Goal: Task Accomplishment & Management: Use online tool/utility

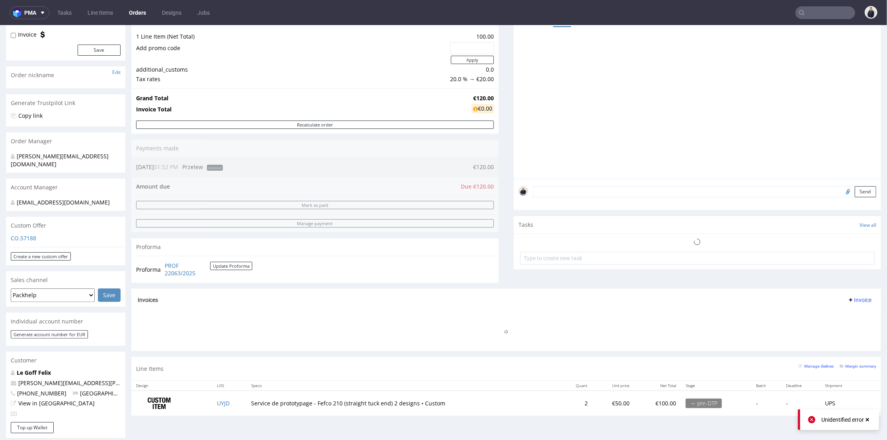
scroll to position [133, 0]
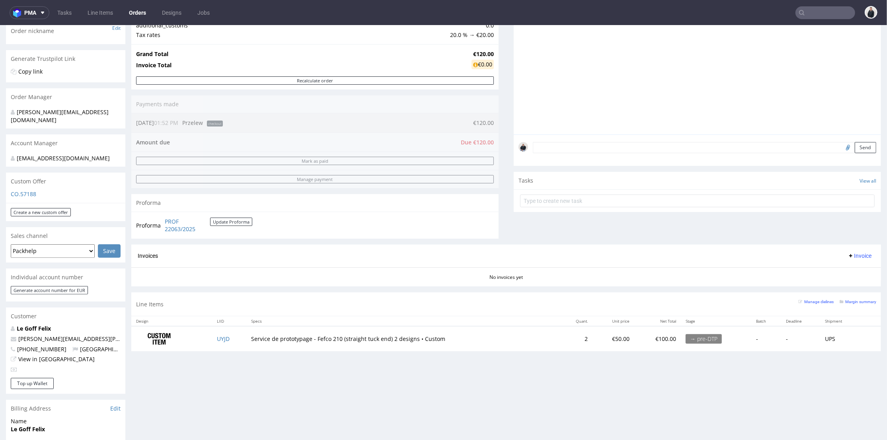
click at [828, 9] on input "text" at bounding box center [826, 12] width 60 height 13
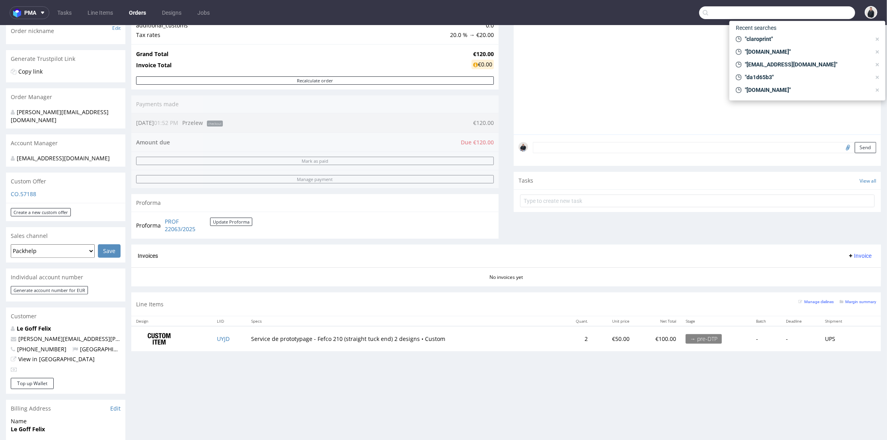
paste input "panopli.co"
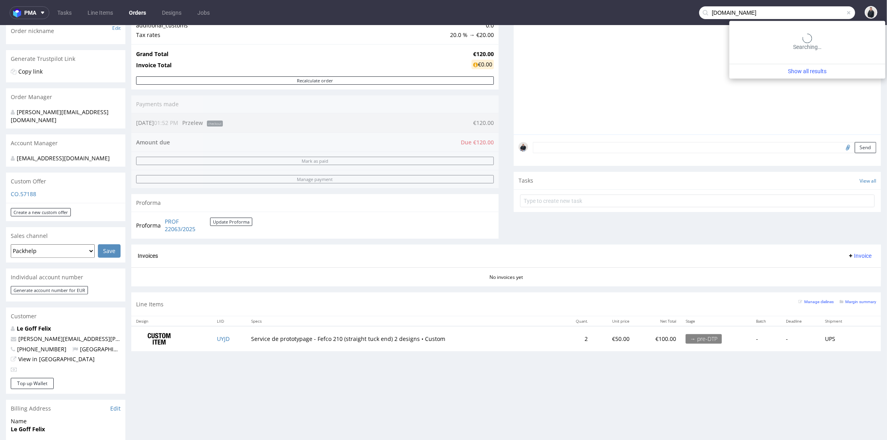
type input "panopli.co"
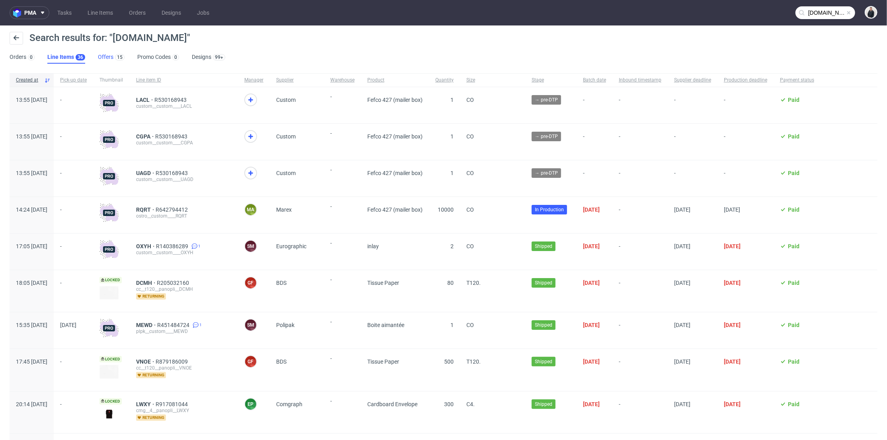
click at [108, 59] on link "Offers 15" at bounding box center [111, 57] width 27 height 13
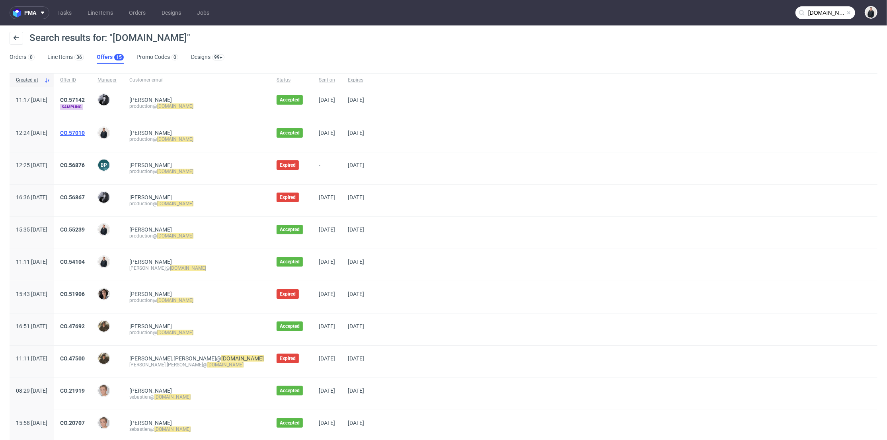
click at [85, 130] on link "CO.57010" at bounding box center [72, 133] width 25 height 6
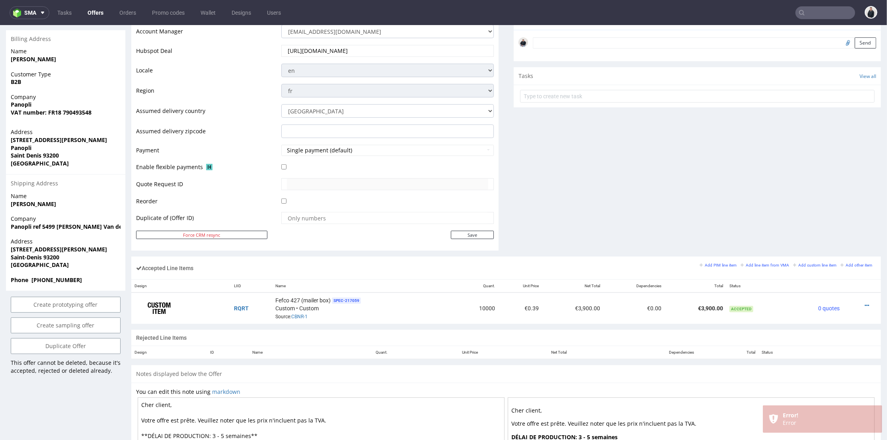
scroll to position [88, 0]
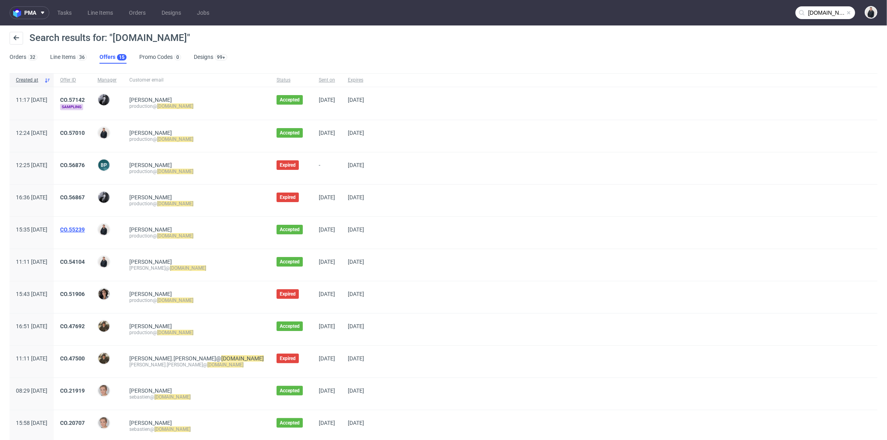
click at [85, 230] on link "CO.55239" at bounding box center [72, 229] width 25 height 6
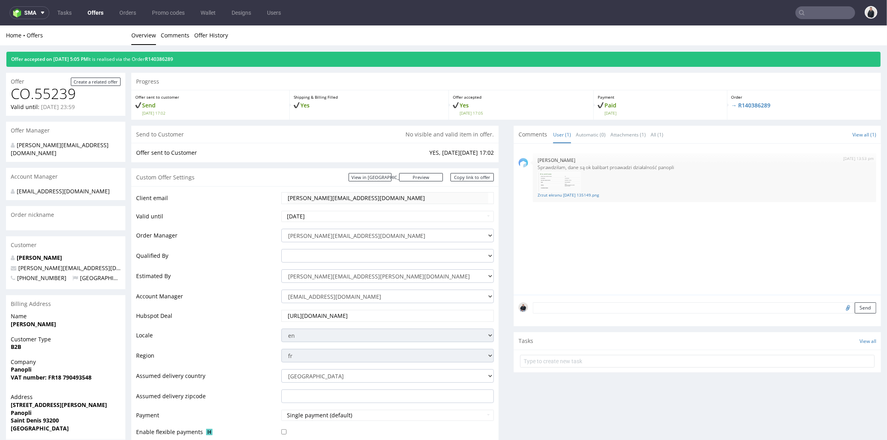
scroll to position [309, 0]
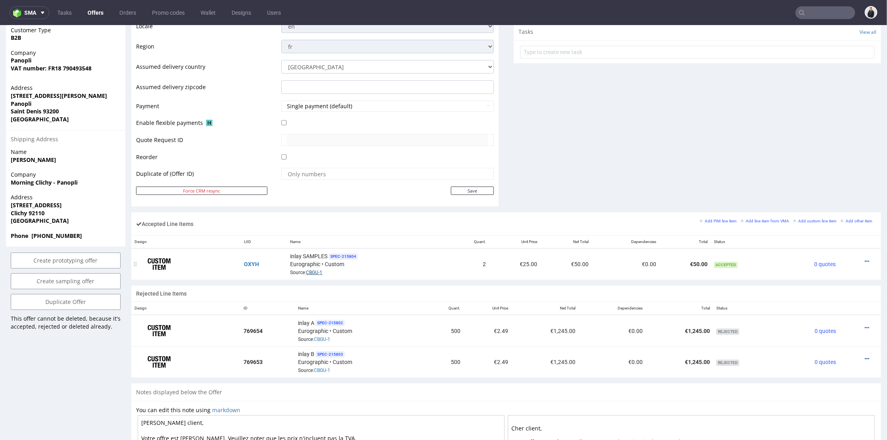
click at [314, 272] on link "CBGU-1" at bounding box center [314, 272] width 16 height 6
click at [813, 12] on input "text" at bounding box center [826, 12] width 60 height 13
paste input "Mila.D@dermaceutic.com"
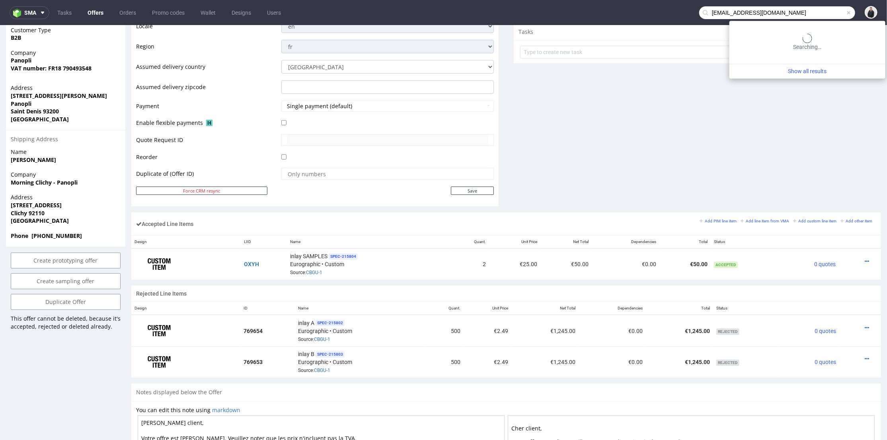
type input "Mila.D@dermaceutic.com"
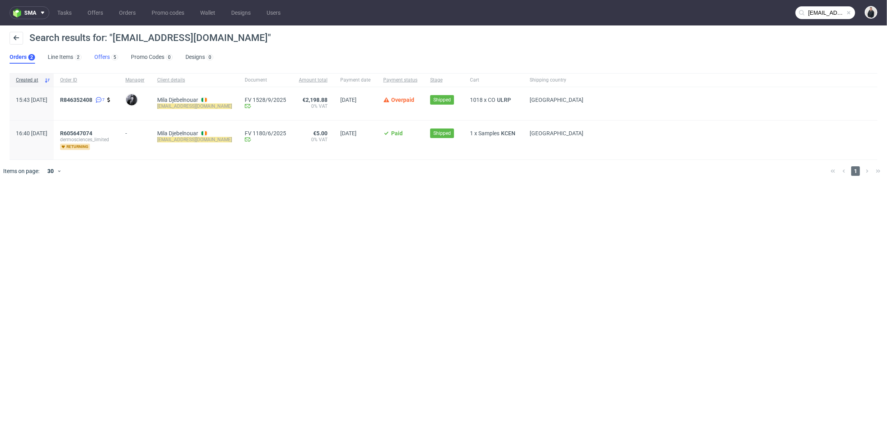
click at [107, 58] on link "Offers 5" at bounding box center [106, 57] width 24 height 13
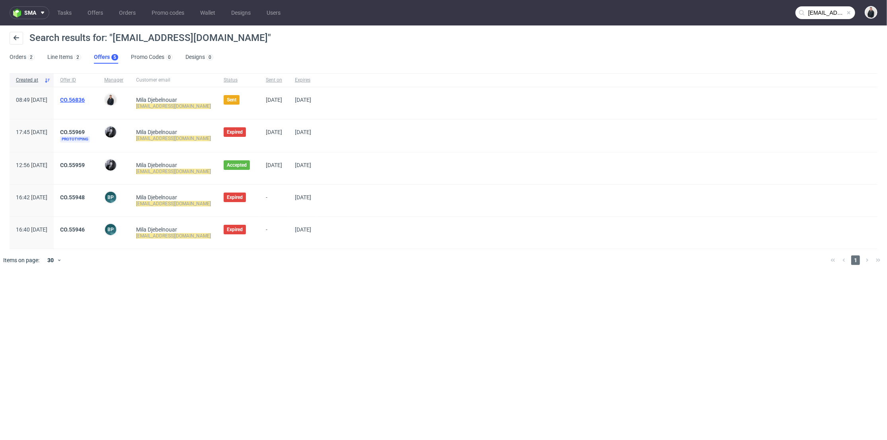
click at [85, 101] on link "CO.56836" at bounding box center [72, 100] width 25 height 6
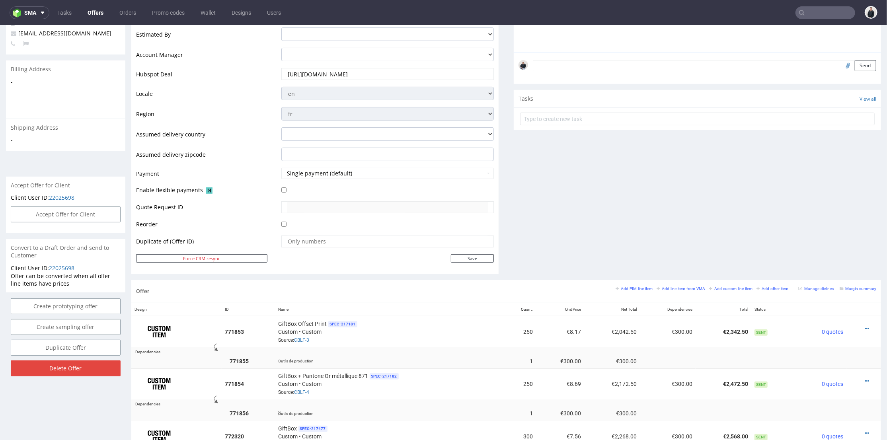
scroll to position [265, 0]
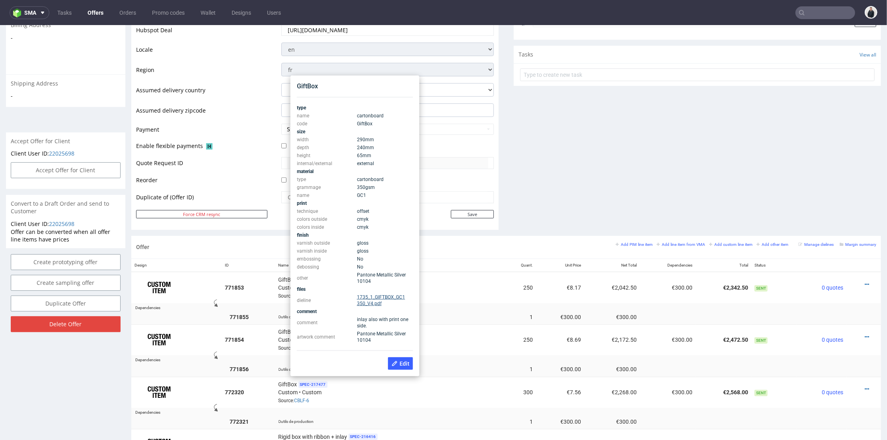
click at [375, 296] on link "1735_1_GIFTBOX_GC1 350_V4.pdf" at bounding box center [381, 300] width 48 height 12
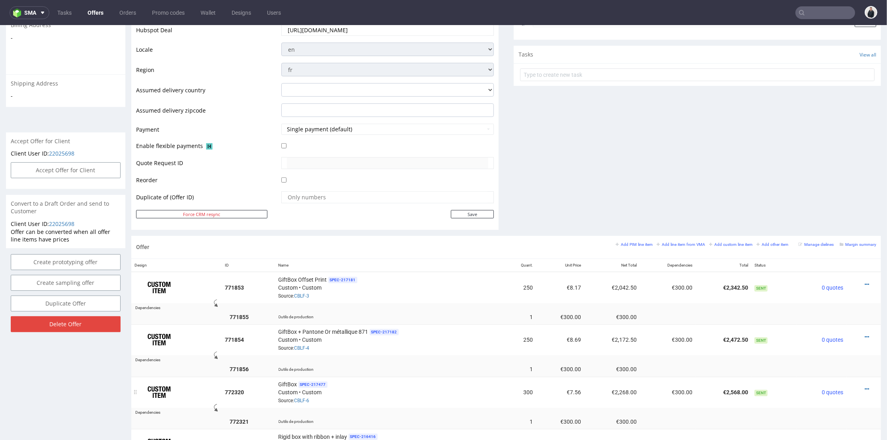
scroll to position [309, 0]
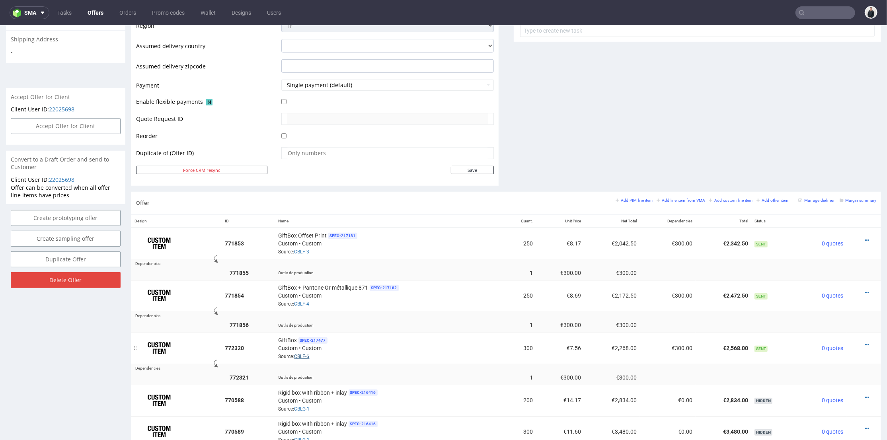
click at [307, 353] on link "CBLF-6" at bounding box center [302, 356] width 15 height 6
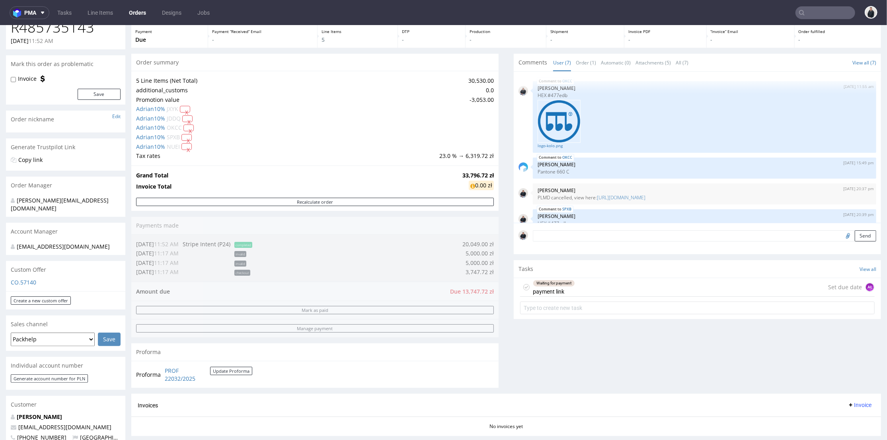
scroll to position [163, 0]
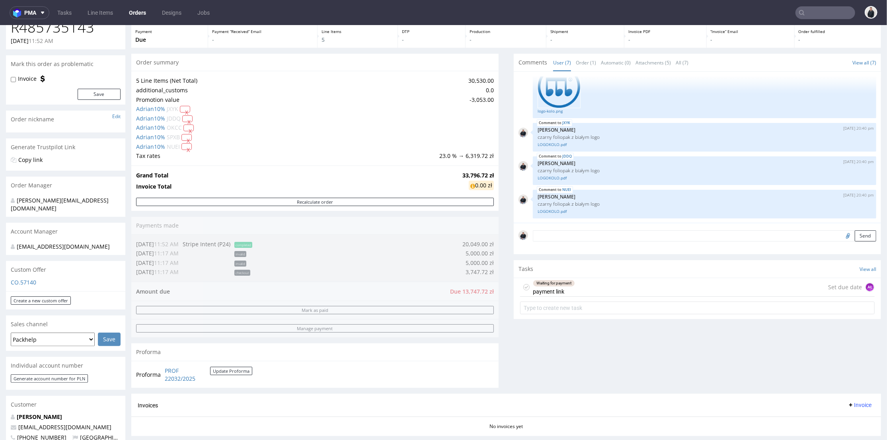
click at [820, 9] on input "text" at bounding box center [826, 12] width 60 height 13
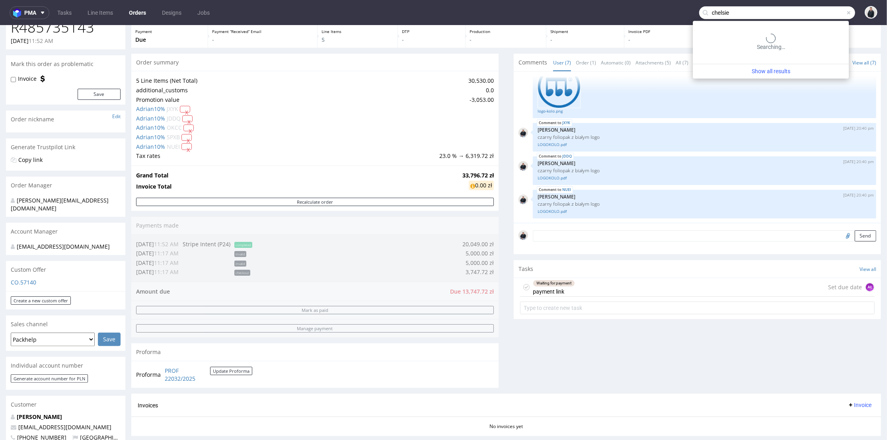
type input "chelsie"
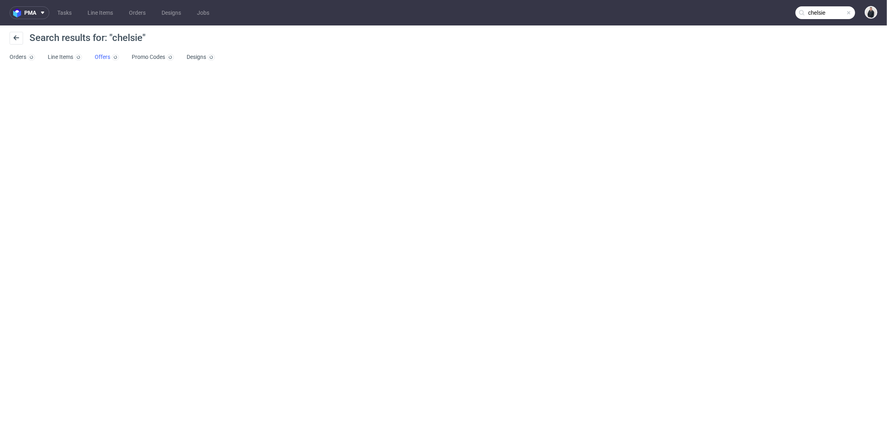
click at [107, 56] on link "Offers" at bounding box center [107, 57] width 24 height 13
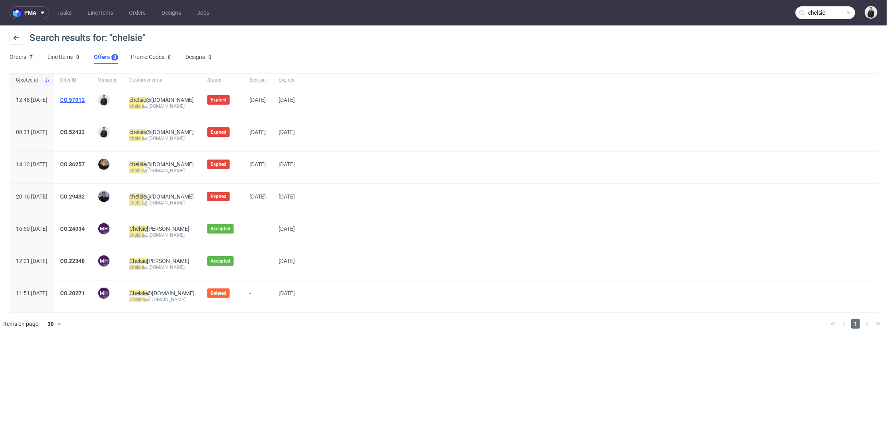
click at [85, 101] on link "CO.57012" at bounding box center [72, 100] width 25 height 6
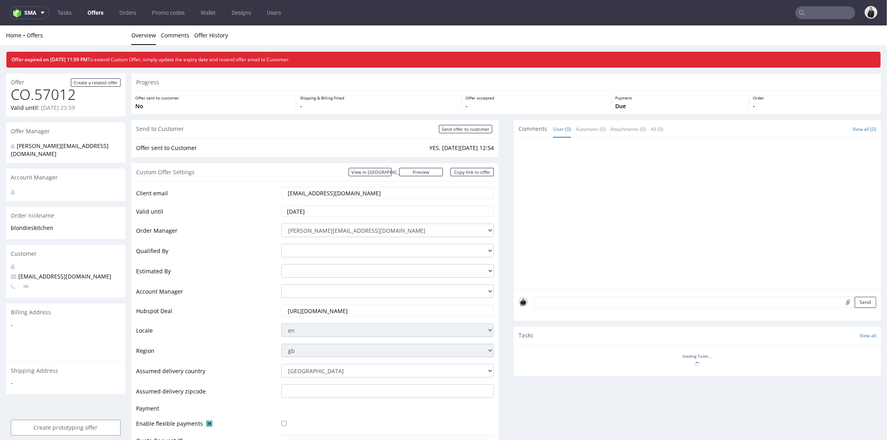
click at [564, 252] on div at bounding box center [700, 215] width 363 height 146
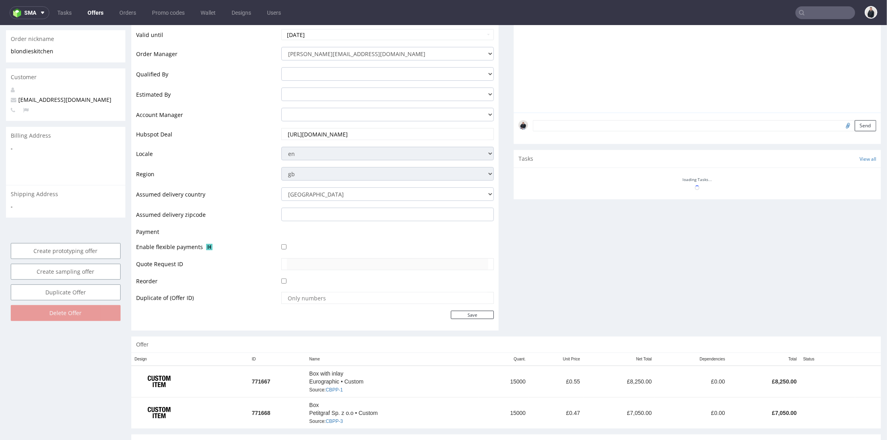
scroll to position [258, 0]
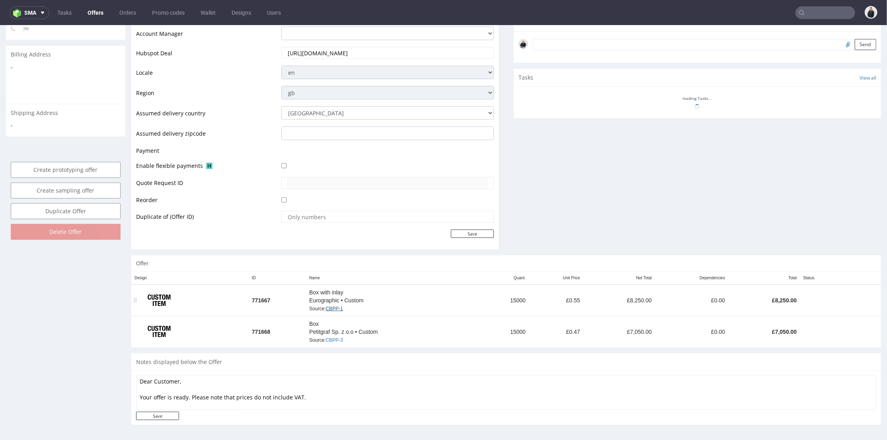
click at [336, 306] on link "CBPP-1" at bounding box center [334, 309] width 17 height 6
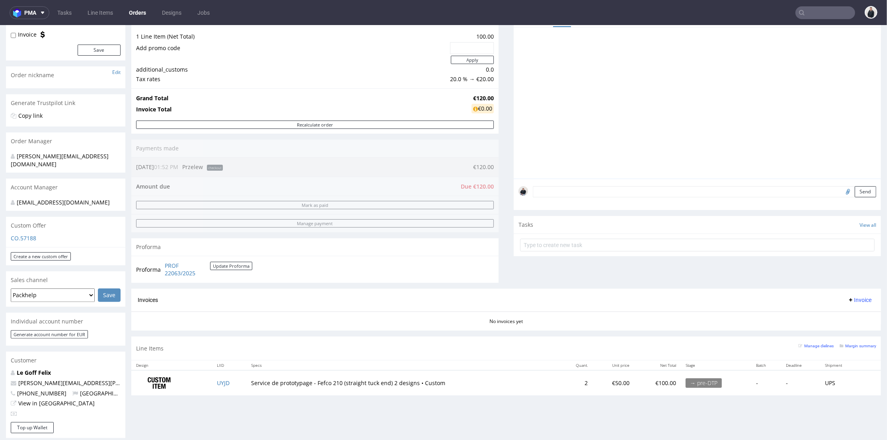
scroll to position [177, 0]
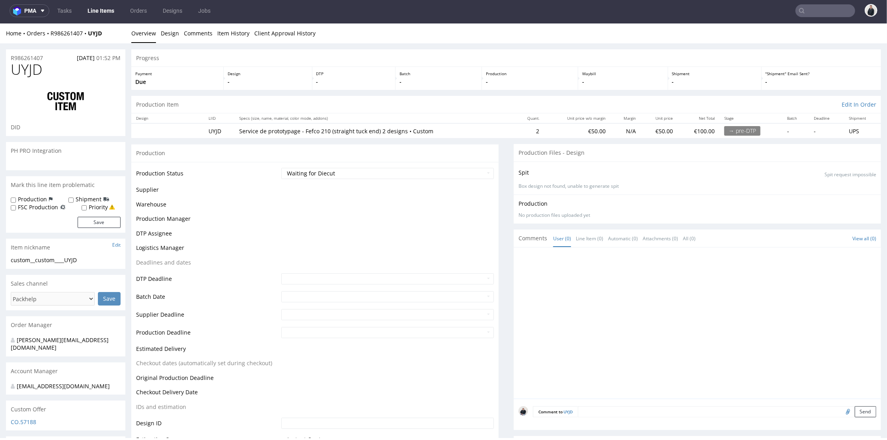
scroll to position [238, 0]
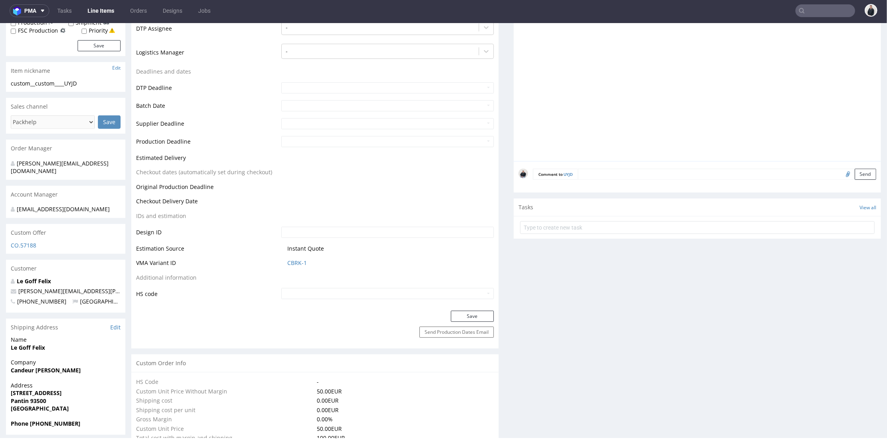
click at [841, 175] on input "file" at bounding box center [846, 173] width 11 height 10
type input "C:\fakepath\(Etuis noir)1758_1_STRAIGHT TUCK END_GC1 300 copy.pdf"
click at [637, 175] on textarea at bounding box center [727, 173] width 299 height 11
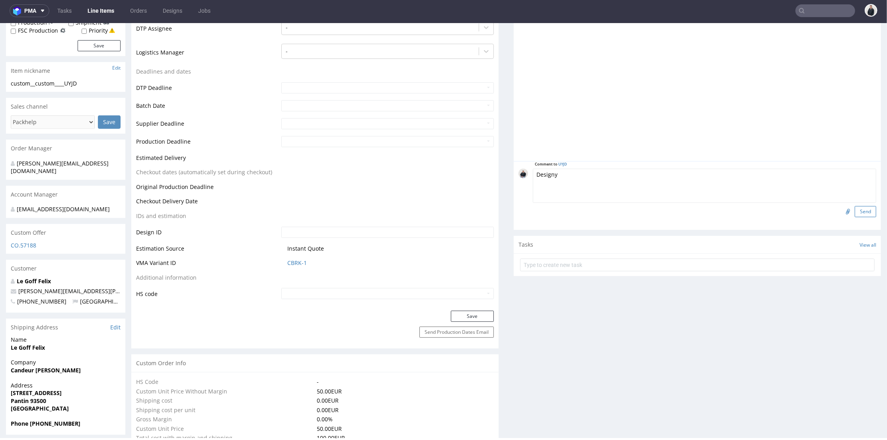
type textarea "Designy"
click at [861, 213] on button "Send" at bounding box center [865, 211] width 21 height 11
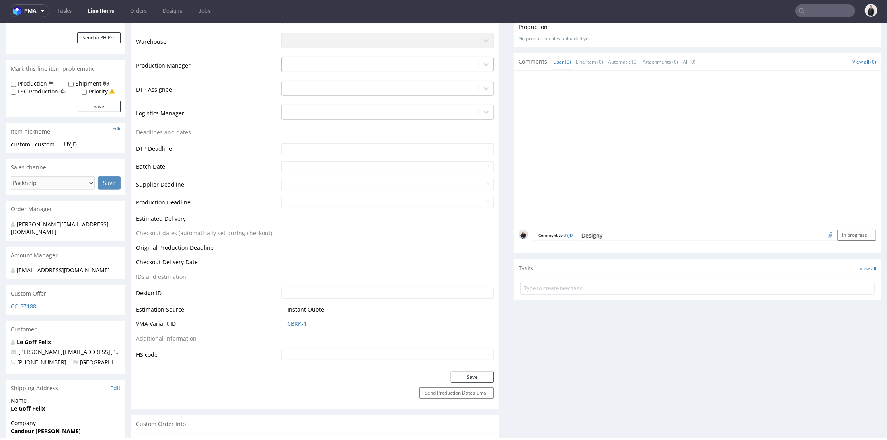
scroll to position [133, 0]
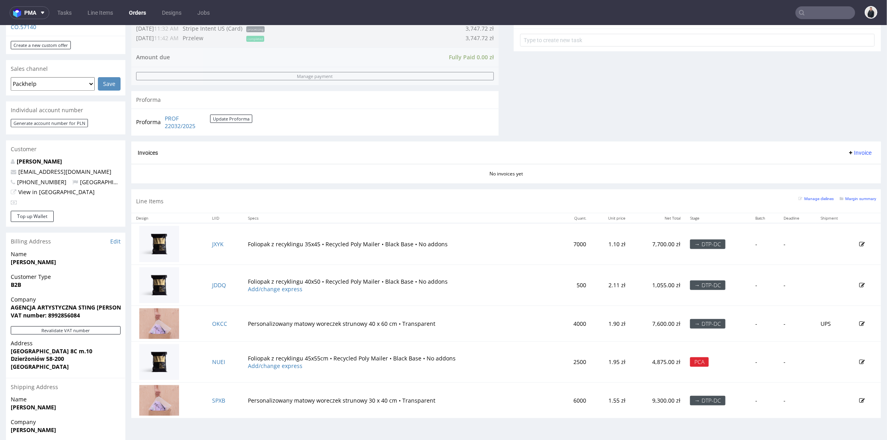
scroll to position [163, 0]
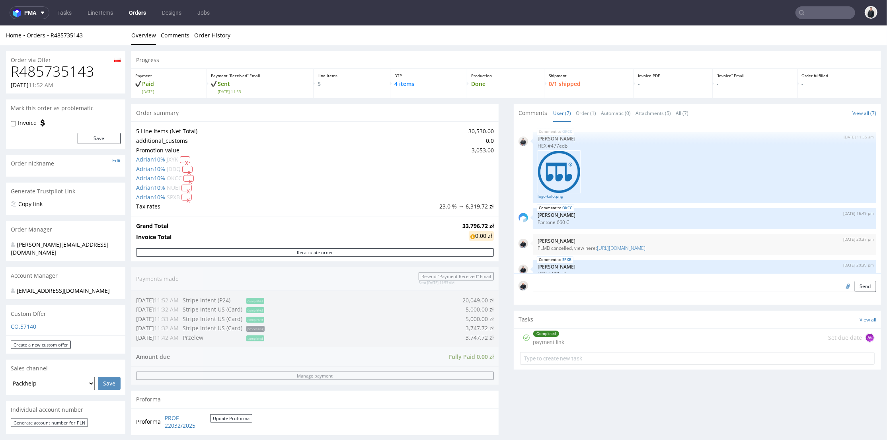
scroll to position [163, 0]
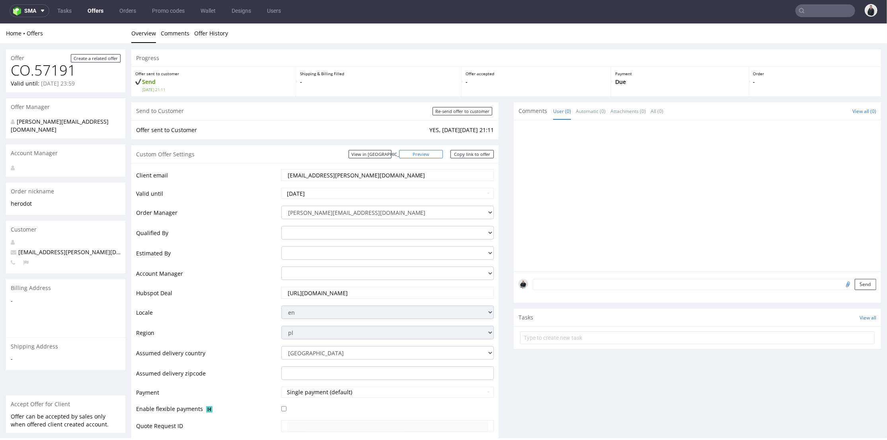
click at [435, 153] on link "Preview" at bounding box center [421, 154] width 44 height 8
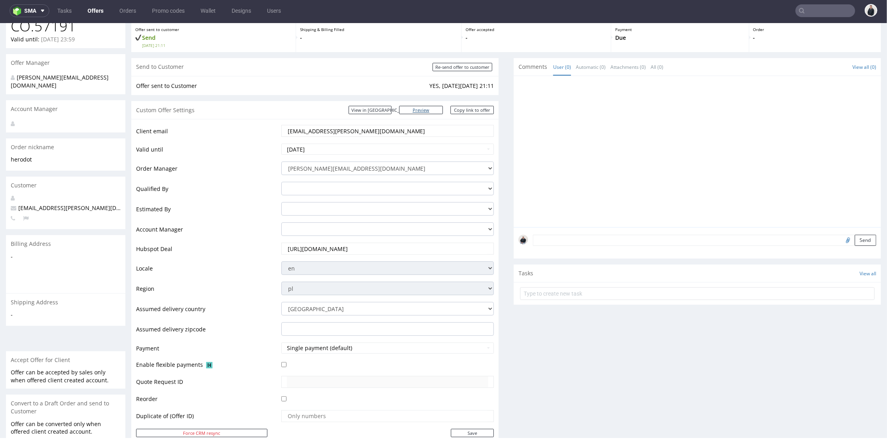
scroll to position [265, 0]
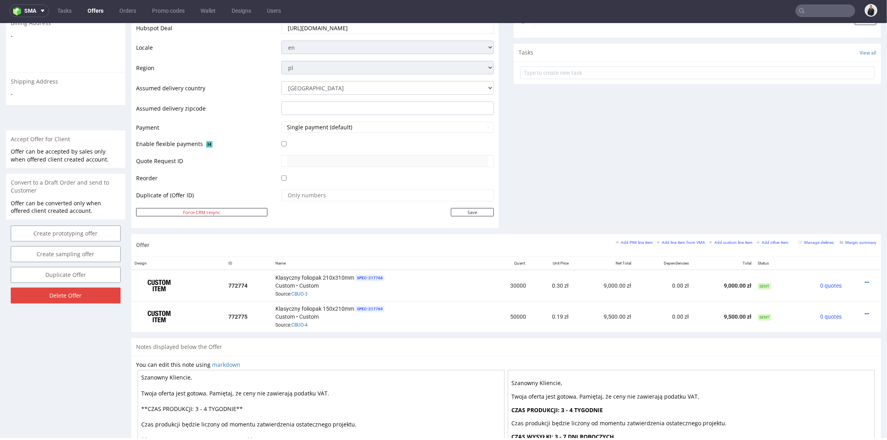
click at [597, 131] on div "Comments User (0) Automatic (0) Attachments (0) All (0) View all (0) Send Tasks…" at bounding box center [697, 35] width 367 height 397
click at [596, 175] on div "Comments User (0) Automatic (0) Attachments (0) All (0) View all (0) Send Tasks…" at bounding box center [697, 35] width 367 height 397
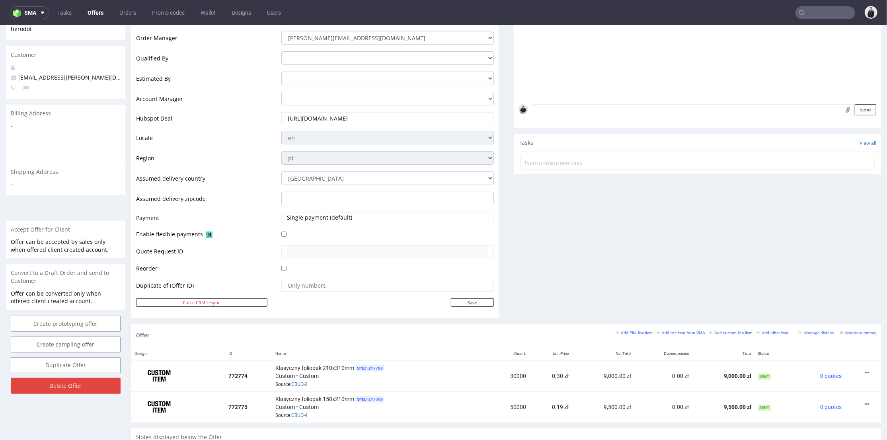
scroll to position [0, 0]
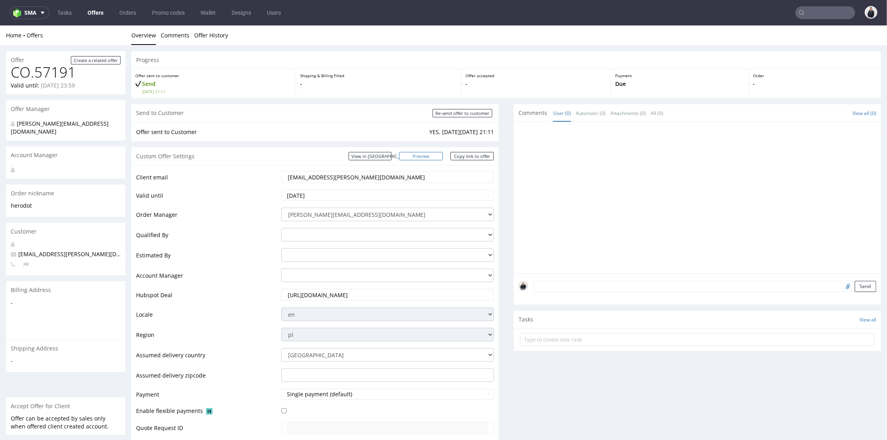
click at [435, 158] on link "Preview" at bounding box center [421, 156] width 44 height 8
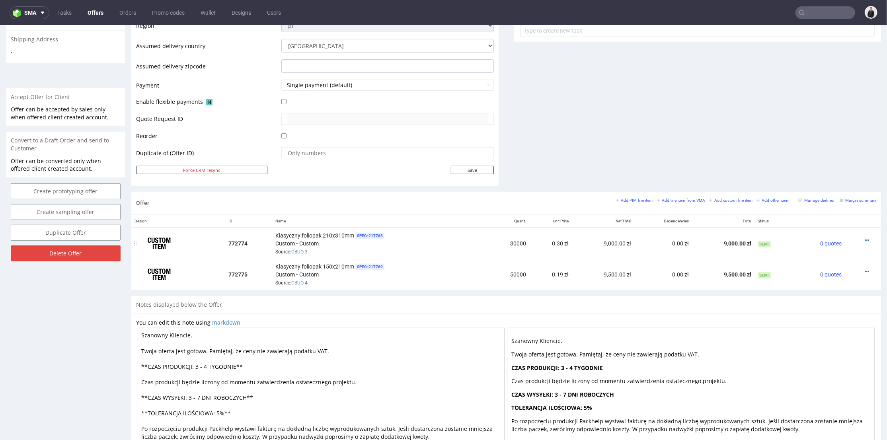
scroll to position [353, 0]
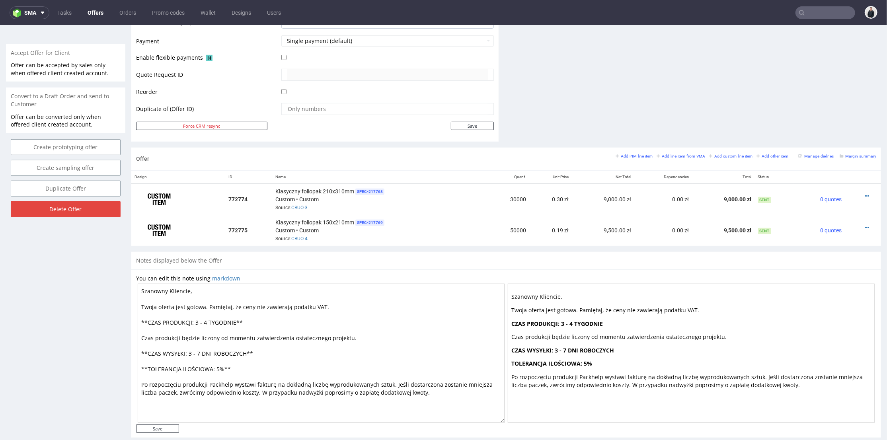
drag, startPoint x: 557, startPoint y: 148, endPoint x: 584, endPoint y: 149, distance: 27.5
click at [558, 148] on div "Offer Add PIM line item Add line item from VMA Add custom line item Add other i…" at bounding box center [506, 158] width 750 height 23
click at [304, 206] on link "CBUO-3" at bounding box center [299, 208] width 16 height 6
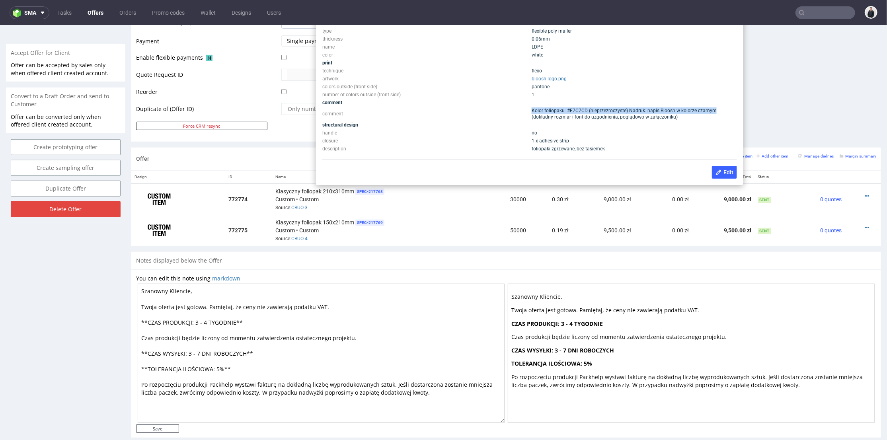
drag, startPoint x: 528, startPoint y: 107, endPoint x: 714, endPoint y: 109, distance: 185.9
click at [714, 109] on td "Kolor foliopaku: #F7C7CD (nieprzezroczyste) Nadruk: napis Bloosh w kolorze czar…" at bounding box center [633, 113] width 207 height 14
copy span "Kolor foliopaku: #F7C7CD (nieprzezroczyste) Nadruk: napis Bloosh w kolorze czar…"
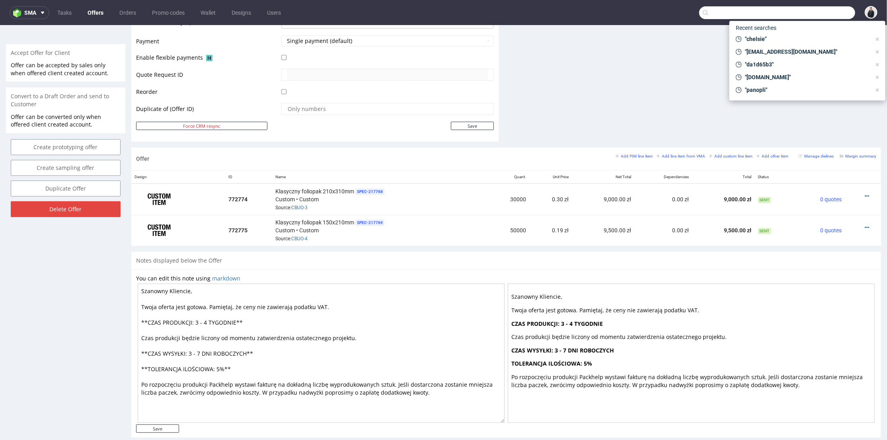
click at [818, 12] on input "text" at bounding box center [777, 12] width 156 height 13
paste input "valentin@bcm-goodies.com"
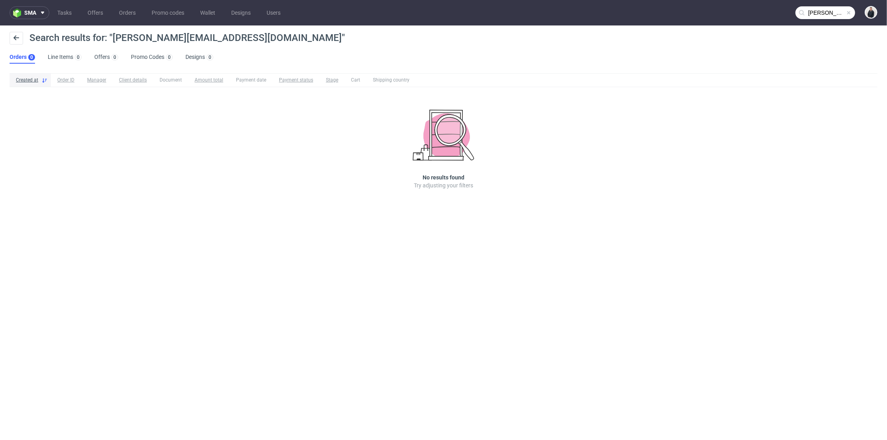
click at [829, 8] on input "valentin@bcm-goodies.com" at bounding box center [826, 12] width 60 height 13
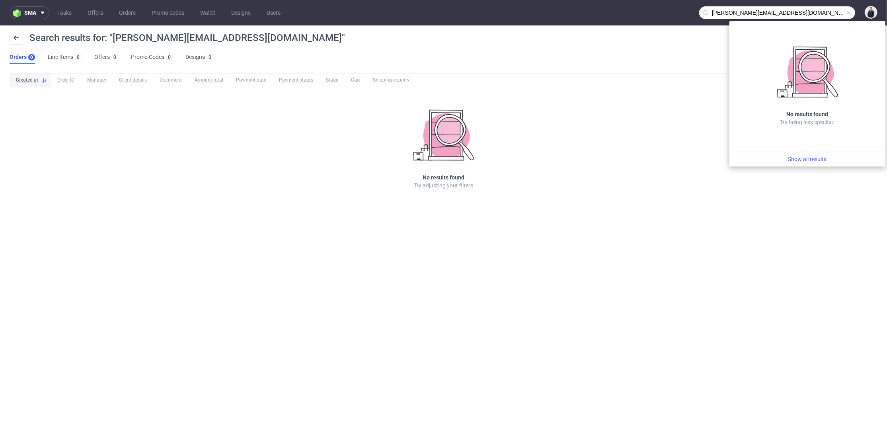
drag, startPoint x: 737, startPoint y: 12, endPoint x: 693, endPoint y: 13, distance: 43.8
click at [693, 13] on nav "sma Tasks Offers Orders Promo codes Wallet Designs Users valentin@bcm-goodies.c…" at bounding box center [443, 12] width 887 height 25
type input "bcm-goodies.com"
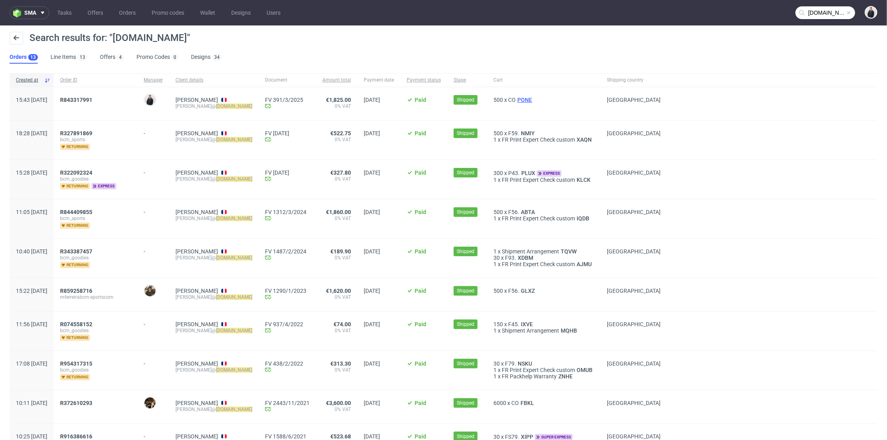
click at [525, 98] on span "PONE" at bounding box center [525, 100] width 18 height 6
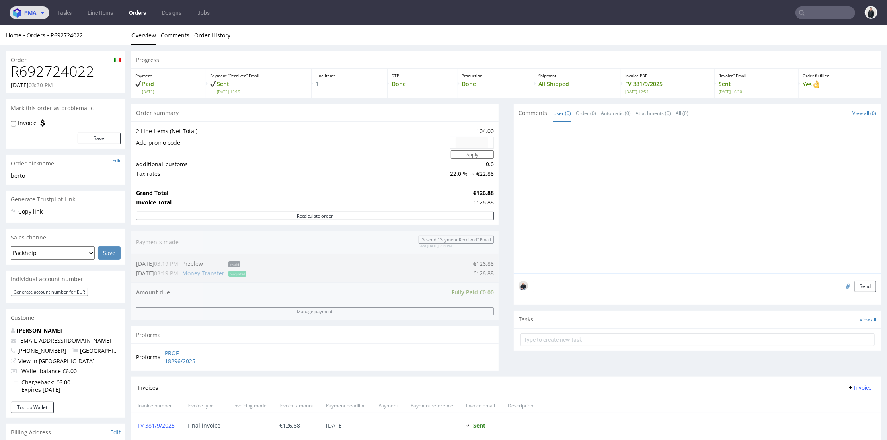
click at [32, 11] on span "pma" at bounding box center [30, 13] width 12 height 6
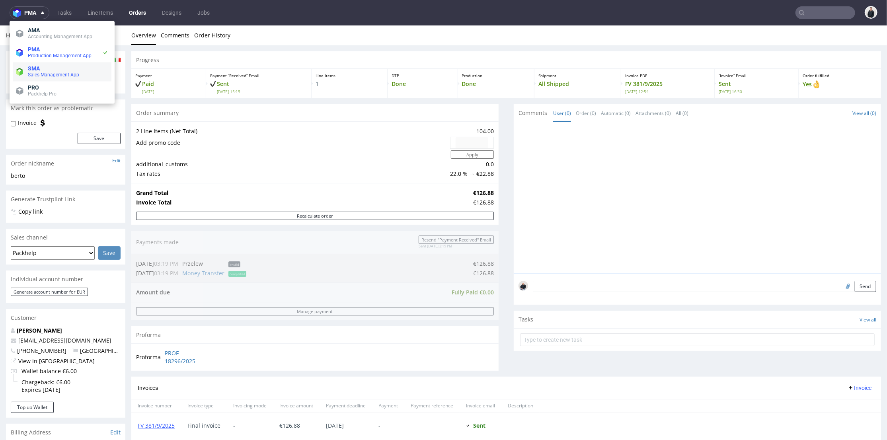
click at [46, 65] on span "SMA" at bounding box center [68, 68] width 80 height 6
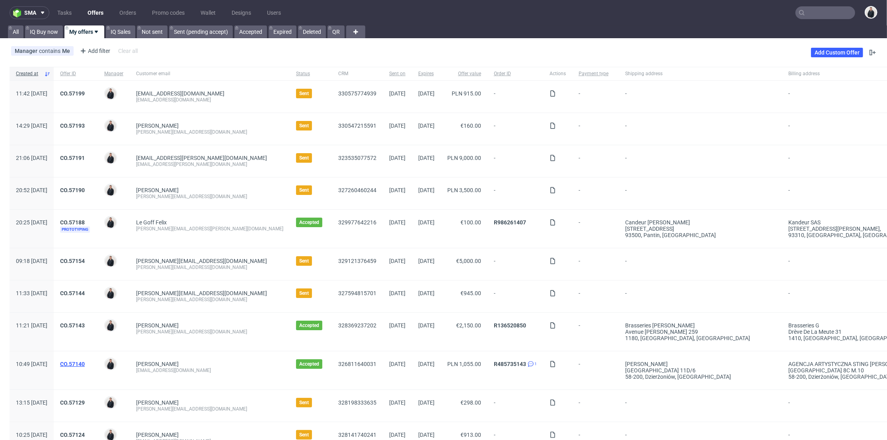
click at [85, 366] on link "CO.57140" at bounding box center [72, 364] width 25 height 6
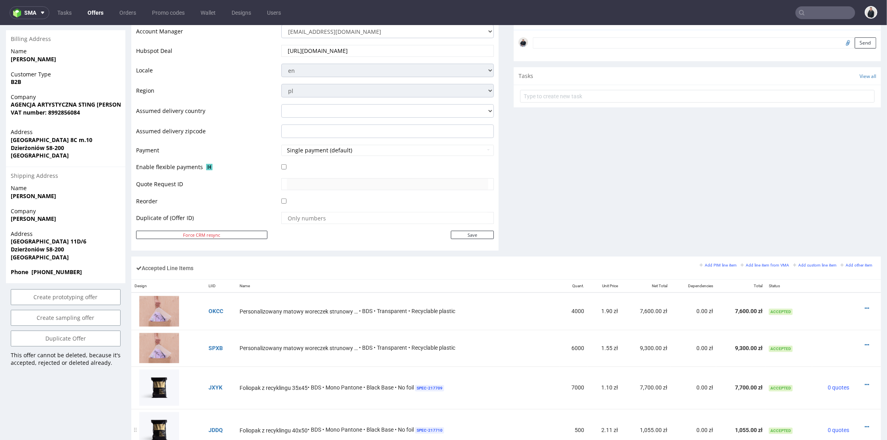
scroll to position [398, 0]
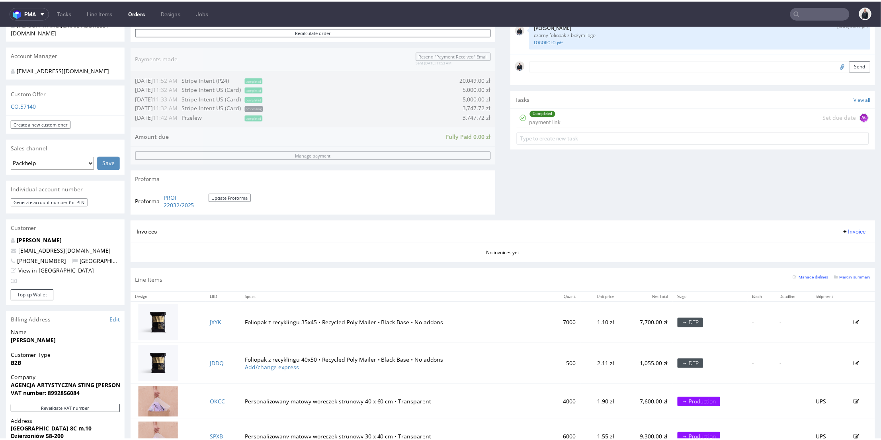
scroll to position [309, 0]
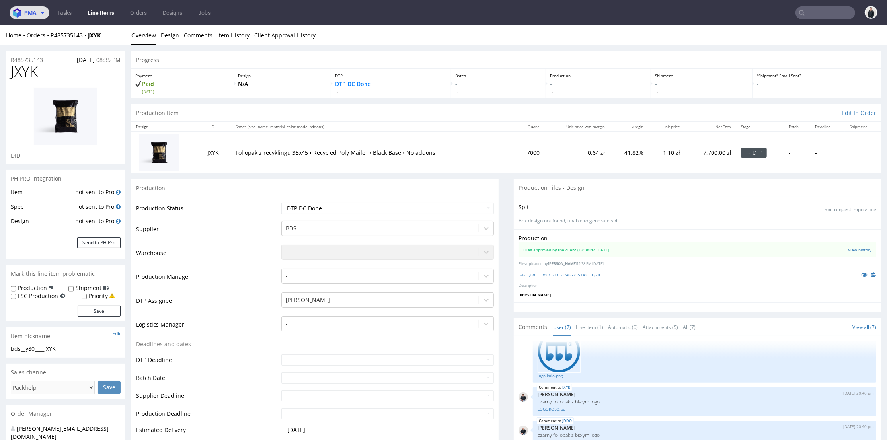
click at [36, 10] on span "pma" at bounding box center [30, 13] width 12 height 6
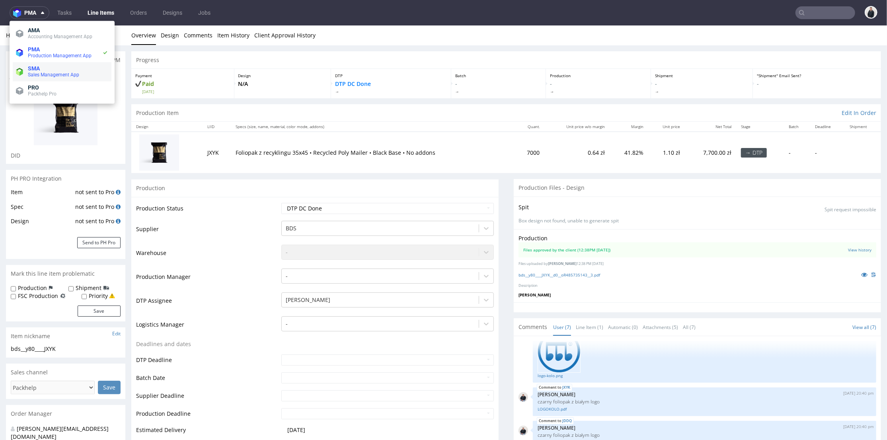
click at [52, 70] on span "SMA" at bounding box center [68, 68] width 80 height 6
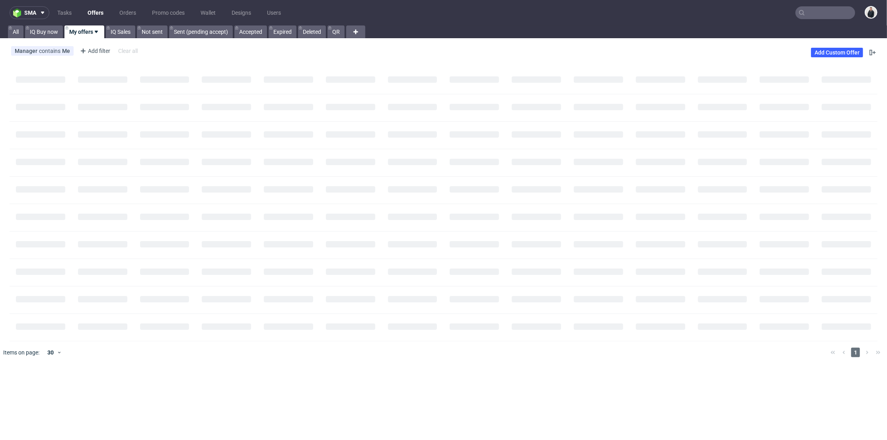
click at [97, 13] on link "Offers" at bounding box center [95, 12] width 25 height 13
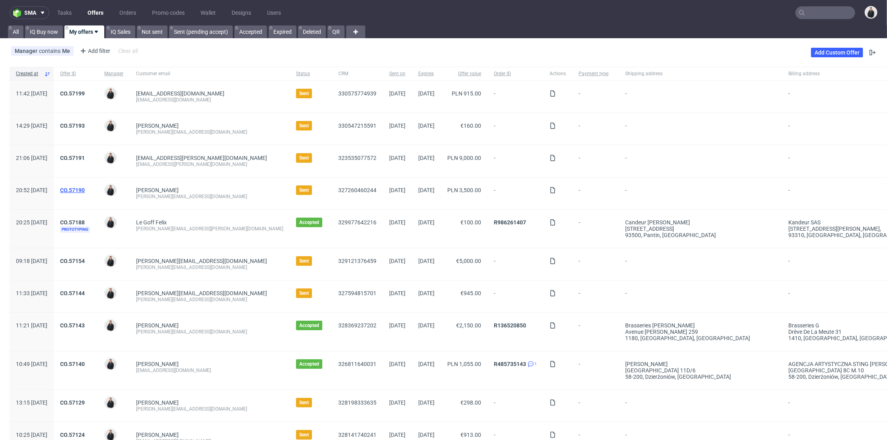
click at [85, 189] on link "CO.57190" at bounding box center [72, 190] width 25 height 6
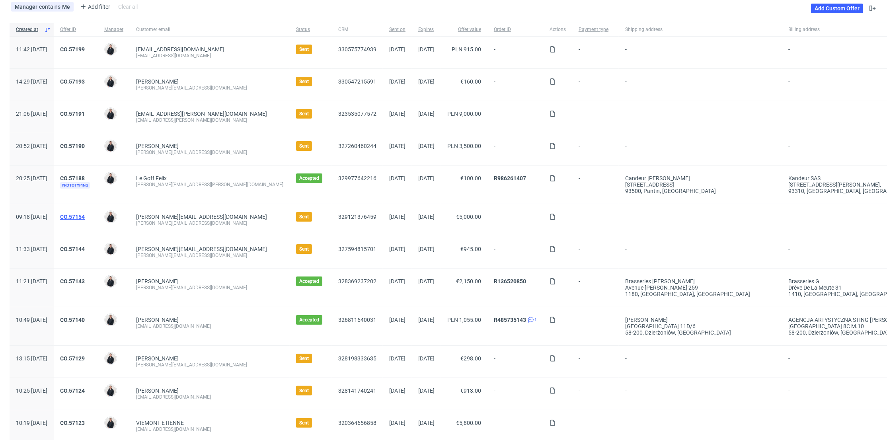
click at [85, 217] on link "CO.57154" at bounding box center [72, 217] width 25 height 6
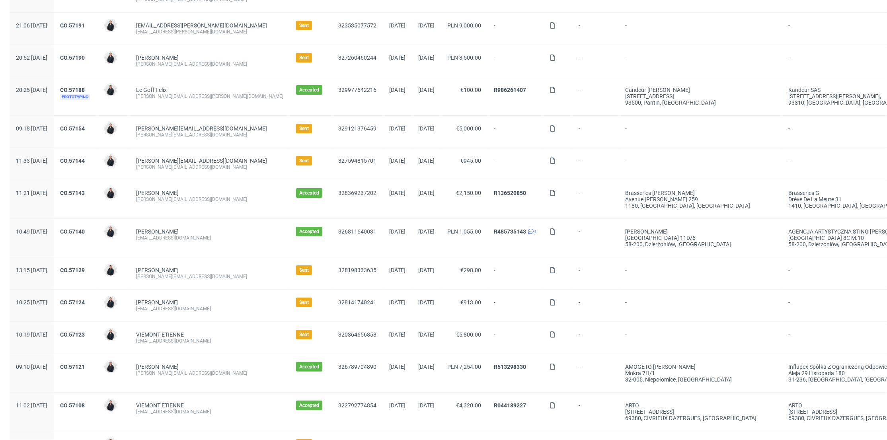
scroll to position [177, 0]
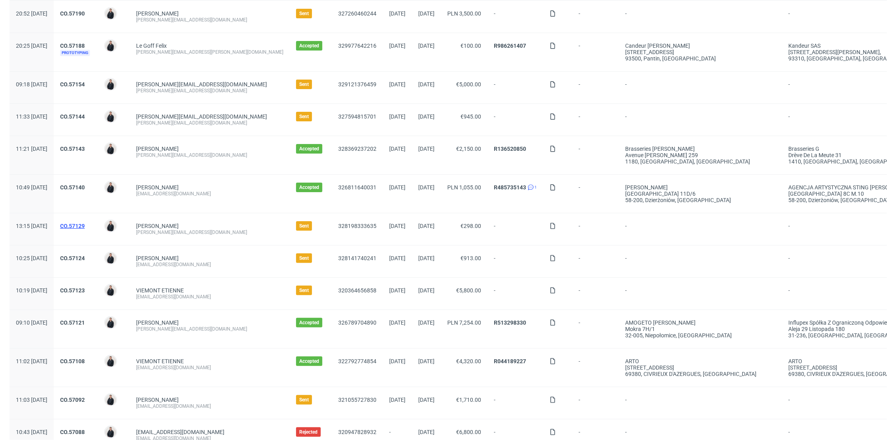
click at [85, 226] on link "CO.57129" at bounding box center [72, 226] width 25 height 6
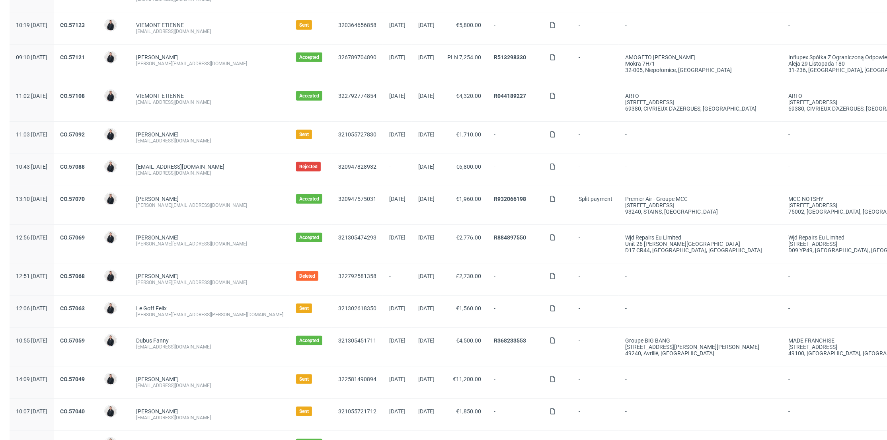
scroll to position [486, 0]
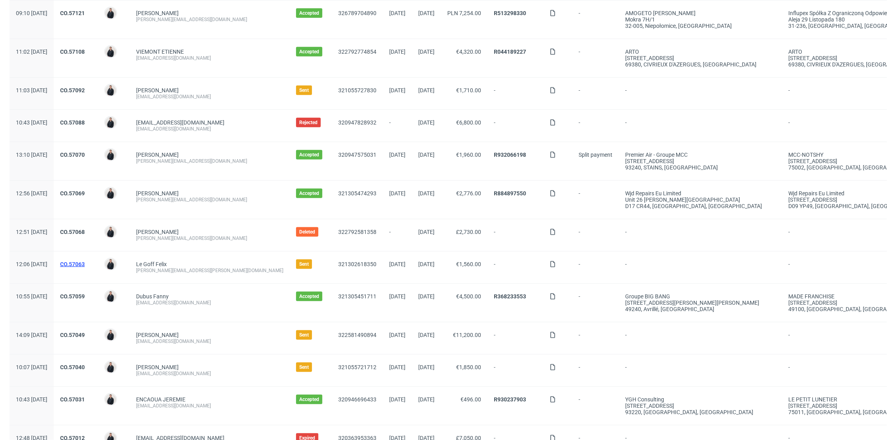
click at [85, 262] on link "CO.57063" at bounding box center [72, 264] width 25 height 6
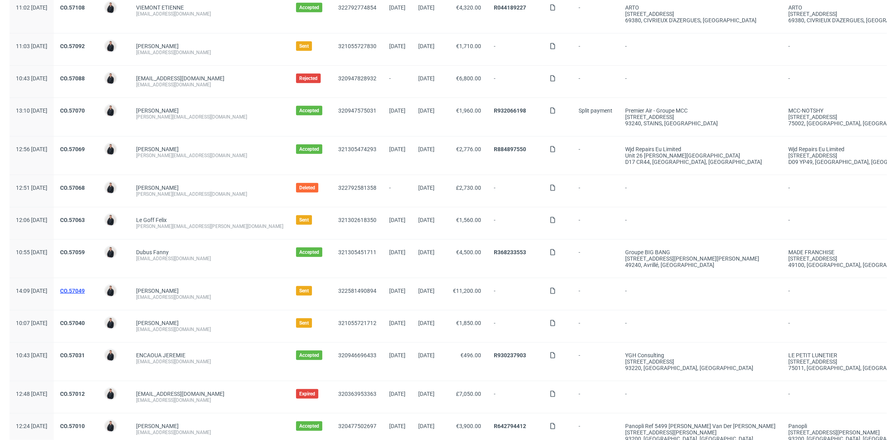
click at [85, 290] on link "CO.57049" at bounding box center [72, 291] width 25 height 6
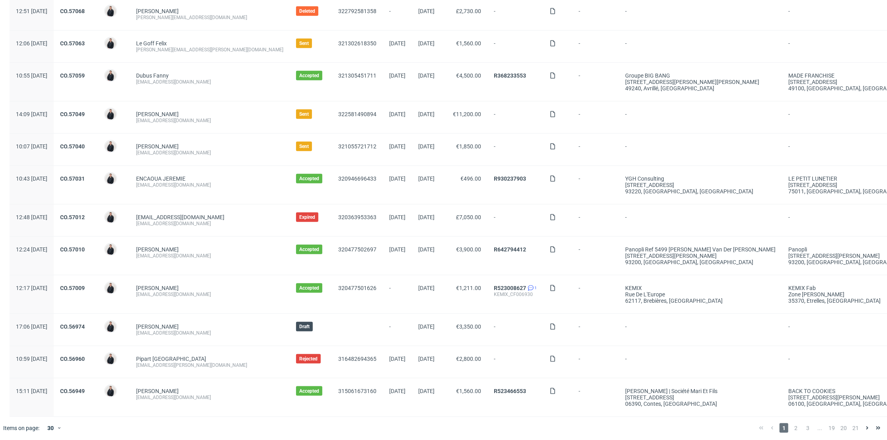
scroll to position [708, 0]
click at [85, 214] on link "CO.57012" at bounding box center [72, 216] width 25 height 6
click at [792, 426] on span "2" at bounding box center [796, 428] width 9 height 10
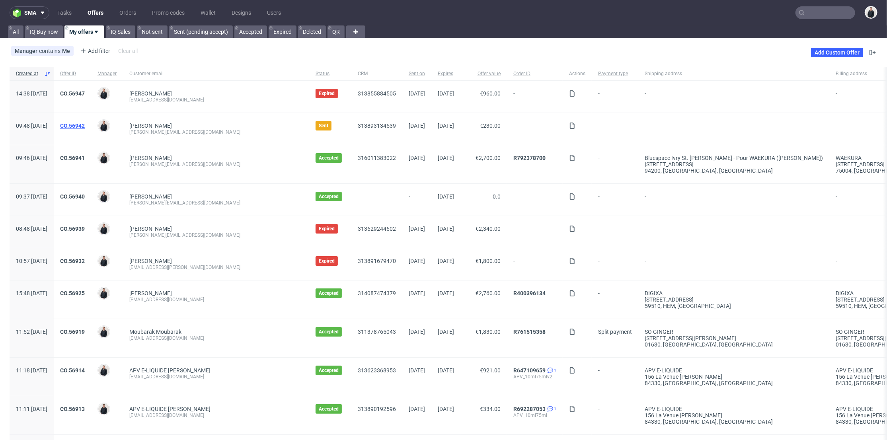
click at [85, 125] on link "CO.56942" at bounding box center [72, 126] width 25 height 6
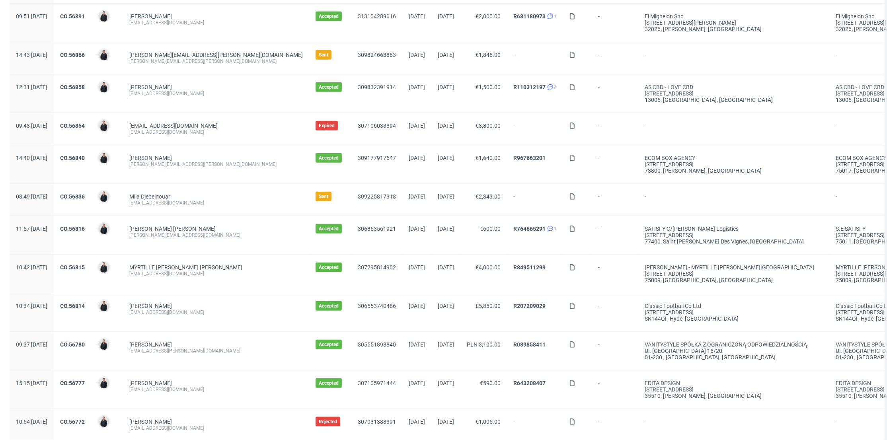
scroll to position [772, 0]
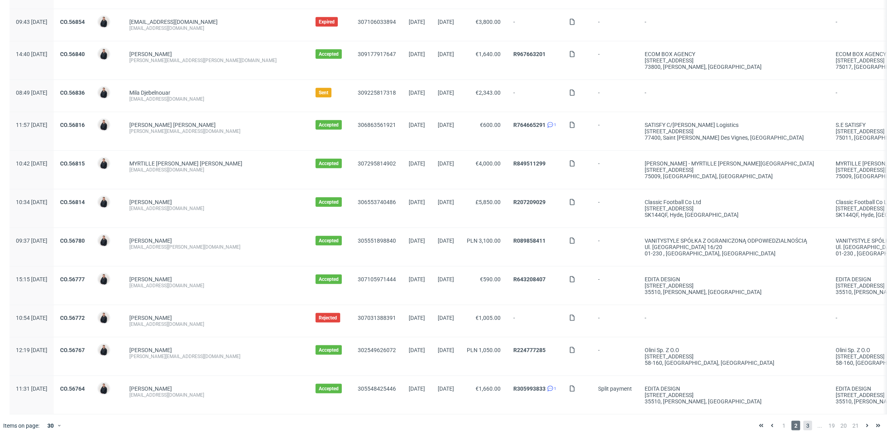
click at [804, 423] on span "3" at bounding box center [808, 426] width 9 height 10
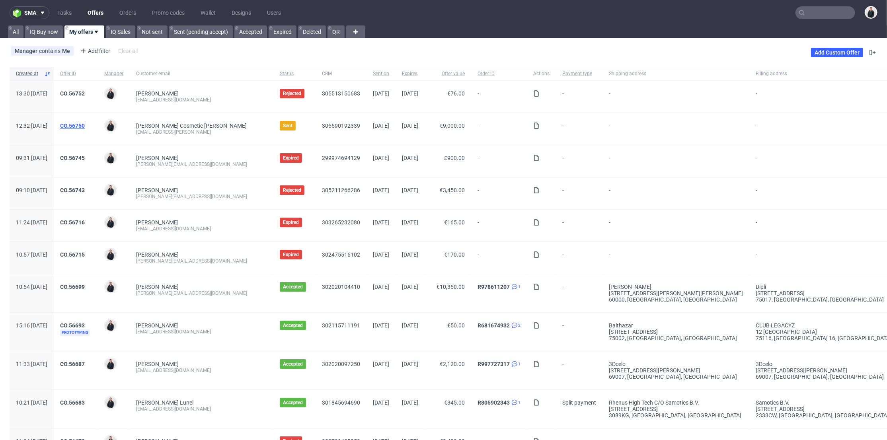
click at [85, 126] on link "CO.56750" at bounding box center [72, 126] width 25 height 6
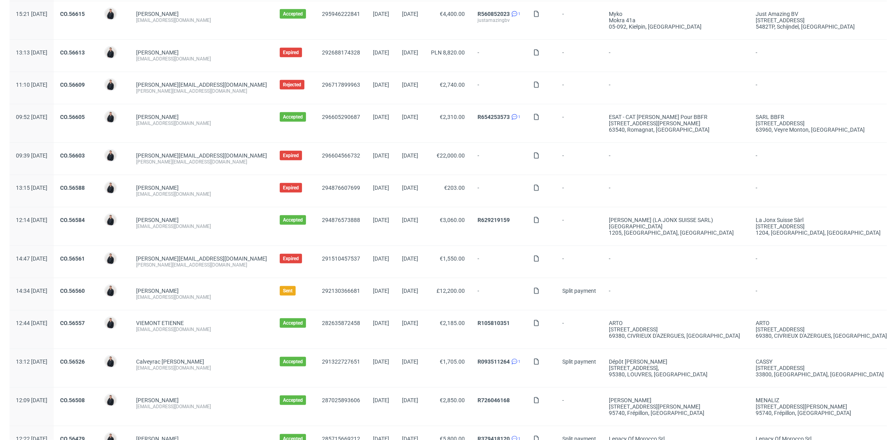
scroll to position [575, 0]
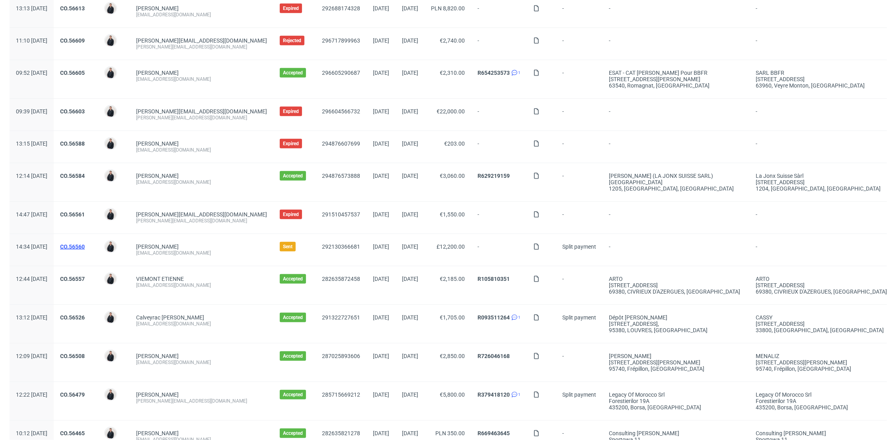
click at [85, 244] on link "CO.56560" at bounding box center [72, 247] width 25 height 6
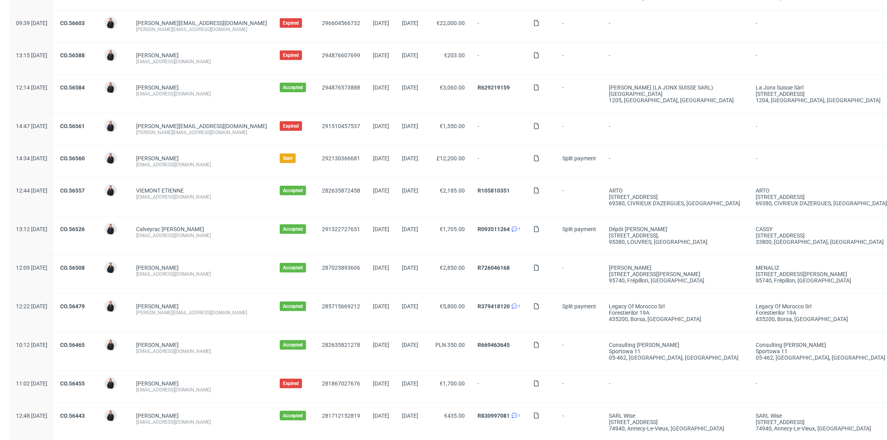
scroll to position [727, 0]
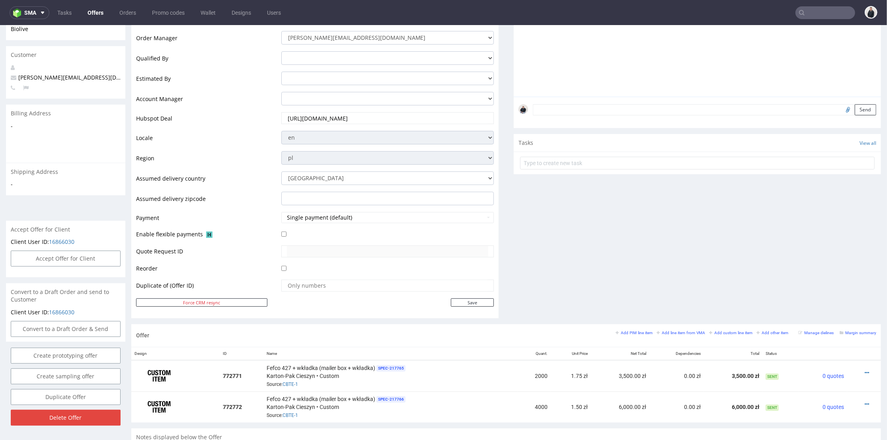
scroll to position [221, 0]
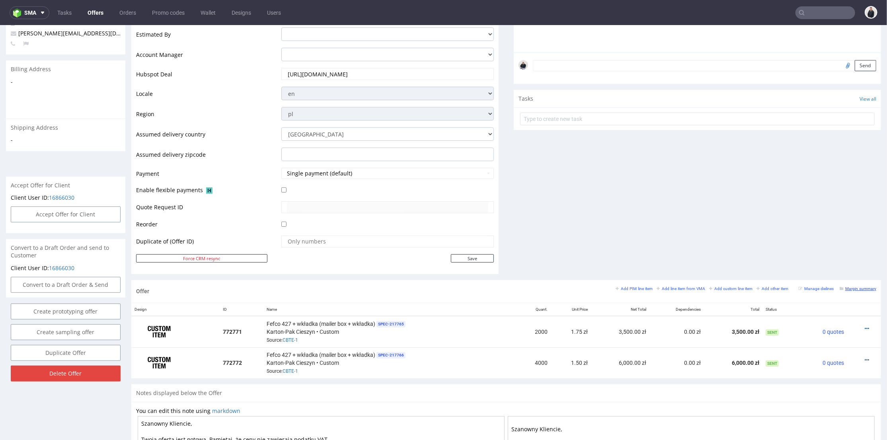
click at [852, 288] on small "Margin summary" at bounding box center [858, 288] width 37 height 4
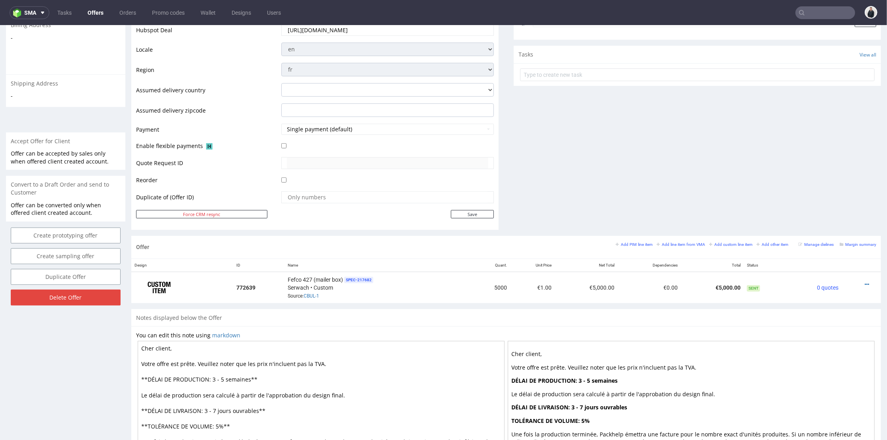
scroll to position [335, 0]
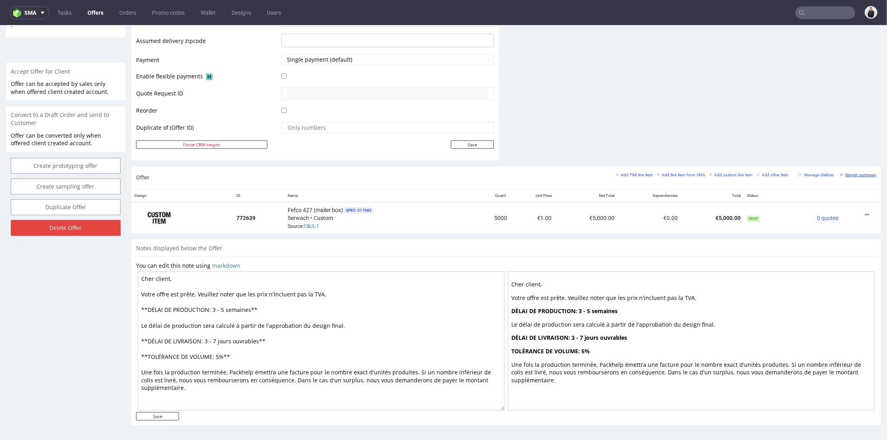
click at [847, 173] on small "Margin summary" at bounding box center [858, 174] width 37 height 4
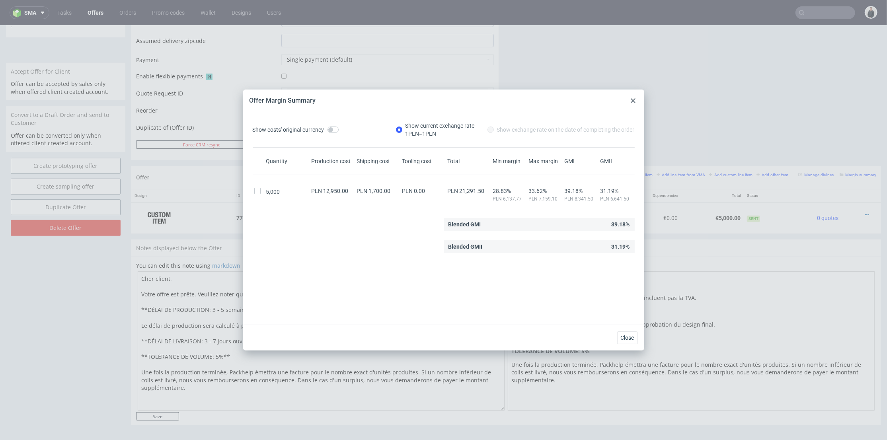
click at [632, 99] on use at bounding box center [633, 100] width 5 height 5
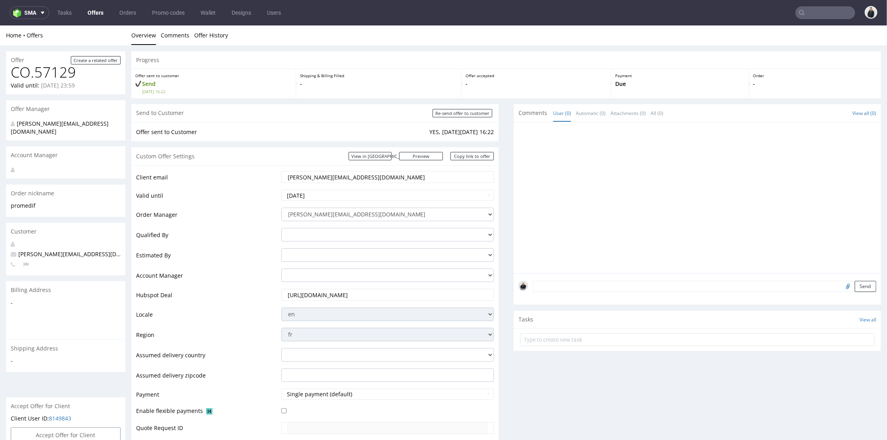
scroll to position [221, 0]
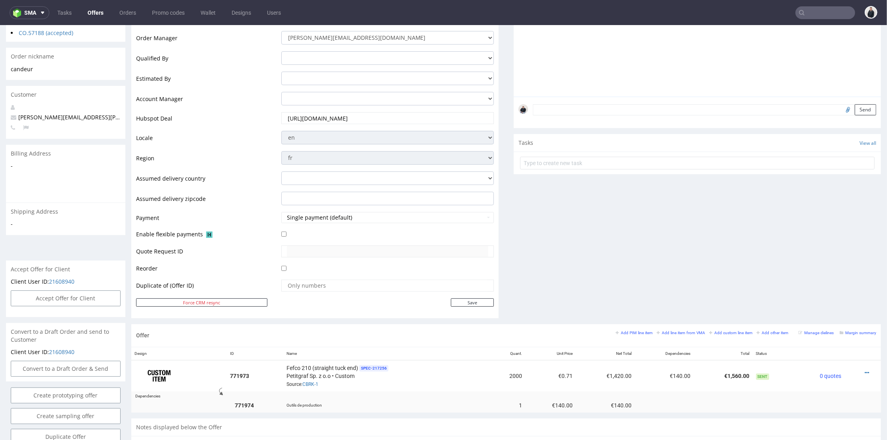
scroll to position [221, 0]
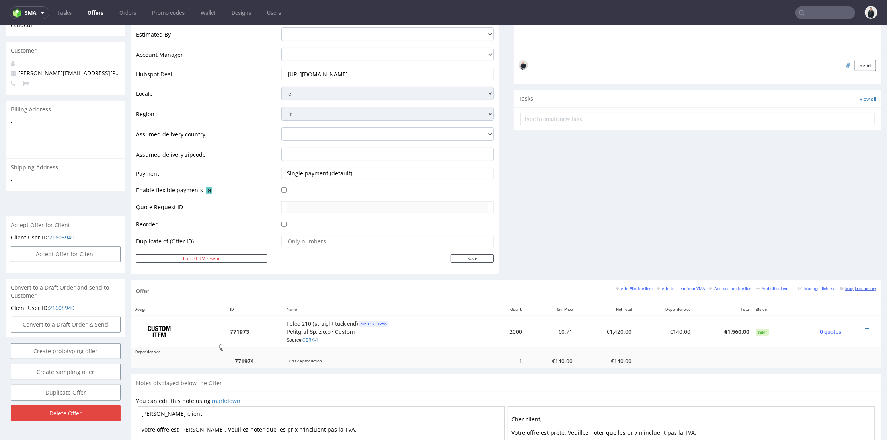
click at [840, 287] on small "Margin summary" at bounding box center [858, 288] width 37 height 4
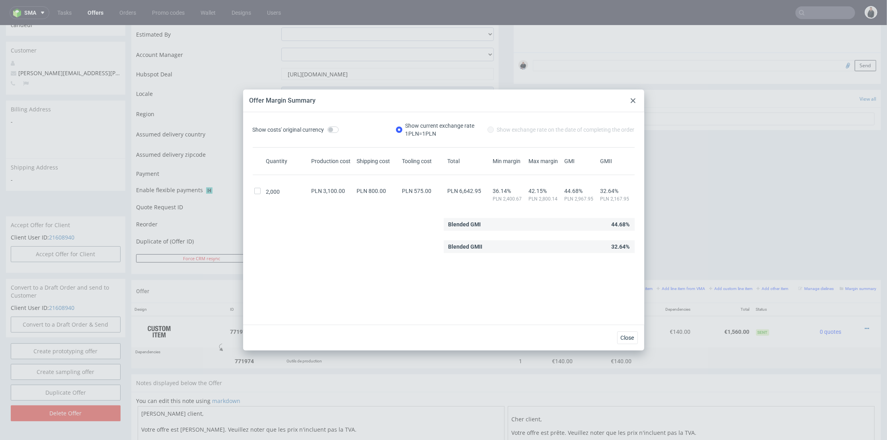
click at [632, 100] on use at bounding box center [633, 100] width 5 height 5
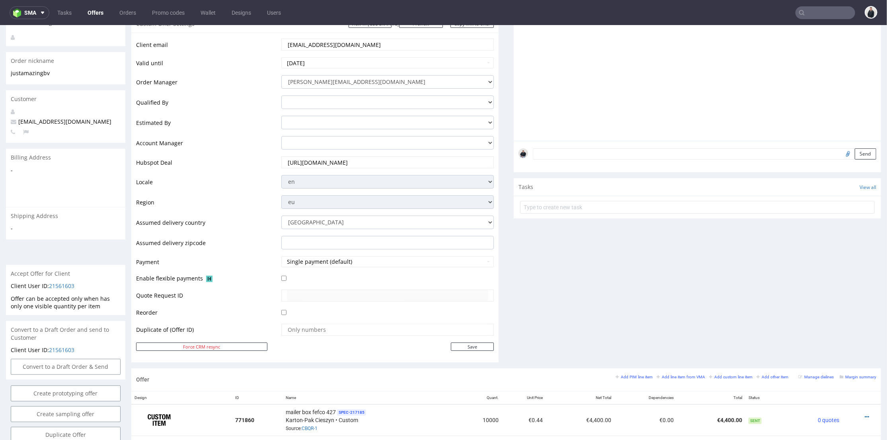
scroll to position [88, 0]
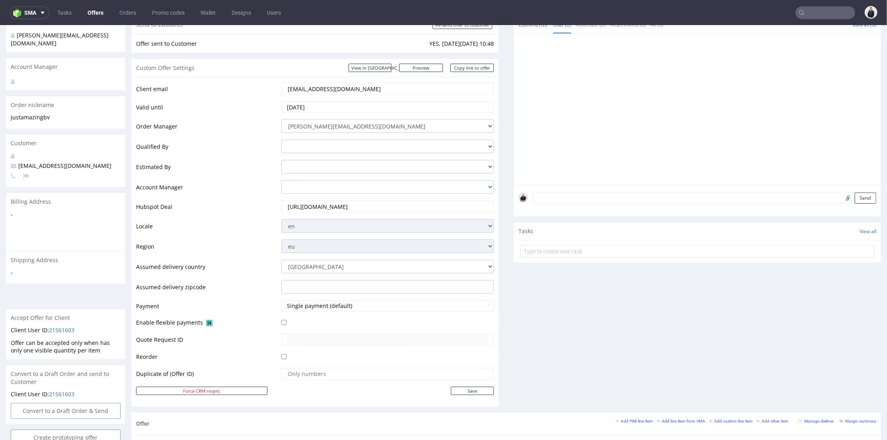
drag, startPoint x: 361, startPoint y: 88, endPoint x: 303, endPoint y: 88, distance: 58.5
click at [303, 88] on input "order@justamazingbv.com" at bounding box center [388, 88] width 202 height 11
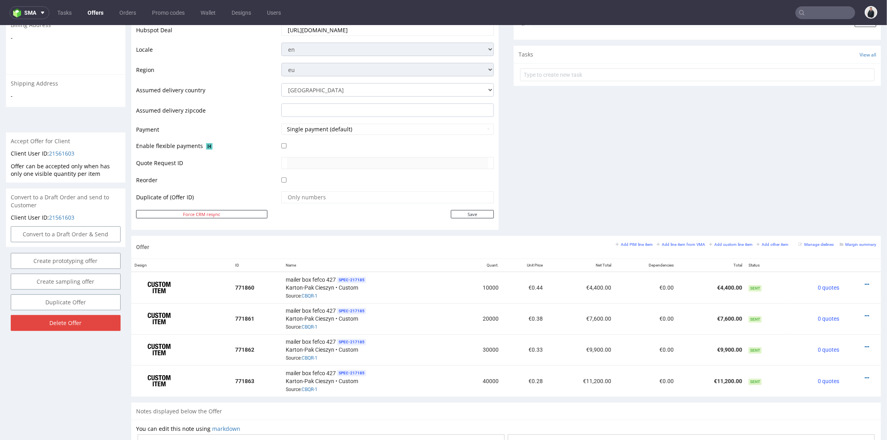
drag, startPoint x: 704, startPoint y: 189, endPoint x: 813, endPoint y: 227, distance: 115.7
click at [707, 189] on div "Comments User (0) Automatic (0) Attachments (0) All (0) View all (0) Send Tasks…" at bounding box center [697, 37] width 367 height 397
click at [840, 241] on link "Margin summary" at bounding box center [858, 244] width 37 height 6
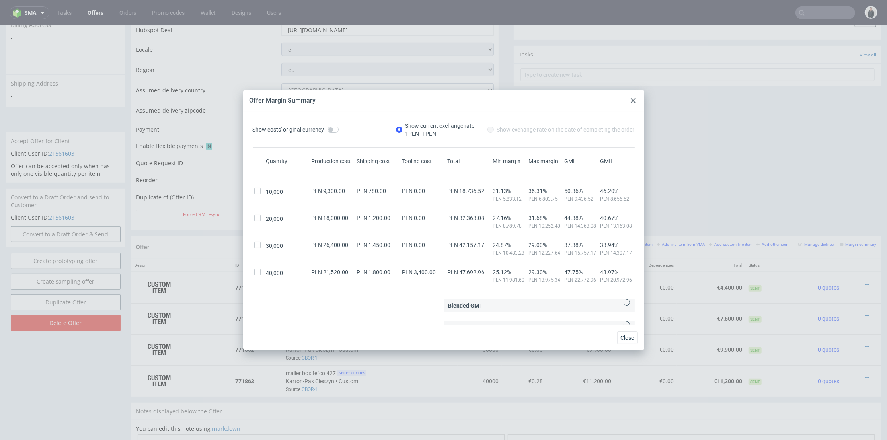
scroll to position [10, 0]
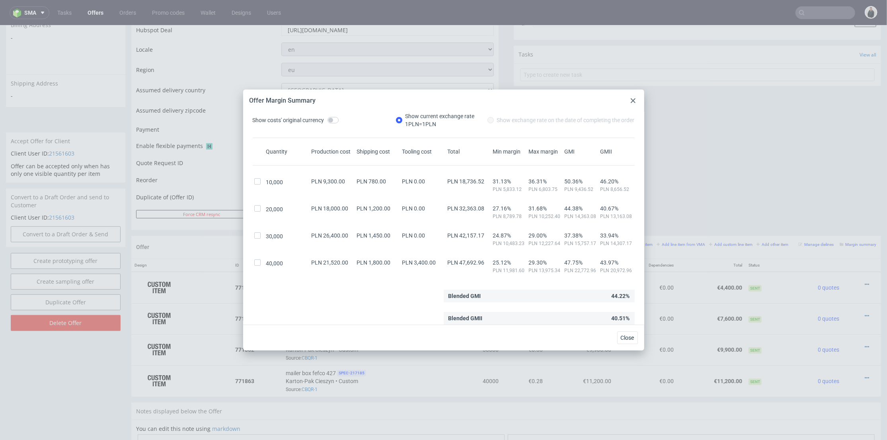
click at [634, 101] on icon at bounding box center [633, 100] width 5 height 5
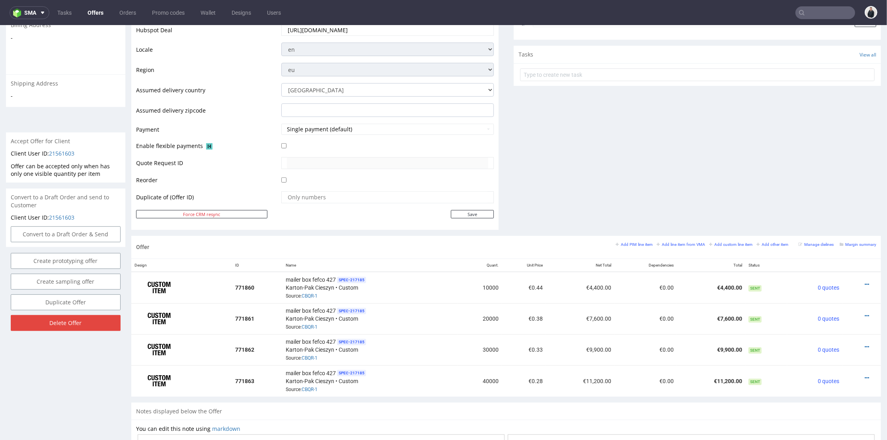
scroll to position [309, 0]
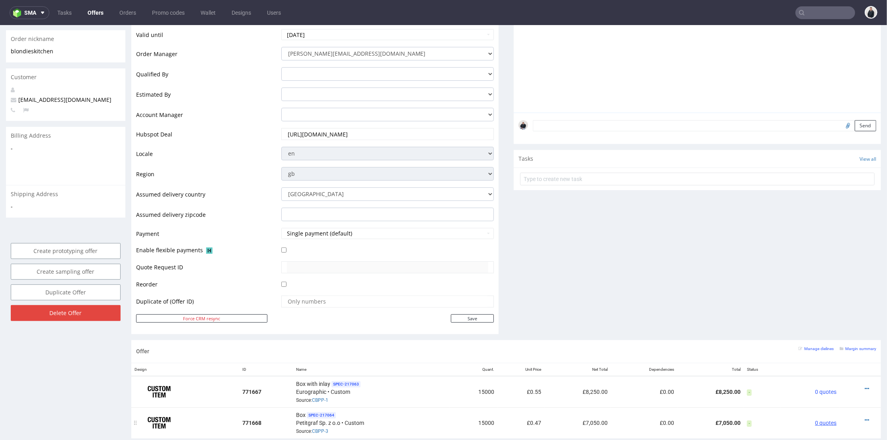
scroll to position [309, 0]
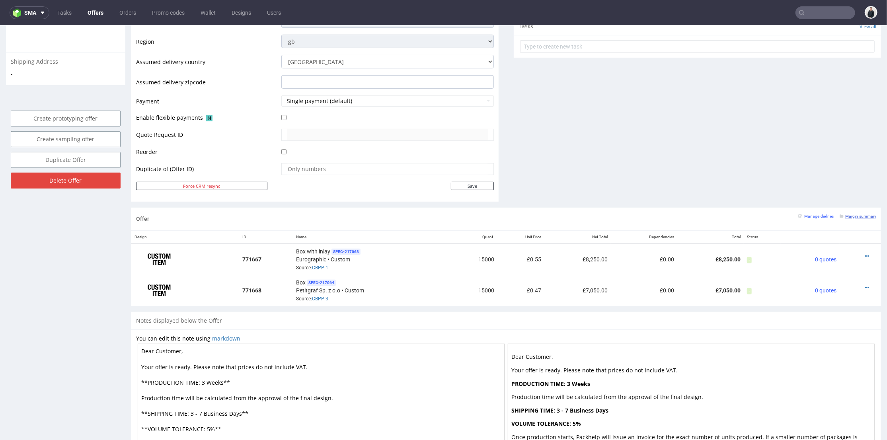
click at [849, 214] on small "Margin summary" at bounding box center [858, 216] width 37 height 4
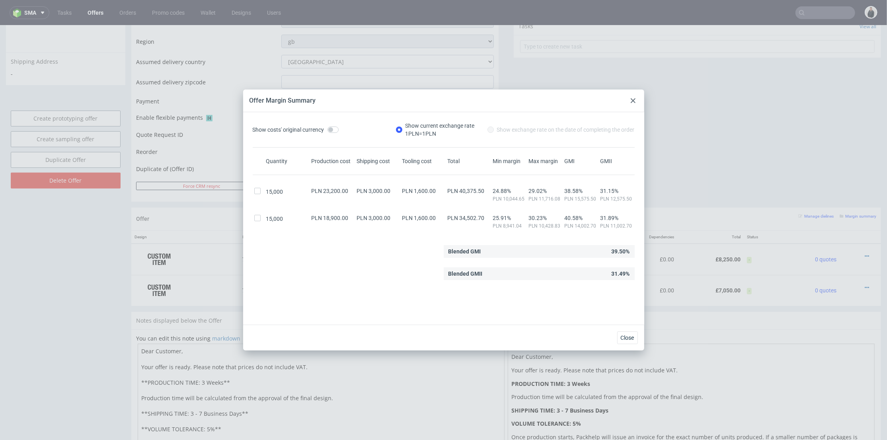
click at [631, 101] on icon at bounding box center [633, 100] width 5 height 5
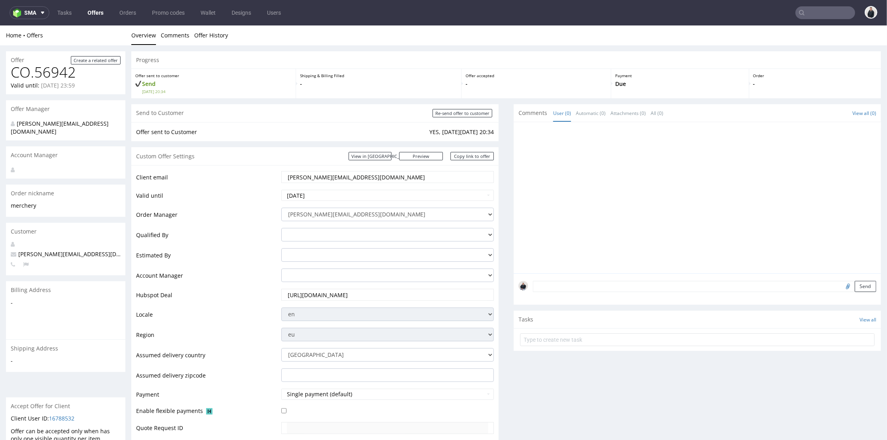
scroll to position [309, 0]
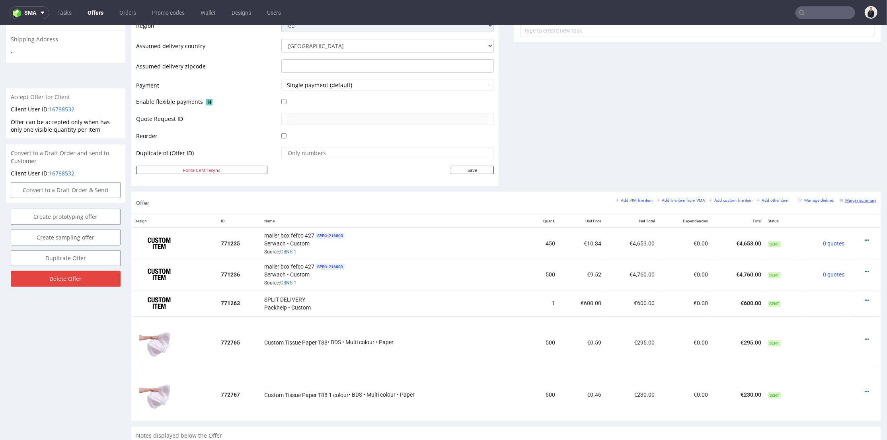
click at [849, 198] on small "Margin summary" at bounding box center [858, 200] width 37 height 4
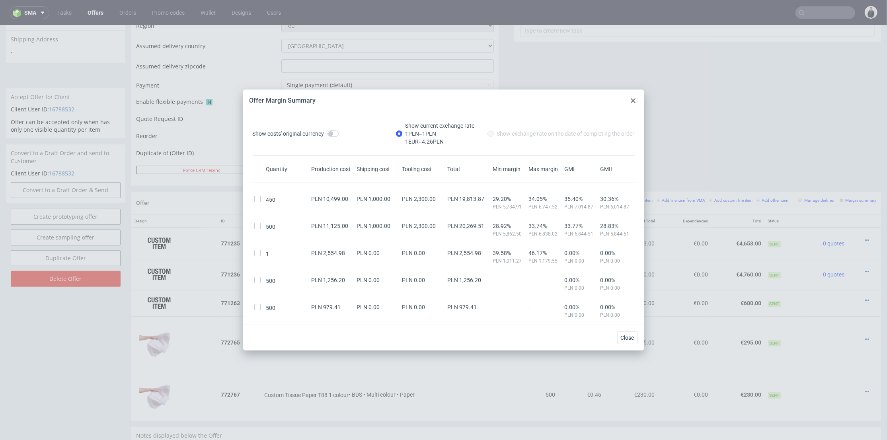
click at [633, 101] on use at bounding box center [633, 100] width 5 height 5
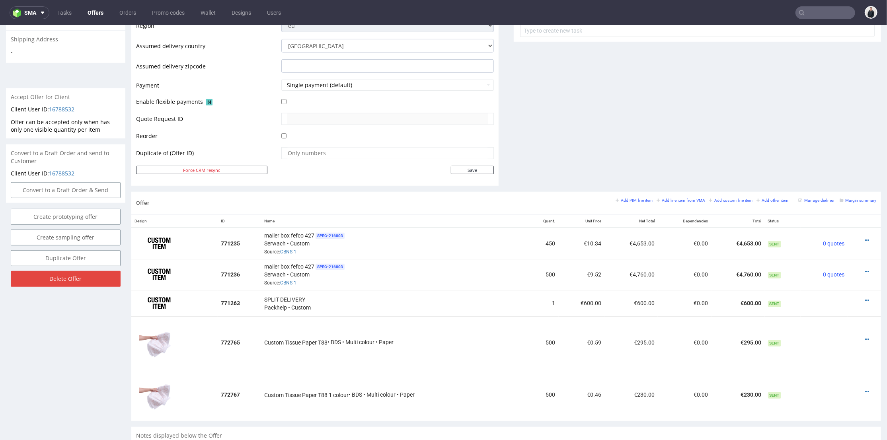
scroll to position [353, 0]
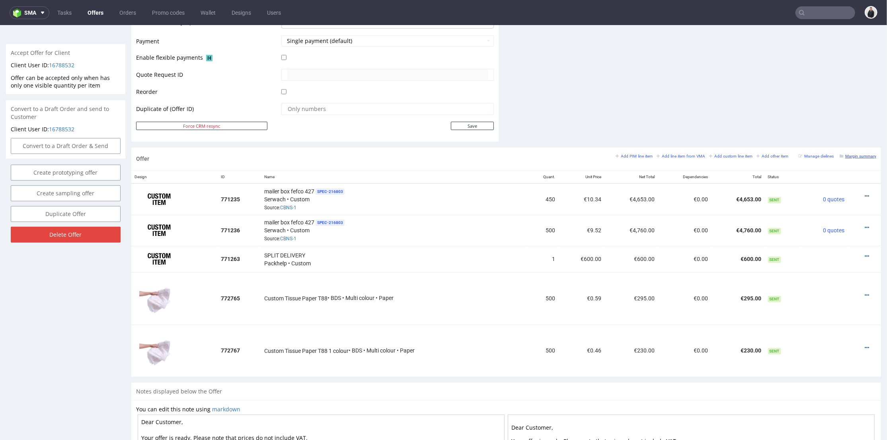
click at [853, 156] on small "Margin summary" at bounding box center [858, 156] width 37 height 4
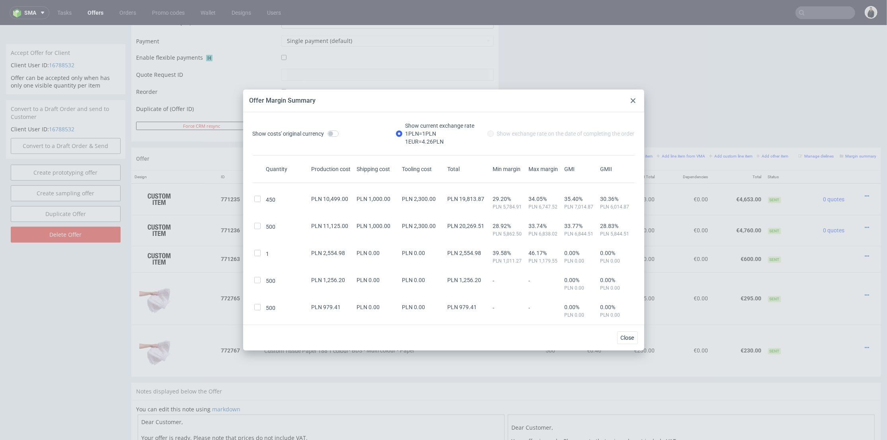
scroll to position [0, 0]
click at [632, 99] on icon at bounding box center [633, 100] width 5 height 5
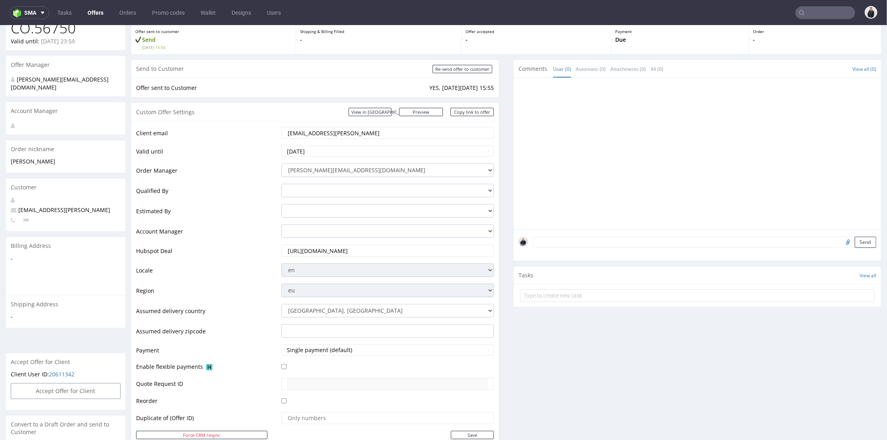
scroll to position [221, 0]
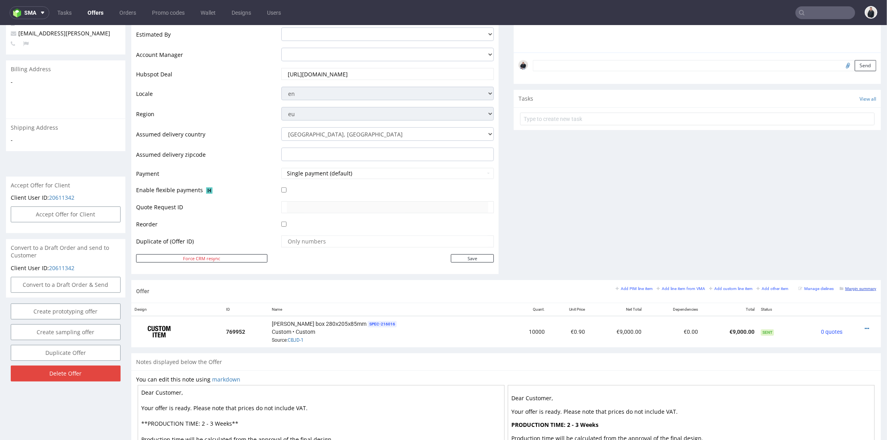
click at [849, 287] on small "Margin summary" at bounding box center [858, 288] width 37 height 4
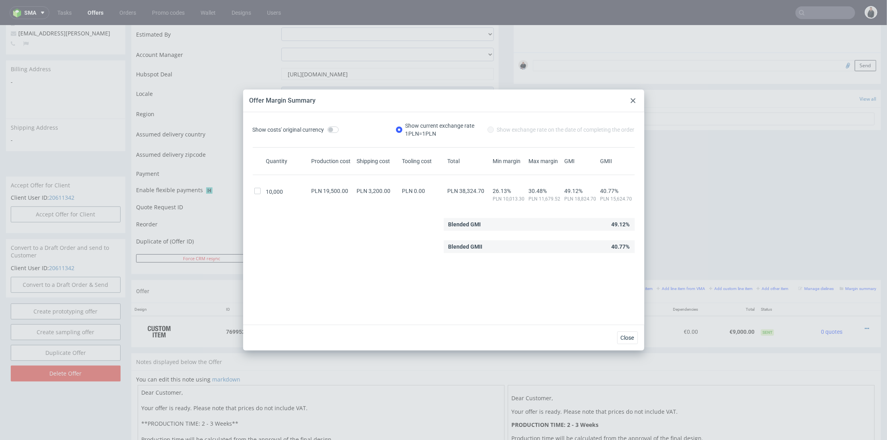
click at [632, 99] on icon at bounding box center [633, 100] width 5 height 5
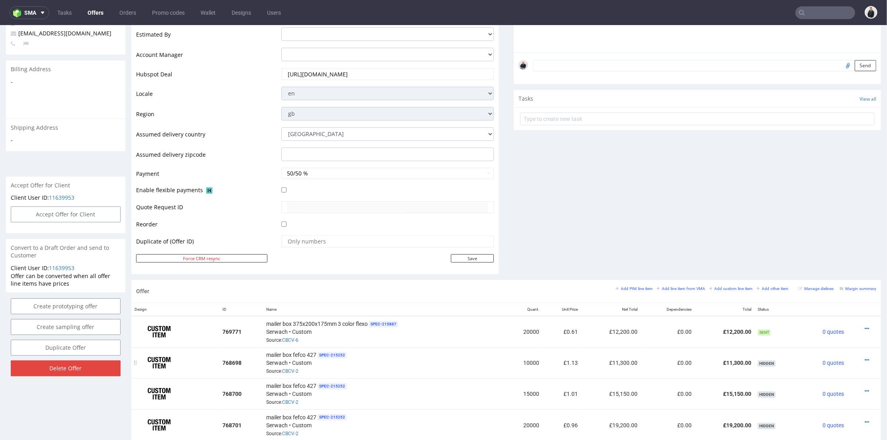
scroll to position [353, 0]
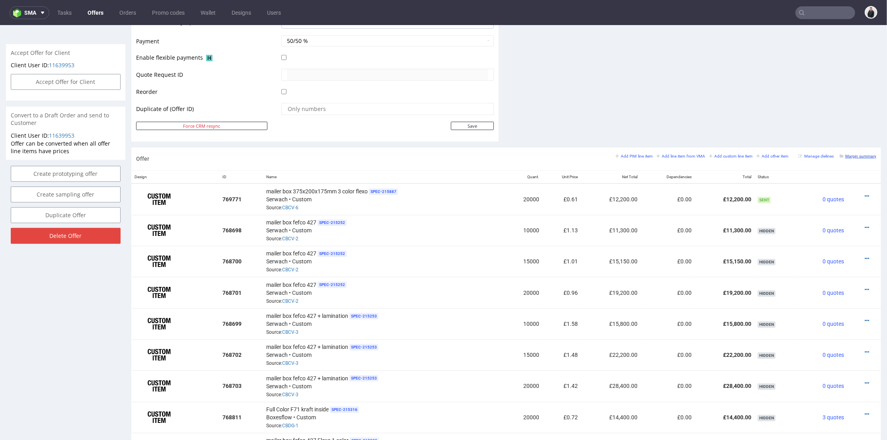
click at [845, 154] on small "Margin summary" at bounding box center [858, 156] width 37 height 4
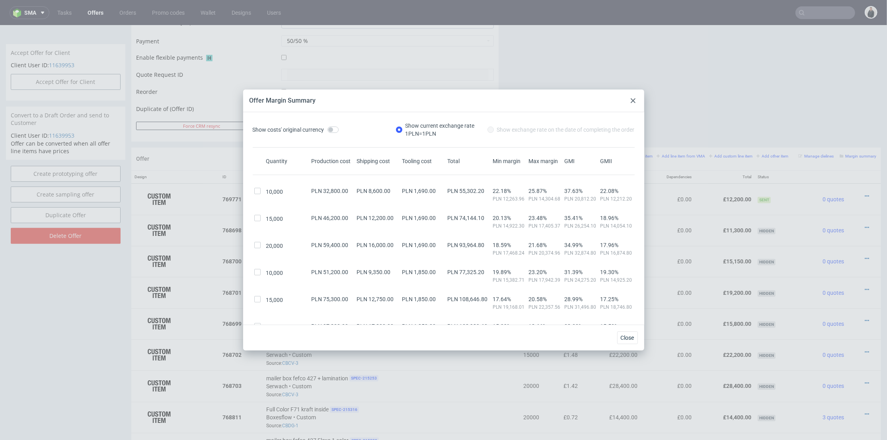
scroll to position [226, 0]
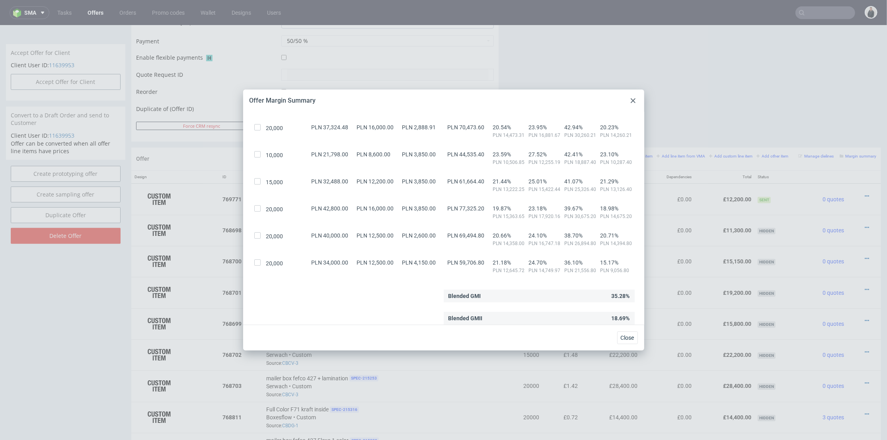
click at [633, 101] on icon at bounding box center [633, 100] width 5 height 5
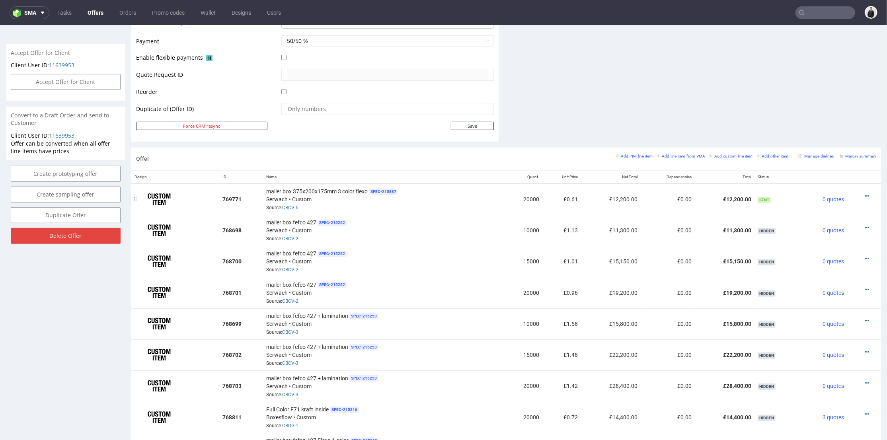
click at [856, 194] on div at bounding box center [862, 196] width 23 height 8
click at [865, 193] on icon at bounding box center [867, 196] width 4 height 6
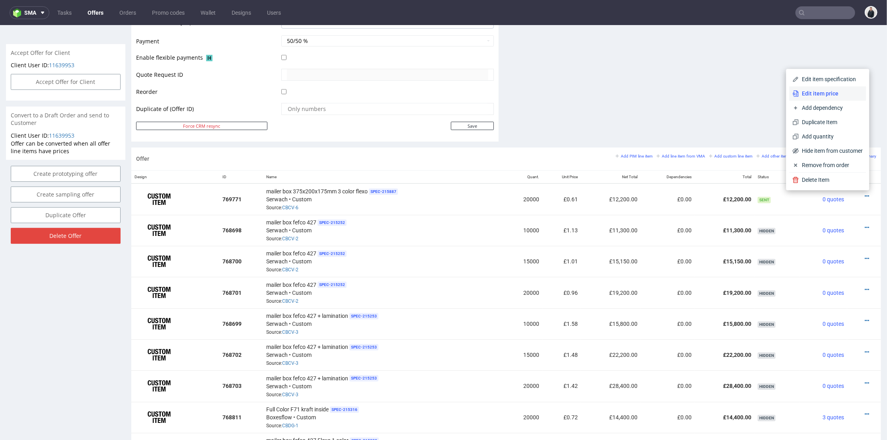
click at [809, 95] on span "Edit item price" at bounding box center [831, 93] width 64 height 8
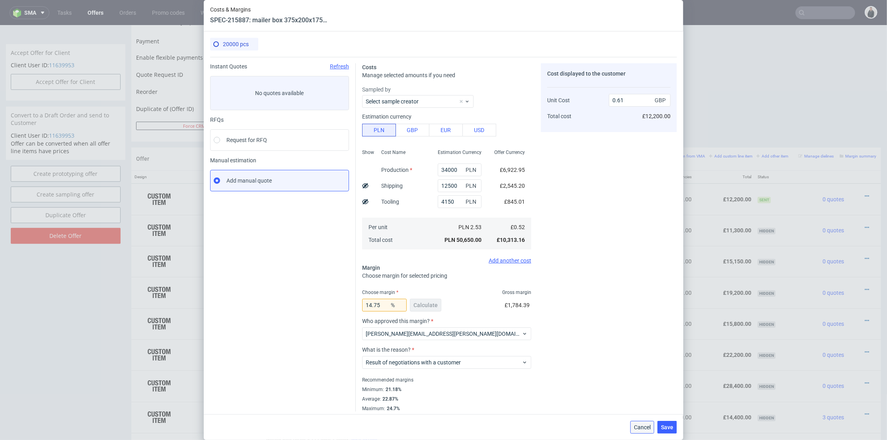
drag, startPoint x: 646, startPoint y: 429, endPoint x: 646, endPoint y: 403, distance: 25.5
click at [646, 429] on span "Cancel" at bounding box center [642, 428] width 17 height 6
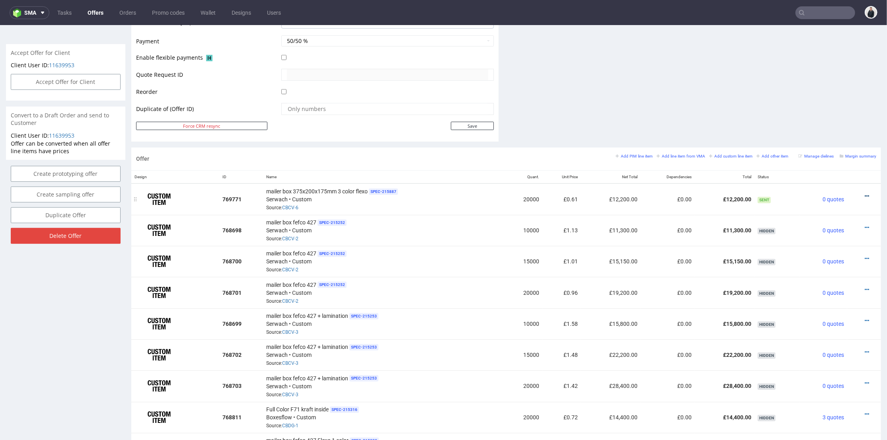
click at [865, 194] on icon at bounding box center [867, 196] width 4 height 6
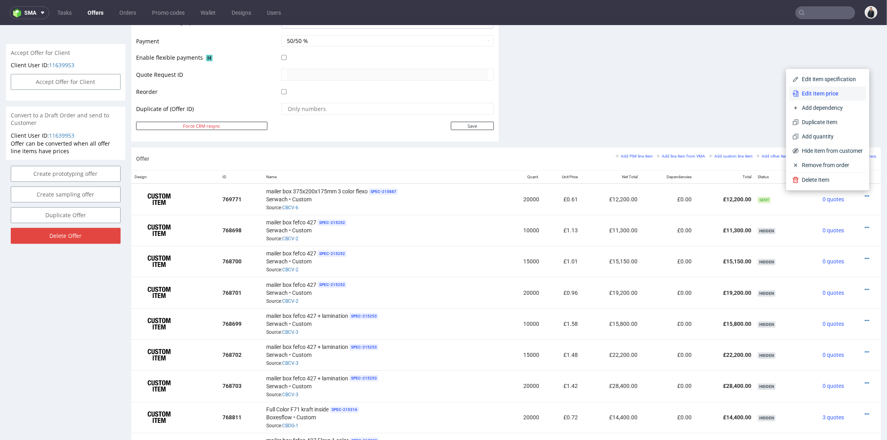
click at [826, 91] on span "Edit item price" at bounding box center [831, 93] width 64 height 8
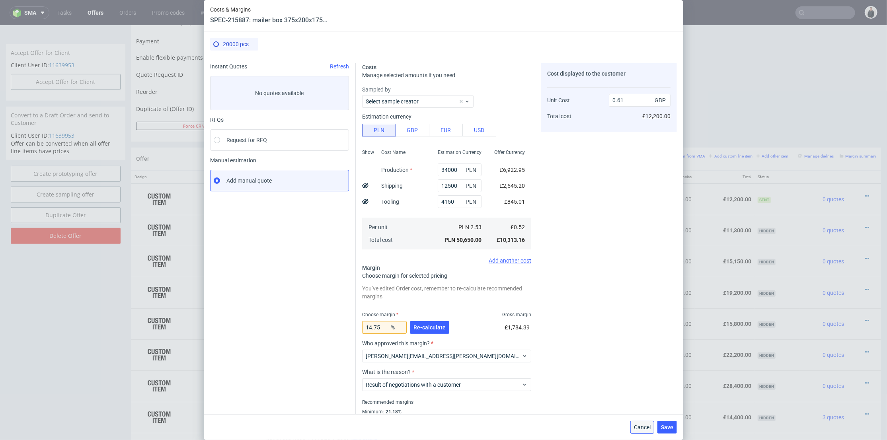
drag, startPoint x: 654, startPoint y: 428, endPoint x: 829, endPoint y: 220, distance: 272.3
click at [651, 428] on span "Cancel" at bounding box center [642, 428] width 17 height 6
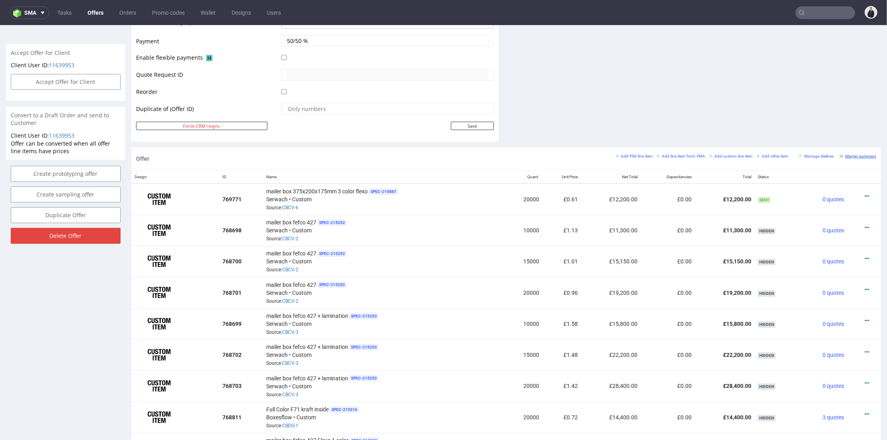
click at [855, 154] on small "Margin summary" at bounding box center [858, 156] width 37 height 4
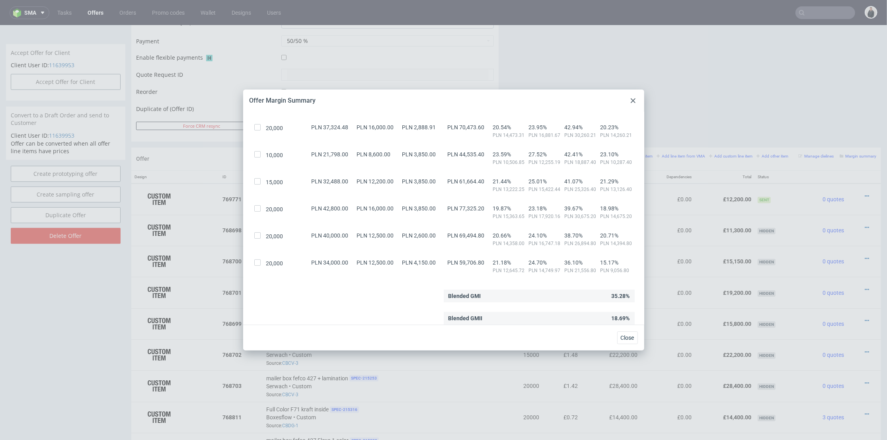
click at [634, 99] on icon at bounding box center [633, 100] width 5 height 5
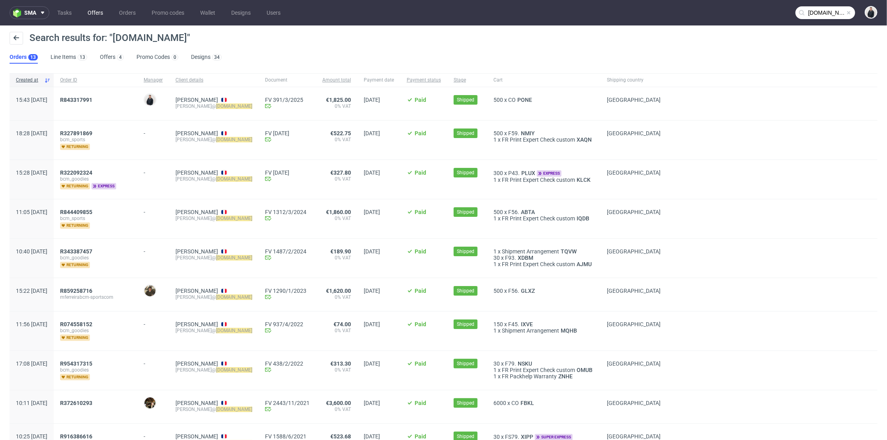
click at [99, 12] on link "Offers" at bounding box center [95, 12] width 25 height 13
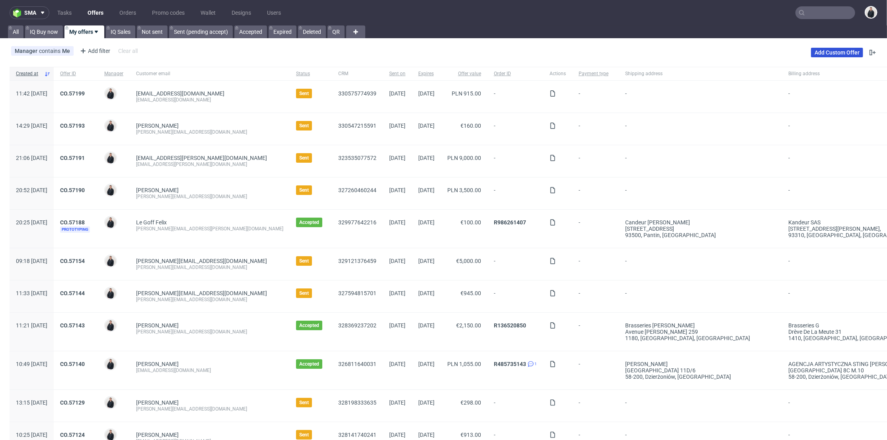
click at [814, 52] on link "Add Custom Offer" at bounding box center [837, 53] width 52 height 10
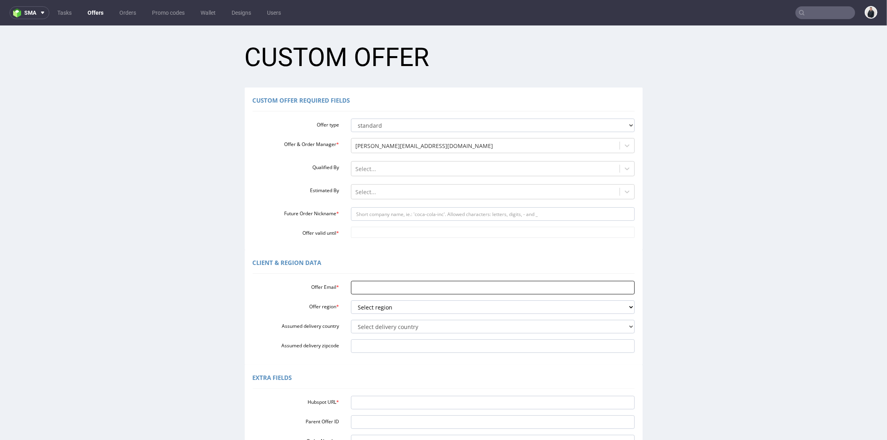
click at [395, 285] on input "Offer Email *" at bounding box center [493, 288] width 284 height 14
paste input "[PERSON_NAME][EMAIL_ADDRESS][DOMAIN_NAME]"
type input "[PERSON_NAME][EMAIL_ADDRESS][DOMAIN_NAME]"
click at [365, 316] on div "Offer Email * [EMAIL_ADDRESS][DOMAIN_NAME] Offer region * Select region eu gb d…" at bounding box center [444, 314] width 382 height 75
click at [370, 305] on select "Select region eu gb de pl cz fr it es" at bounding box center [493, 307] width 284 height 14
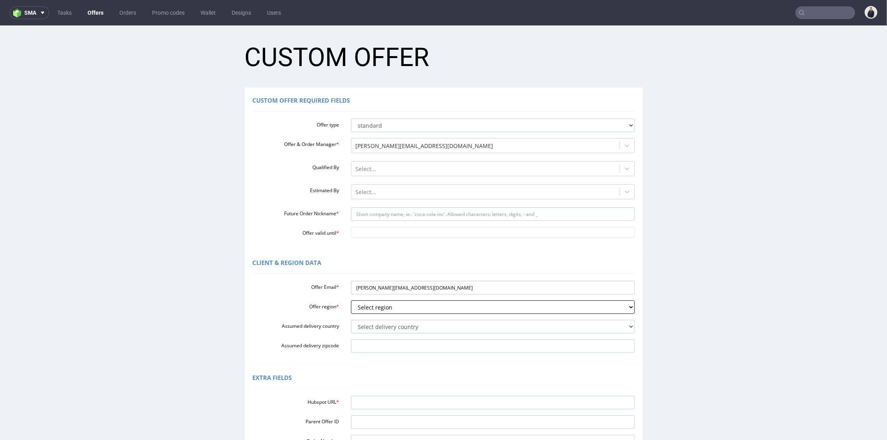
select select "fr"
click at [351, 300] on select "Select region eu gb de pl cz fr it es" at bounding box center [493, 307] width 284 height 14
click at [389, 324] on select "Select delivery country [GEOGRAPHIC_DATA] [GEOGRAPHIC_DATA] [GEOGRAPHIC_DATA] […" at bounding box center [493, 327] width 284 height 14
select select "75"
click at [351, 320] on select "Select delivery country [GEOGRAPHIC_DATA] [GEOGRAPHIC_DATA] [GEOGRAPHIC_DATA] […" at bounding box center [493, 327] width 284 height 14
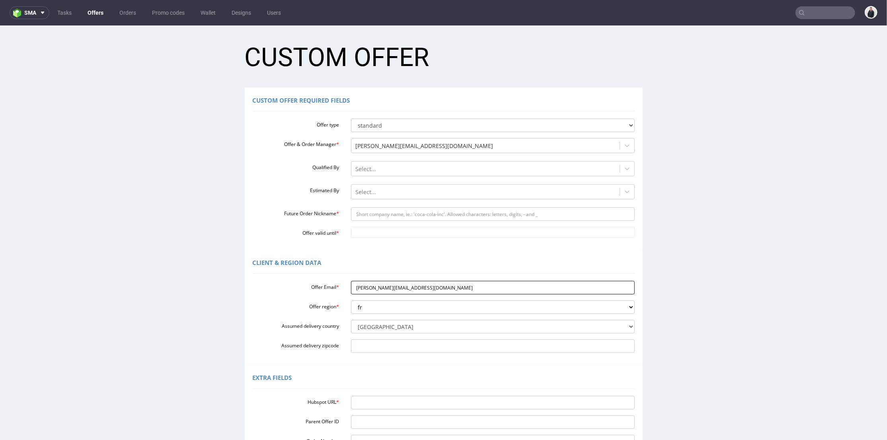
drag, startPoint x: 373, startPoint y: 288, endPoint x: 402, endPoint y: 288, distance: 28.7
click at [402, 288] on input "[PERSON_NAME][EMAIL_ADDRESS][DOMAIN_NAME]" at bounding box center [493, 288] width 284 height 14
click at [391, 215] on input "Future Order Nickname *" at bounding box center [493, 214] width 284 height 14
paste input "bcm-goodies"
type input "bcm-goodies"
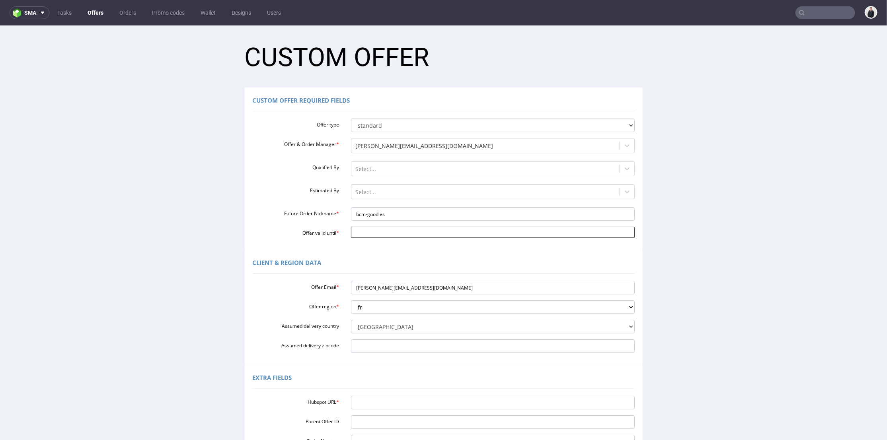
click at [380, 231] on input "Offer valid until *" at bounding box center [493, 231] width 284 height 11
click at [425, 210] on td "1" at bounding box center [426, 208] width 12 height 12
type input "2025-11-01"
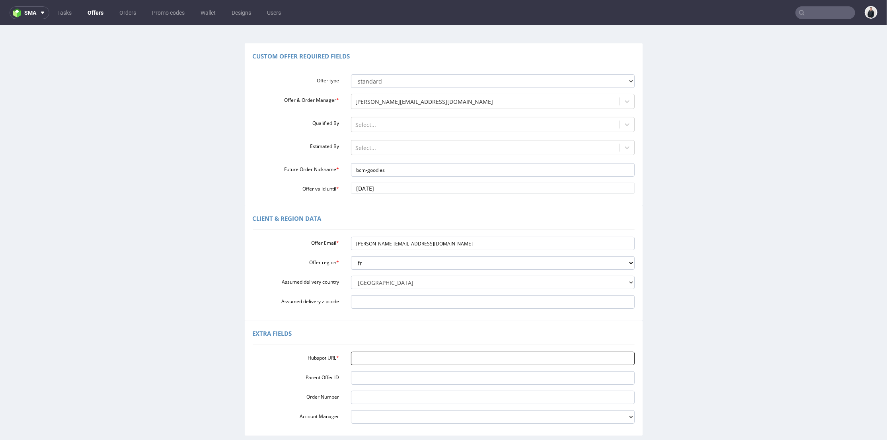
click at [394, 361] on input "Hubspot URL *" at bounding box center [493, 358] width 284 height 14
paste input "https://app-eu1.hubspot.com/contacts/25600958/record/0-3/331478321383/"
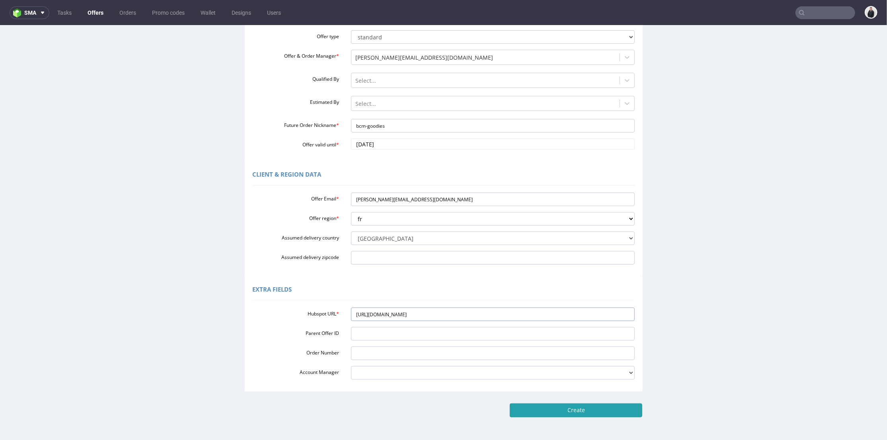
type input "https://app-eu1.hubspot.com/contacts/25600958/record/0-3/331478321383/"
click at [562, 408] on input "Create" at bounding box center [576, 410] width 133 height 14
type input "Please wait..."
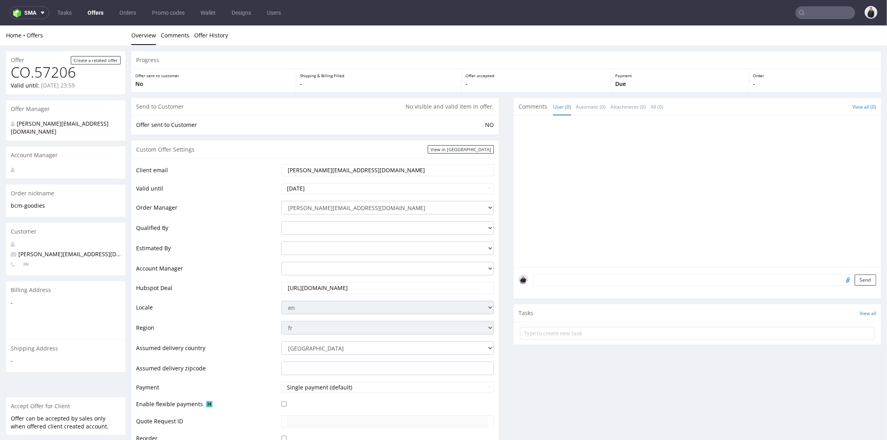
click at [624, 224] on div at bounding box center [700, 193] width 363 height 146
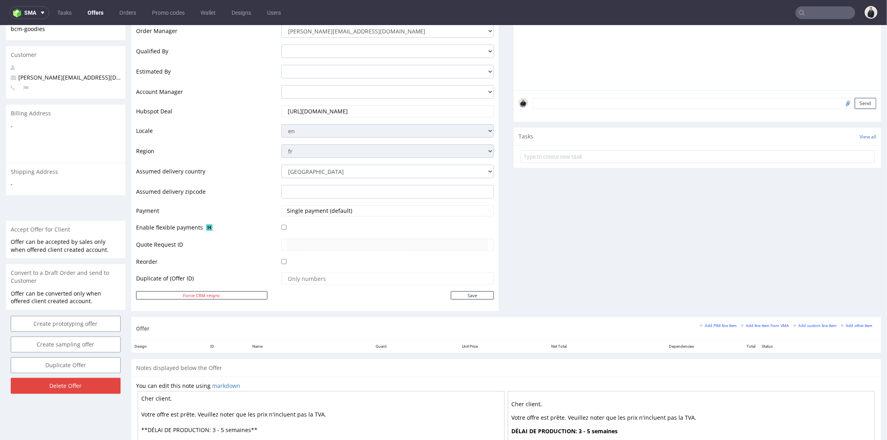
scroll to position [265, 0]
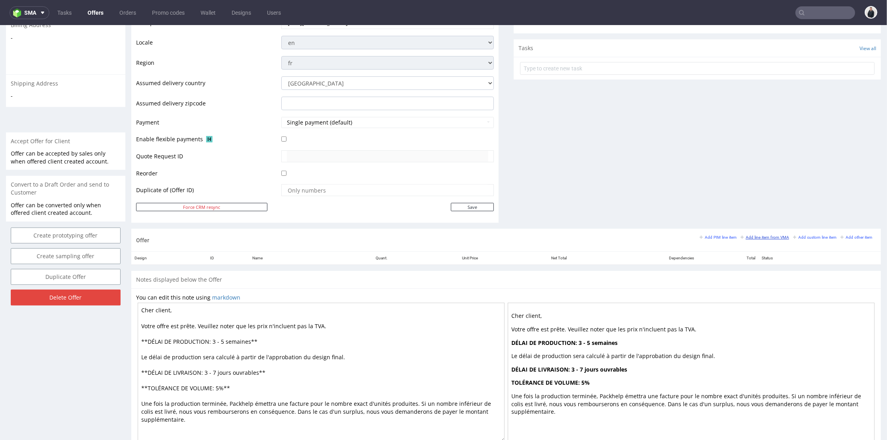
click at [741, 235] on small "Add line item from VMA" at bounding box center [765, 237] width 49 height 4
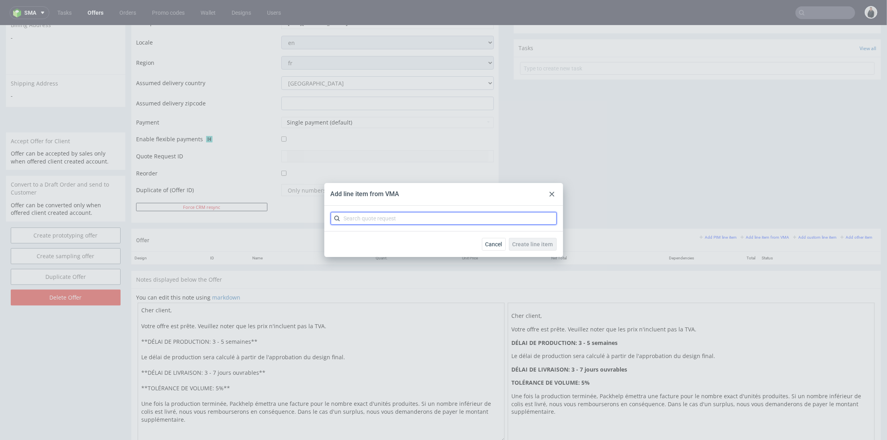
click at [377, 217] on input "text" at bounding box center [444, 218] width 226 height 13
type input "cbvq"
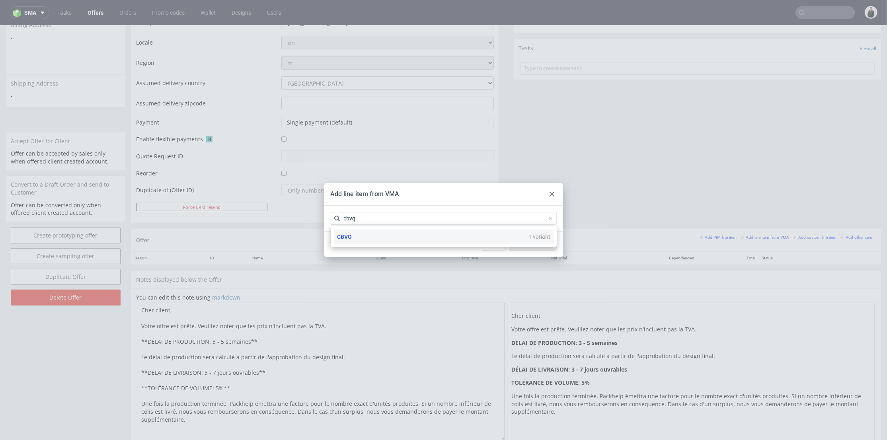
click at [404, 237] on div "CBVQ 1 variant" at bounding box center [444, 237] width 220 height 14
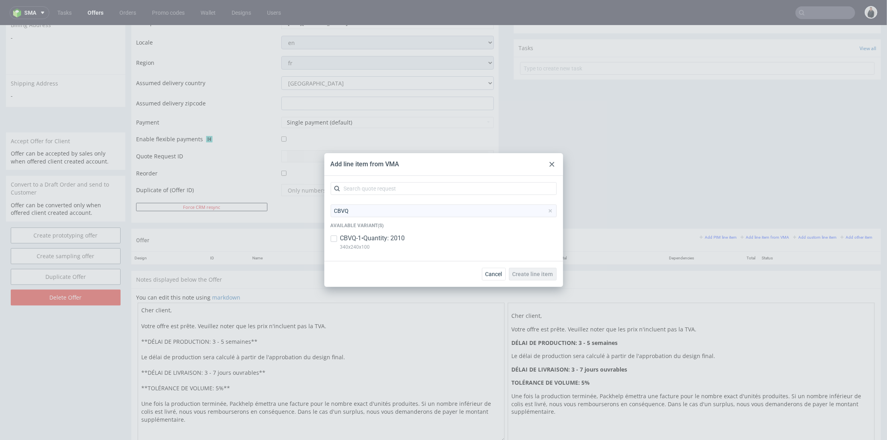
click at [405, 244] on p "340x240x100" at bounding box center [372, 247] width 65 height 9
checkbox input "true"
click at [517, 272] on span "Create line item" at bounding box center [533, 274] width 41 height 6
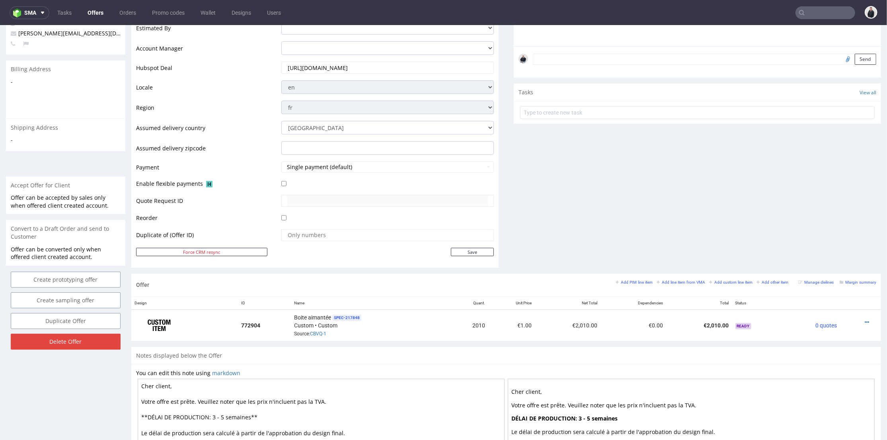
scroll to position [309, 0]
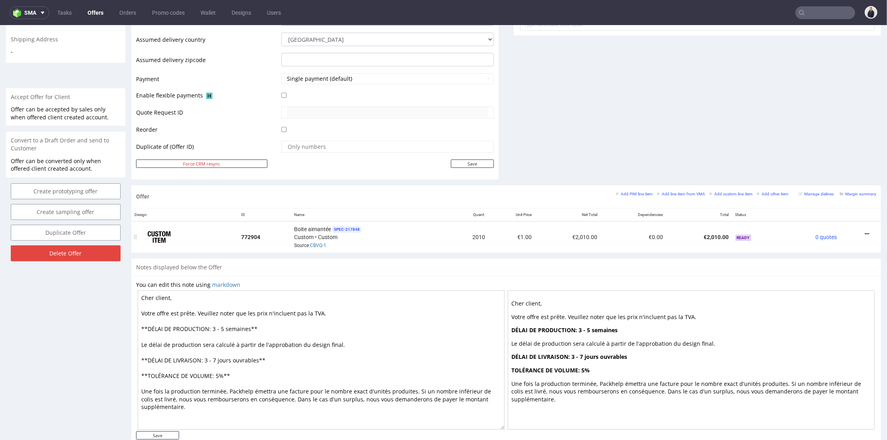
click at [865, 232] on icon at bounding box center [867, 234] width 4 height 6
click at [799, 148] on span "Edit item price" at bounding box center [831, 145] width 64 height 8
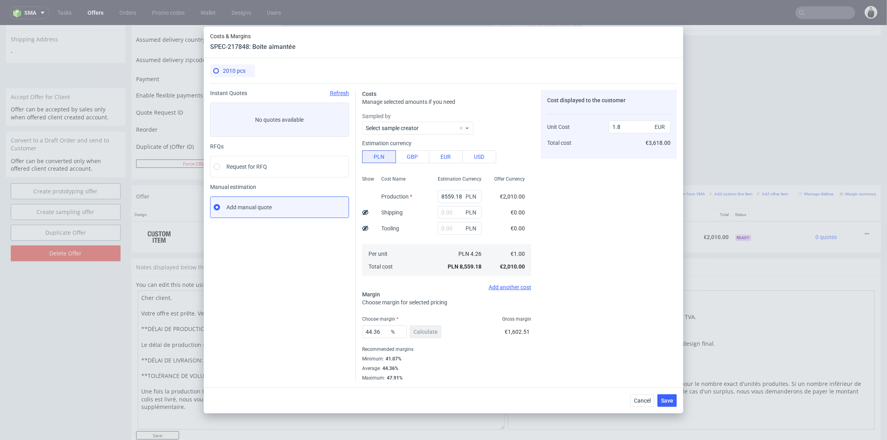
click at [464, 197] on span "PLN" at bounding box center [472, 196] width 16 height 11
click at [449, 196] on input "8559.18" at bounding box center [460, 196] width 44 height 13
paste input "32000"
type input "32000"
type input "6.72"
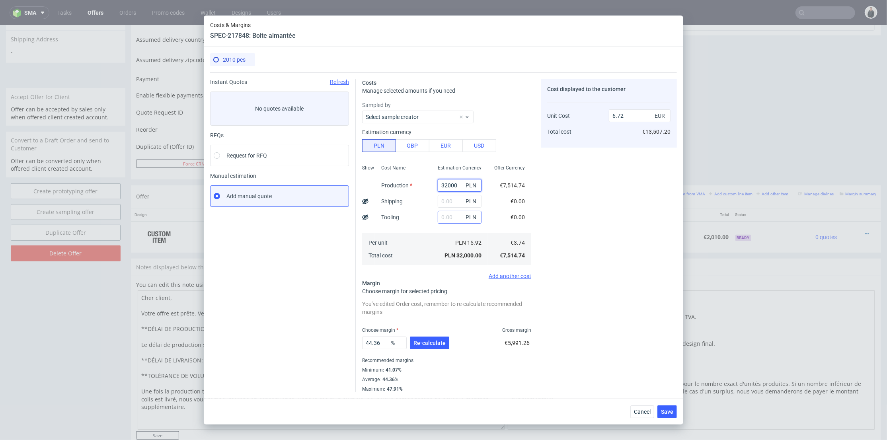
type input "32000"
click at [455, 213] on input "text" at bounding box center [460, 217] width 44 height 13
type input "1300"
type input "6.99"
type input "1300"
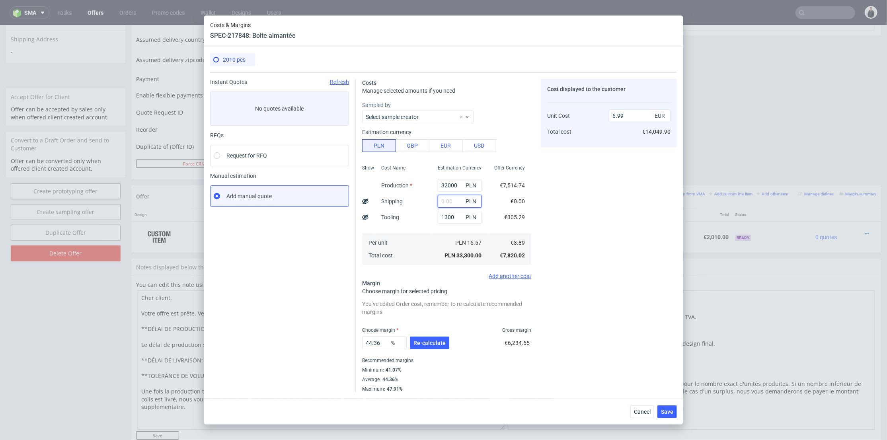
click at [438, 202] on input "text" at bounding box center [460, 201] width 44 height 13
type input "9000"
click at [424, 219] on div "Cost Name Production Shipping Tooling Per unit Total cost" at bounding box center [403, 214] width 57 height 105
type input "8.88"
click at [435, 337] on button "Re-calculate" at bounding box center [429, 343] width 39 height 13
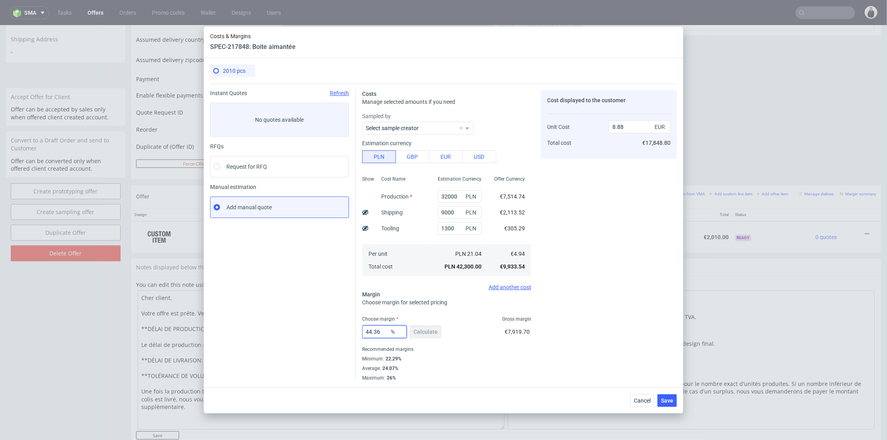
drag, startPoint x: 384, startPoint y: 333, endPoint x: 428, endPoint y: 311, distance: 49.8
click at [330, 331] on div "Instant Quotes Refresh No quotes available RFQs Request for RFQ Manual estimati…" at bounding box center [443, 233] width 467 height 298
type input "23"
click at [635, 294] on div "Cost displayed to the customer Unit Cost Total cost 8.88 EUR €17,848.80" at bounding box center [609, 235] width 136 height 291
type input "6.41"
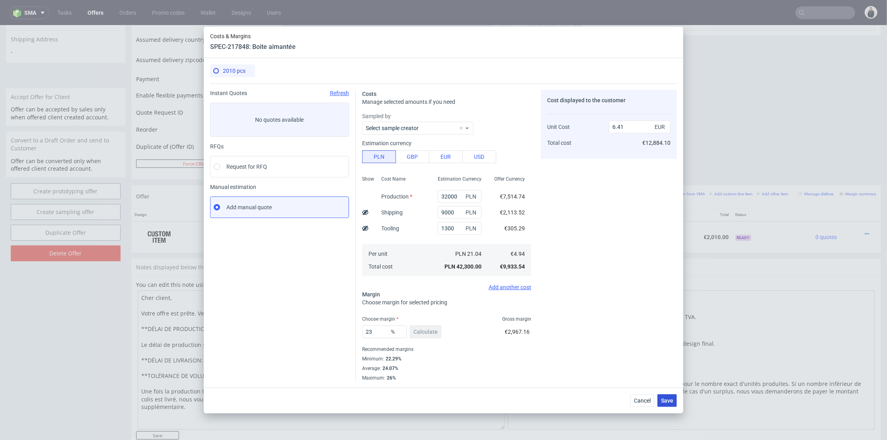
click at [673, 403] on span "Save" at bounding box center [667, 401] width 12 height 6
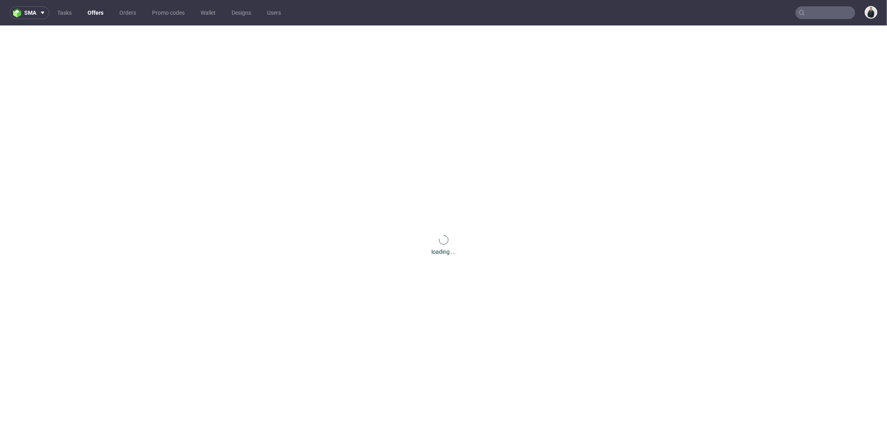
scroll to position [0, 0]
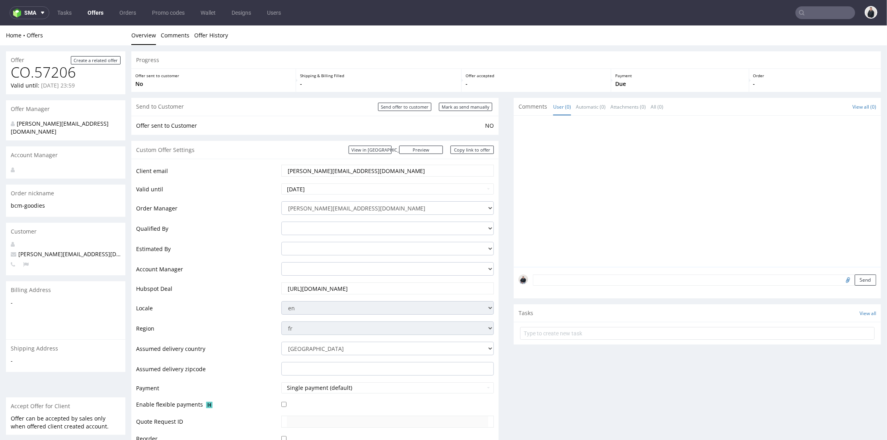
click at [675, 197] on div at bounding box center [700, 193] width 363 height 146
click at [458, 149] on link "Copy link to offer" at bounding box center [473, 149] width 44 height 8
click at [410, 105] on input "Send offer to customer" at bounding box center [404, 106] width 53 height 8
type input "In progress..."
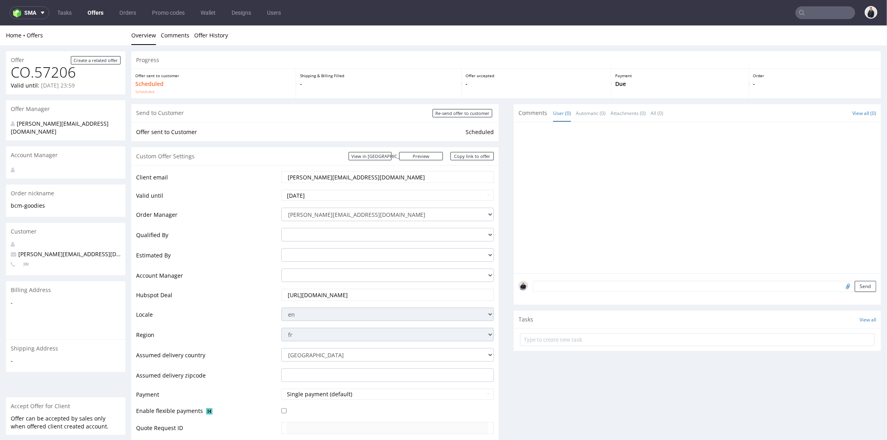
click at [801, 14] on input "text" at bounding box center [826, 12] width 60 height 13
paste input "merchery.co"
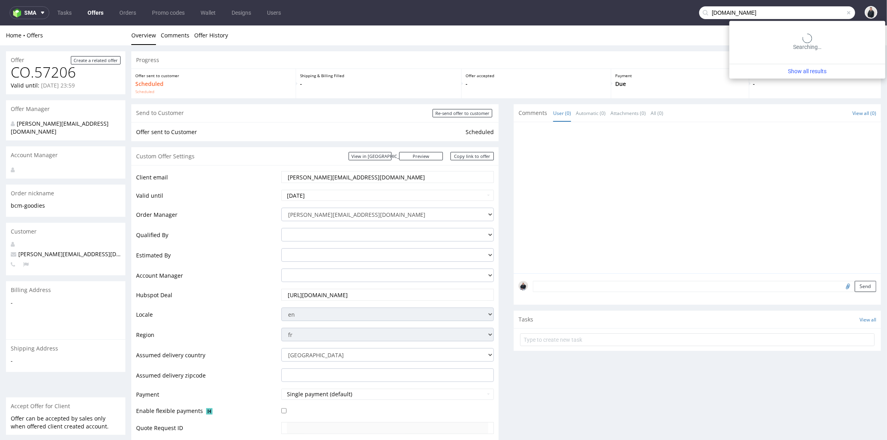
type input "merchery.co"
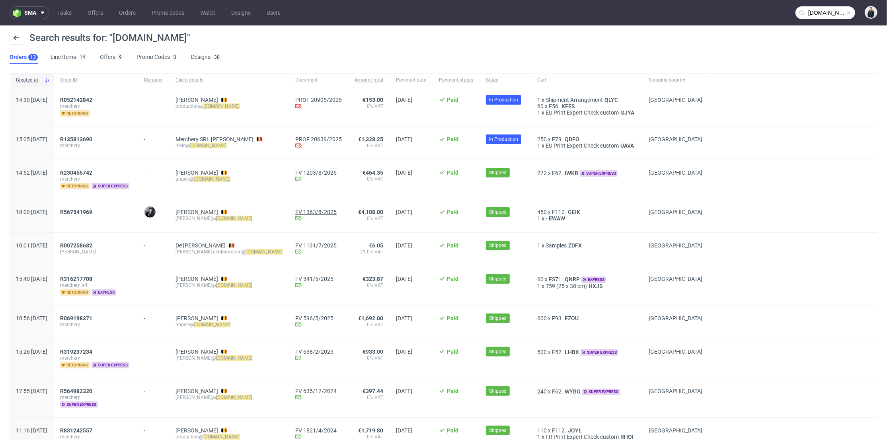
click at [303, 213] on link "FV 1363/8/2025" at bounding box center [318, 212] width 47 height 6
click at [321, 171] on link "FV 1203/8/2025" at bounding box center [318, 173] width 47 height 6
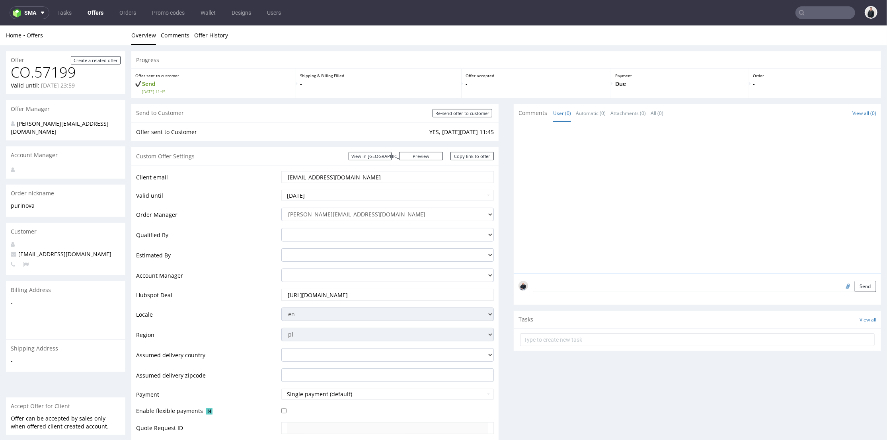
scroll to position [2, 0]
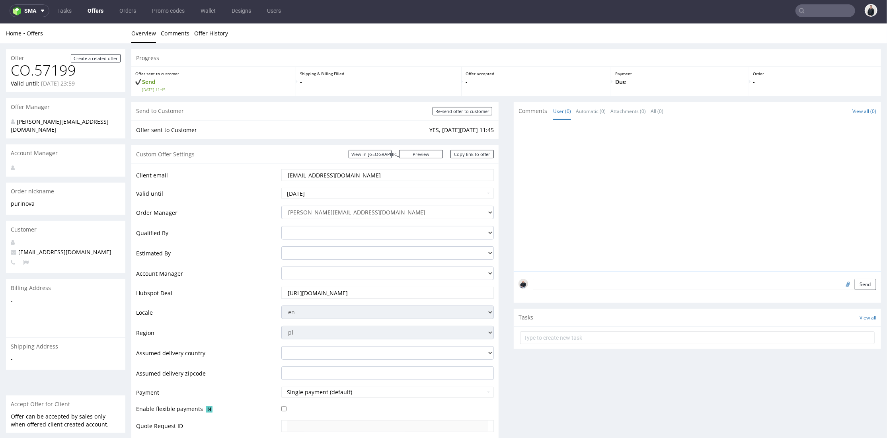
click at [827, 12] on input "text" at bounding box center [826, 10] width 60 height 13
paste input "[DOMAIN_NAME]"
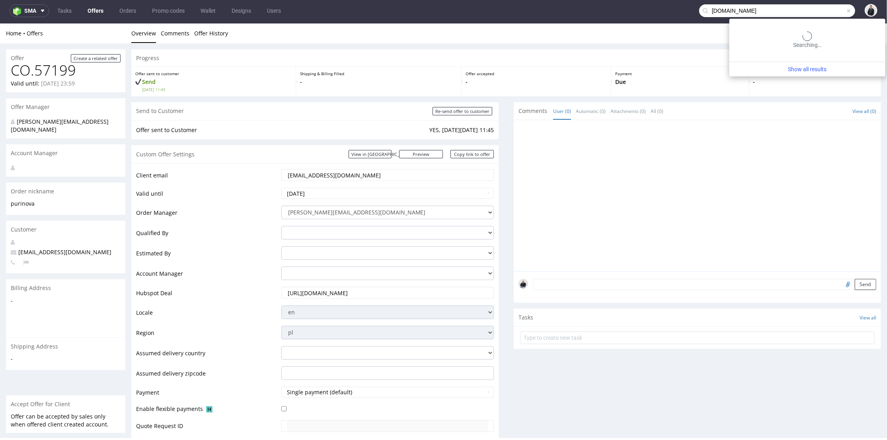
type input "[DOMAIN_NAME]"
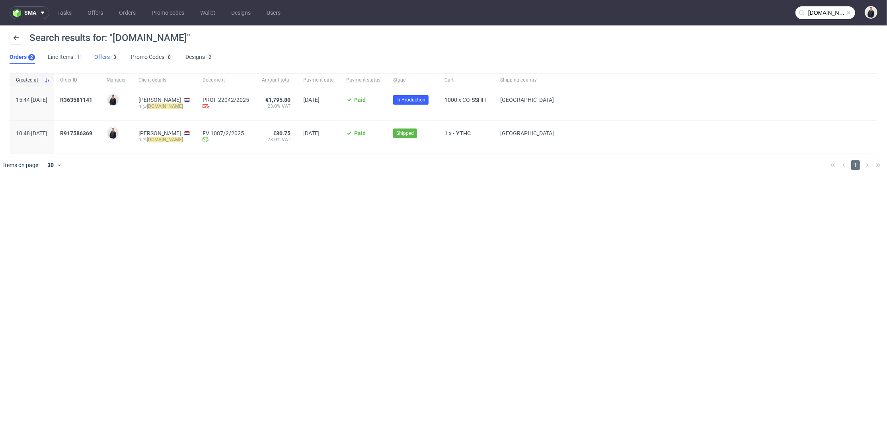
click at [95, 58] on link "Offers 3" at bounding box center [106, 57] width 24 height 13
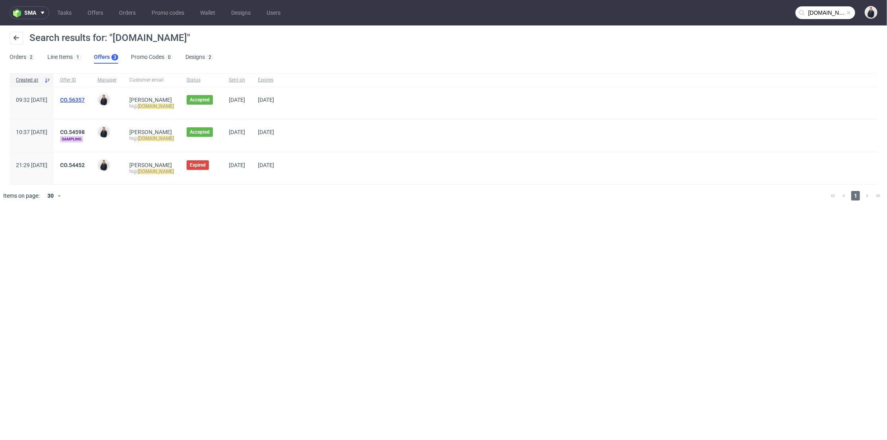
click at [85, 100] on link "CO.56357" at bounding box center [72, 100] width 25 height 6
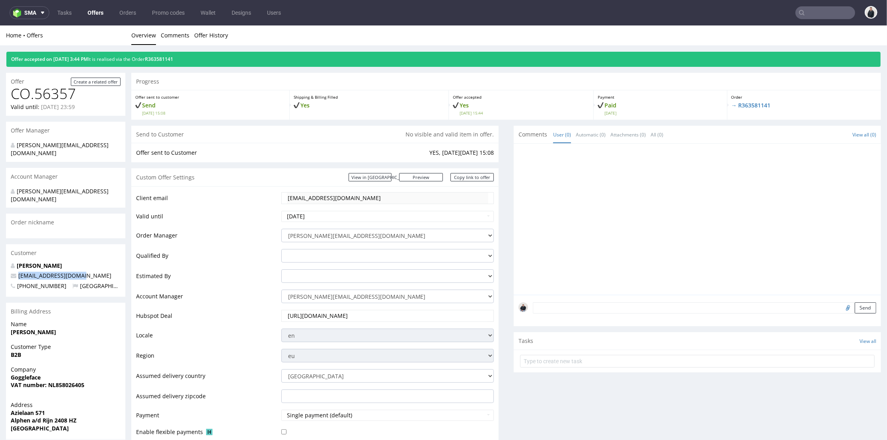
drag, startPoint x: 67, startPoint y: 259, endPoint x: 14, endPoint y: 261, distance: 53.4
click at [14, 271] on p "[EMAIL_ADDRESS][DOMAIN_NAME]" at bounding box center [66, 275] width 110 height 8
copy span "[EMAIL_ADDRESS][DOMAIN_NAME]"
drag, startPoint x: 99, startPoint y: 12, endPoint x: 129, endPoint y: 3, distance: 31.6
click at [100, 12] on link "Offers" at bounding box center [95, 12] width 25 height 13
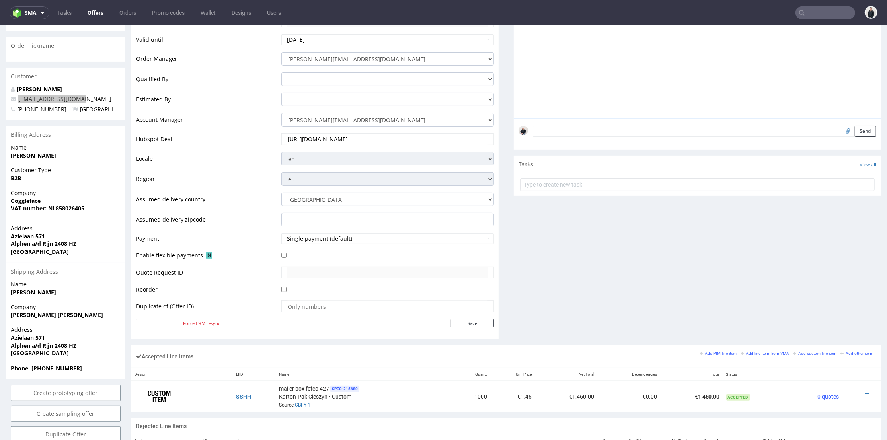
scroll to position [265, 0]
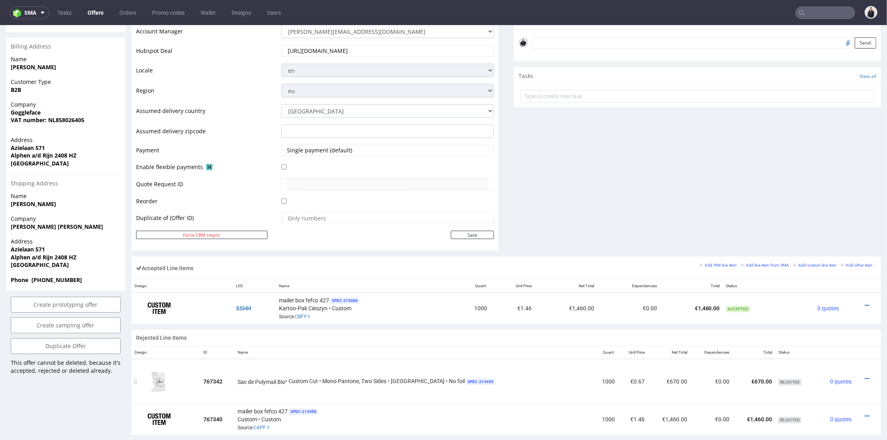
click at [858, 376] on div at bounding box center [865, 379] width 15 height 8
click at [865, 376] on icon at bounding box center [867, 379] width 4 height 6
click at [827, 284] on li "Edit item specification" at bounding box center [830, 289] width 72 height 14
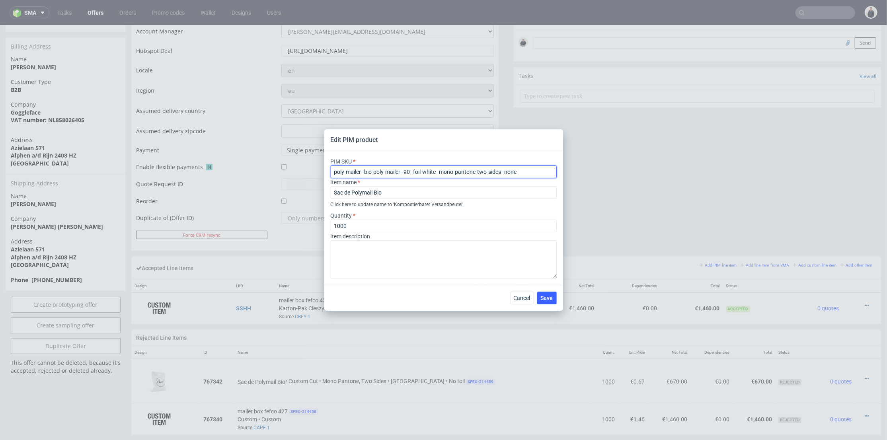
click at [421, 172] on input "poly-mailer--bio-poly-mailer--90--foil-white--mono-pantone-two-sides--none" at bounding box center [444, 172] width 226 height 13
click at [524, 296] on span "Cancel" at bounding box center [522, 298] width 17 height 6
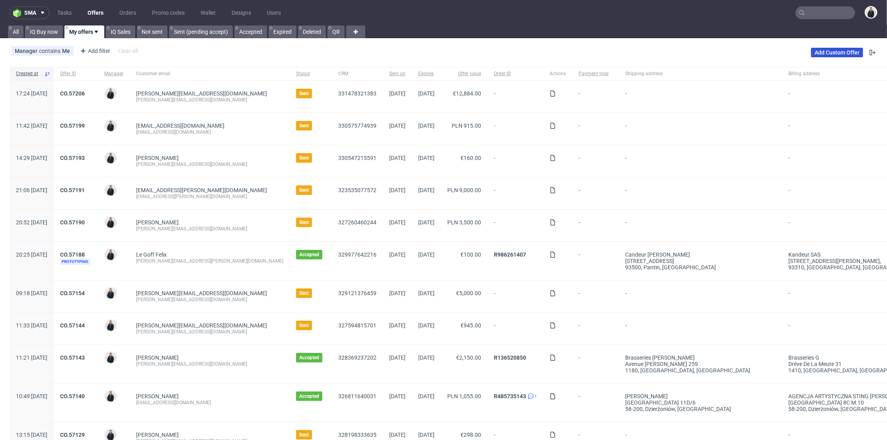
click at [823, 50] on link "Add Custom Offer" at bounding box center [837, 53] width 52 height 10
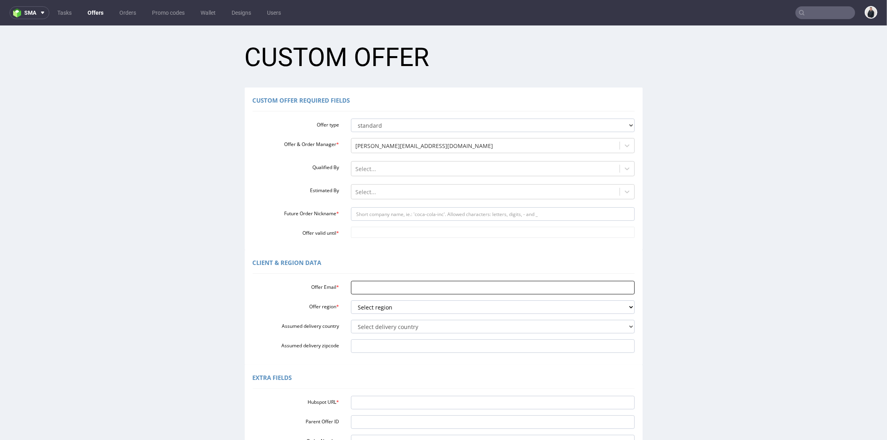
click at [374, 287] on input "Offer Email *" at bounding box center [493, 288] width 284 height 14
paste input "[EMAIL_ADDRESS][DOMAIN_NAME]"
type input "[EMAIL_ADDRESS][DOMAIN_NAME]"
click at [372, 306] on select "Select region eu gb de pl cz fr it es" at bounding box center [493, 307] width 284 height 14
select select "eu"
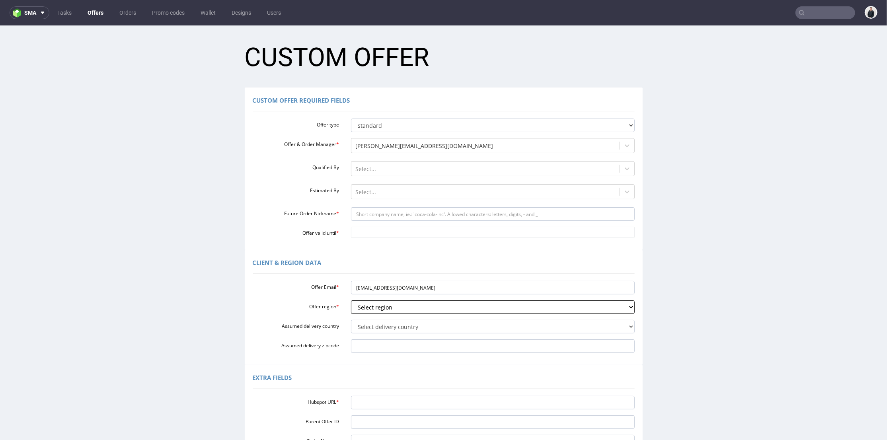
click at [351, 300] on select "Select region eu gb de pl cz fr it es" at bounding box center [493, 307] width 284 height 14
click at [377, 322] on select "Select delivery country [GEOGRAPHIC_DATA] [GEOGRAPHIC_DATA] [GEOGRAPHIC_DATA] […" at bounding box center [493, 327] width 284 height 14
select select "166"
click at [351, 320] on select "Select delivery country [GEOGRAPHIC_DATA] [GEOGRAPHIC_DATA] [GEOGRAPHIC_DATA] […" at bounding box center [493, 327] width 284 height 14
drag, startPoint x: 358, startPoint y: 287, endPoint x: 392, endPoint y: 285, distance: 33.9
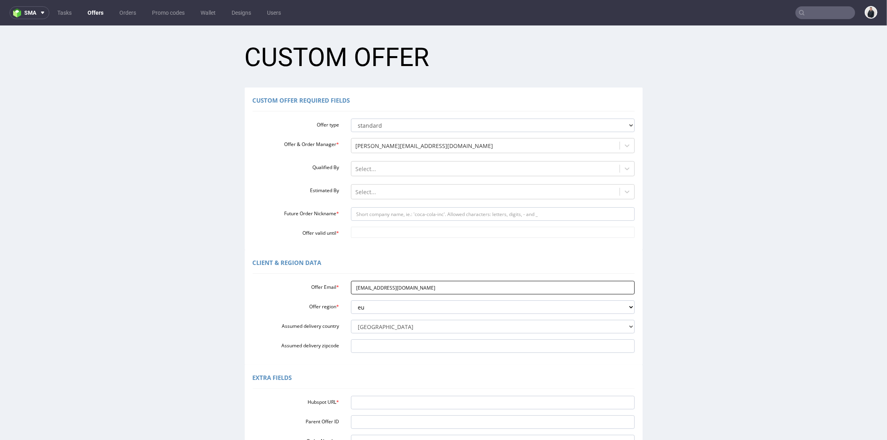
click at [392, 285] on input "[EMAIL_ADDRESS][DOMAIN_NAME]" at bounding box center [493, 288] width 284 height 14
drag, startPoint x: 390, startPoint y: 216, endPoint x: 387, endPoint y: 219, distance: 4.8
click at [390, 216] on input "Future Order Nickname *" at bounding box center [493, 214] width 284 height 14
paste input "gogglefaceshop"
type input "gogglefaceshop"
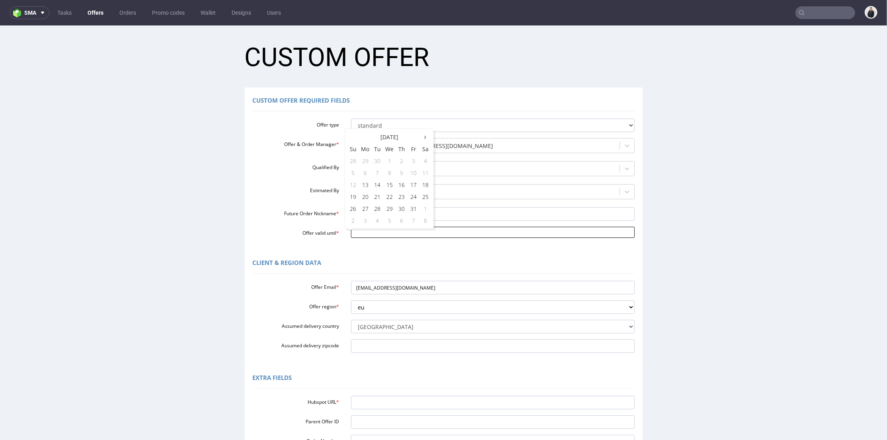
click at [379, 233] on input "Offer valid until *" at bounding box center [493, 231] width 284 height 11
click at [424, 207] on td "1" at bounding box center [426, 208] width 12 height 12
type input "[DATE]"
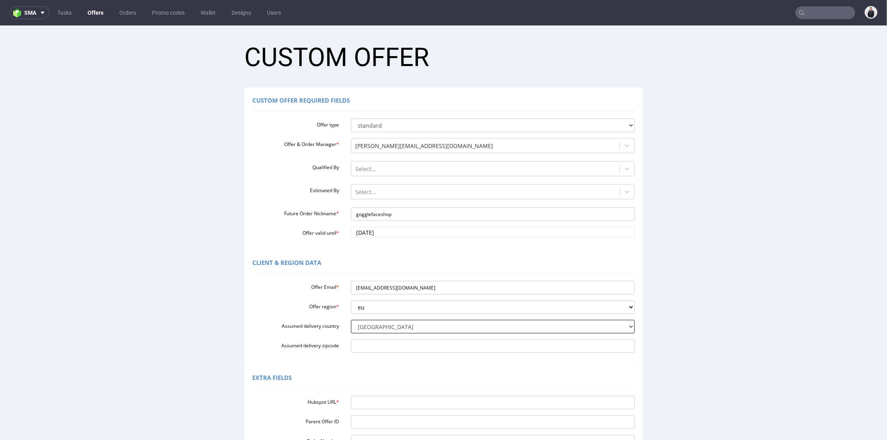
scroll to position [44, 0]
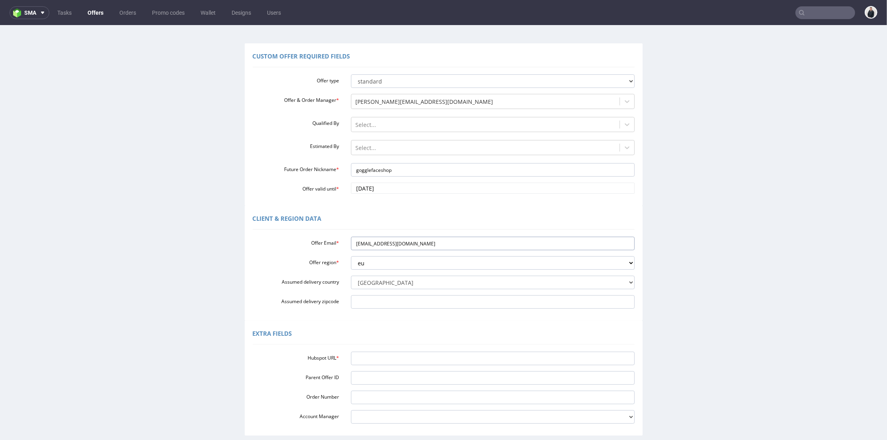
drag, startPoint x: 416, startPoint y: 242, endPoint x: 299, endPoint y: 231, distance: 117.1
click at [299, 237] on div "Offer Email * hi@gogglefaceshop.com" at bounding box center [444, 243] width 394 height 14
drag, startPoint x: 399, startPoint y: 365, endPoint x: 406, endPoint y: 361, distance: 8.0
click at [399, 365] on input "Hubspot URL *" at bounding box center [493, 358] width 284 height 14
paste input "https://app-eu1.hubspot.com/contacts/25600958/record/0-3/330575856883"
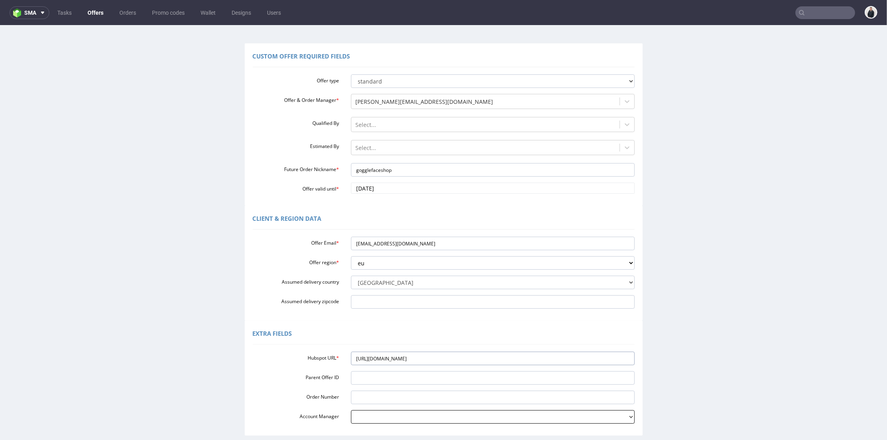
scroll to position [117, 0]
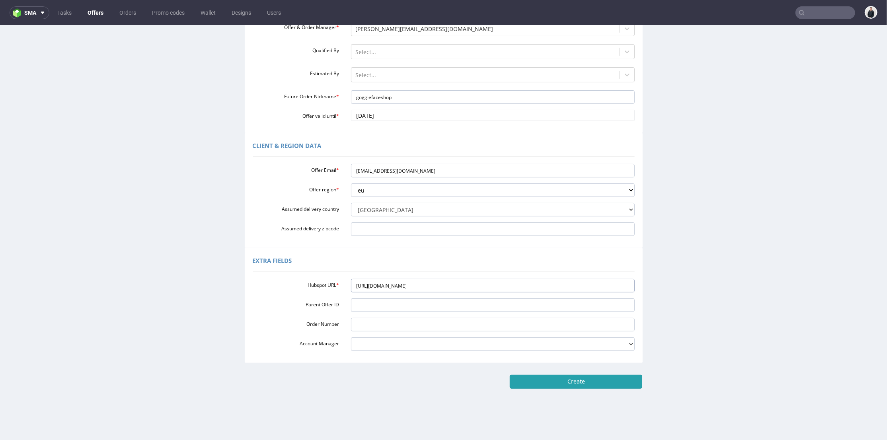
type input "https://app-eu1.hubspot.com/contacts/25600958/record/0-3/330575856883"
click at [572, 379] on input "Create" at bounding box center [576, 382] width 133 height 14
type input "Please wait..."
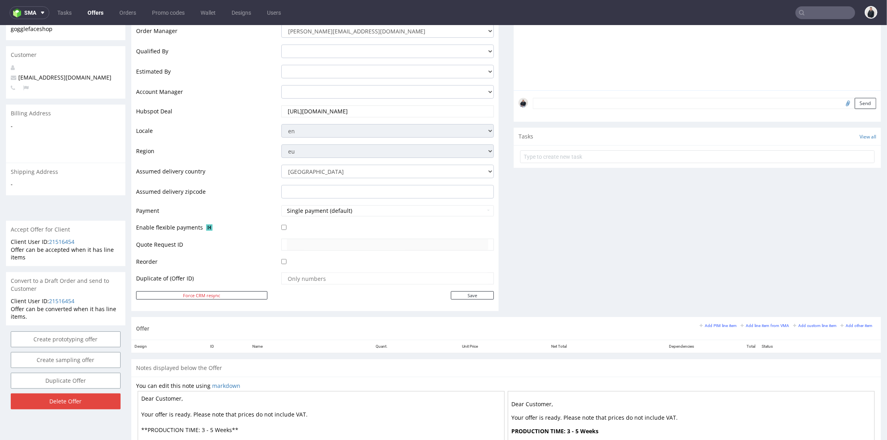
scroll to position [221, 0]
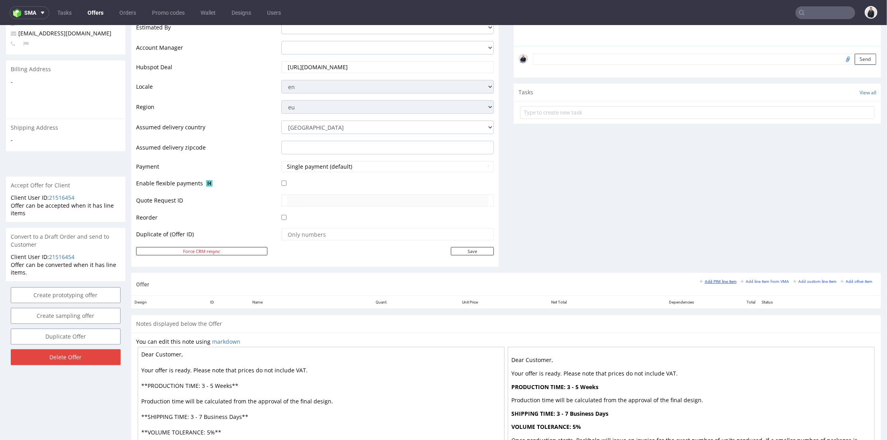
click at [715, 281] on small "Add PIM line item" at bounding box center [718, 281] width 37 height 4
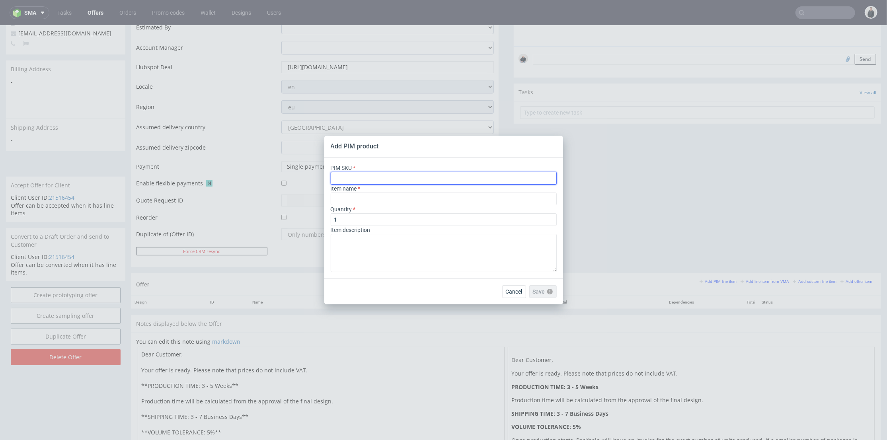
click at [431, 178] on input "text" at bounding box center [444, 178] width 226 height 13
paste input "poly-mailer--bio-poly-mailer--90--foil-white--mono-pantone-two-sides--none"
type input "poly-mailer--bio-poly-mailer--90--foil-white--mono-pantone-two-sides--none"
type input "Kompostierbarer Versandbeutel"
type input "poly-mailer--bio-poly-mailer--90--foil-white--mono-pantone-two-sides--none"
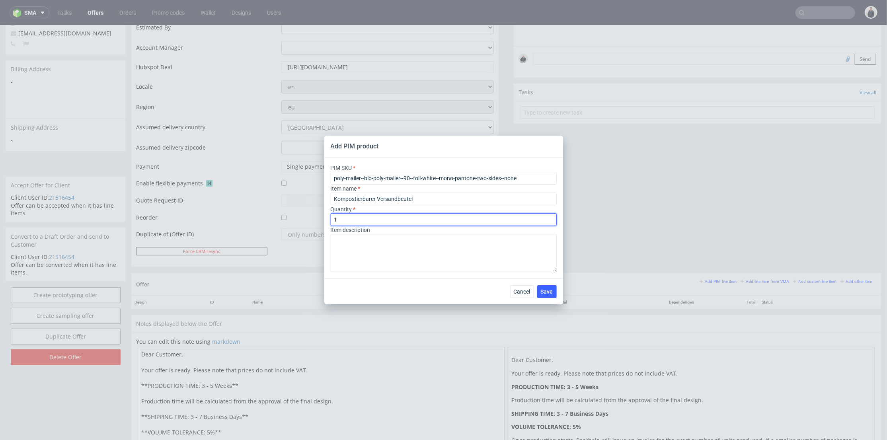
click at [372, 217] on input "1" at bounding box center [444, 219] width 226 height 13
type input "1000"
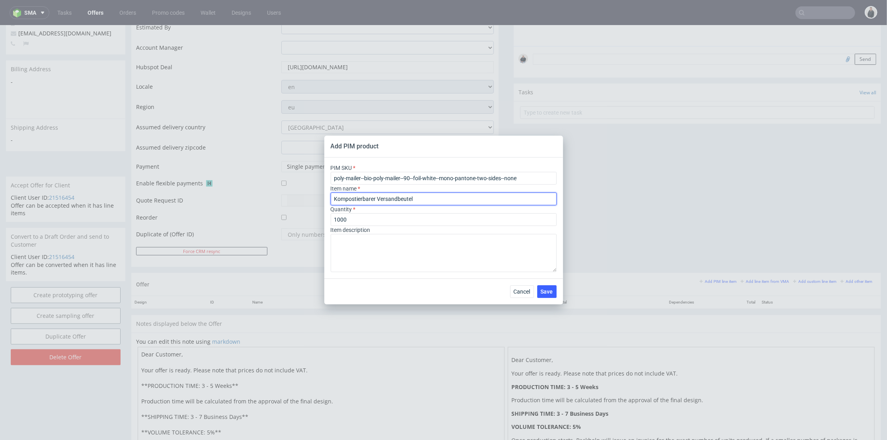
click at [439, 205] on input "Kompostierbarer Versandbeutel" at bounding box center [444, 199] width 226 height 13
drag, startPoint x: 430, startPoint y: 201, endPoint x: 279, endPoint y: 201, distance: 151.3
click at [279, 201] on div "Add PIM product PIM SKU poly-mailer--bio-poly-mailer--90--foil-white--mono-pant…" at bounding box center [443, 220] width 887 height 440
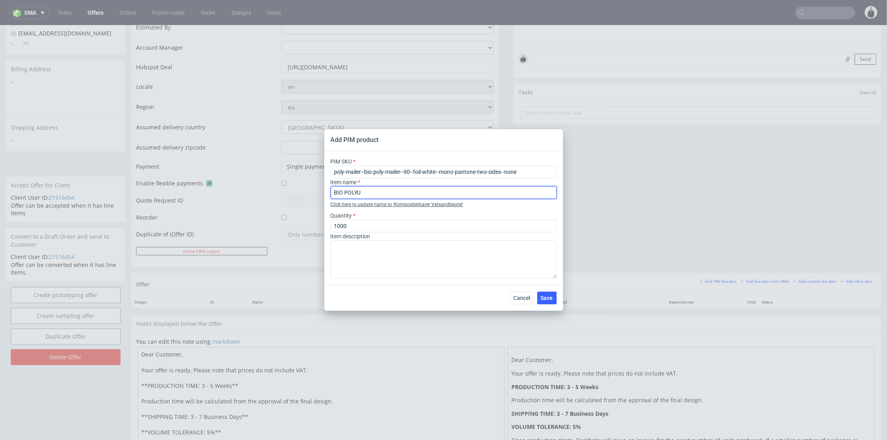
type input "Bio Poly Mailer Y90"
click at [545, 296] on span "Save" at bounding box center [547, 298] width 12 height 6
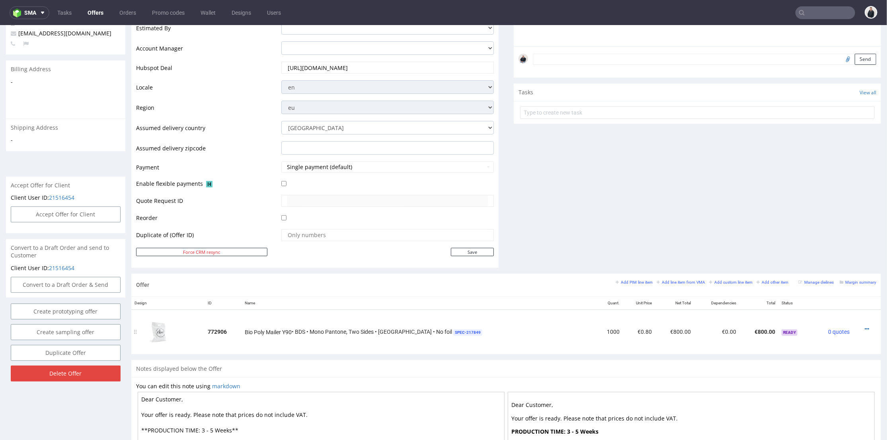
scroll to position [265, 0]
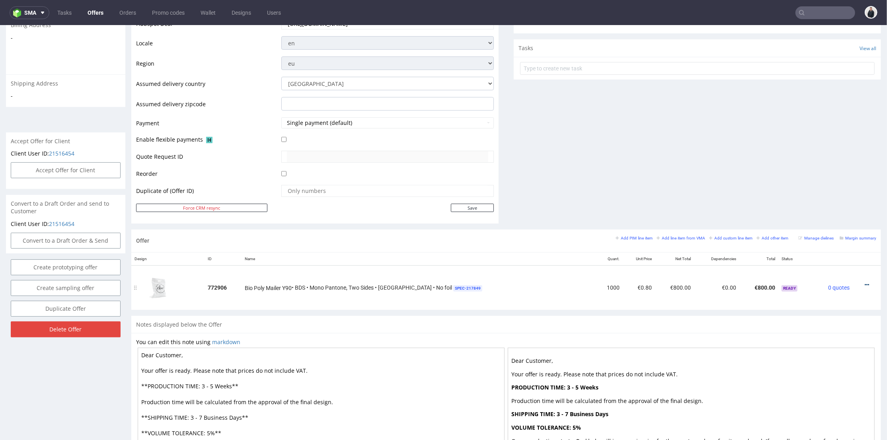
click at [865, 283] on icon at bounding box center [867, 285] width 4 height 6
click at [839, 208] on span "Edit item price" at bounding box center [831, 211] width 64 height 8
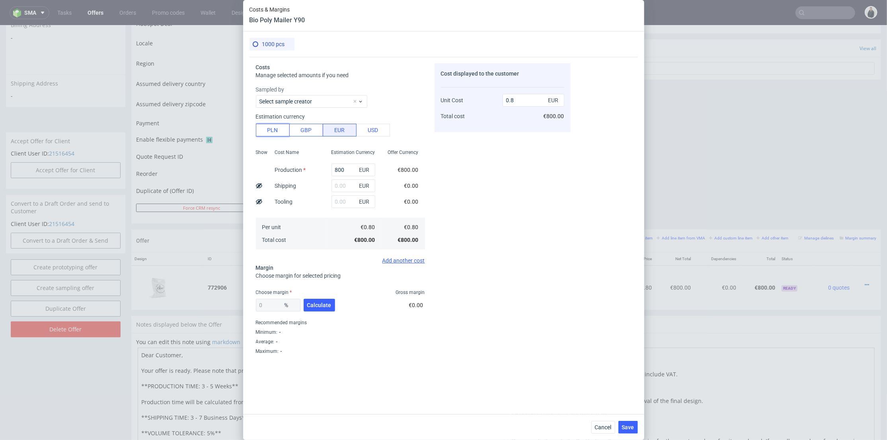
drag, startPoint x: 281, startPoint y: 130, endPoint x: 305, endPoint y: 136, distance: 24.2
click at [284, 130] on button "PLN" at bounding box center [273, 130] width 34 height 13
type input "0.19"
drag, startPoint x: 341, startPoint y: 170, endPoint x: 295, endPoint y: 167, distance: 46.3
click at [295, 167] on div "Show Cost Name Production Shipping Tooling Per unit Total cost Estimation Curre…" at bounding box center [340, 198] width 169 height 105
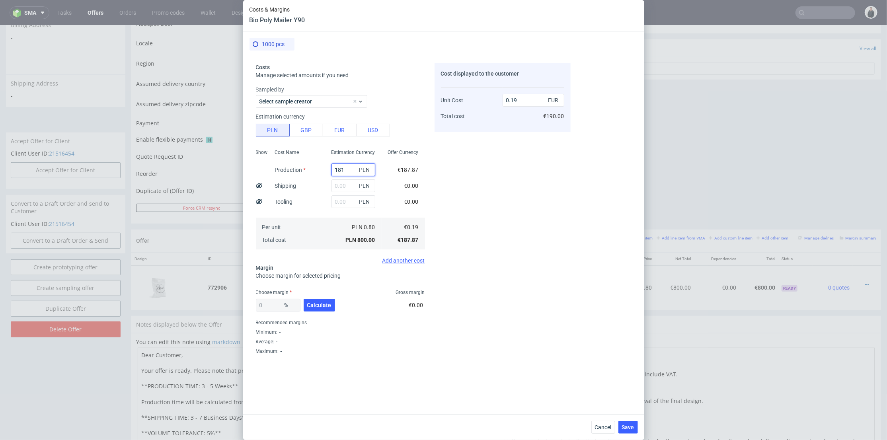
type input "1810"
type input "0.43"
type input "1810"
type input "140"
type input "0.46"
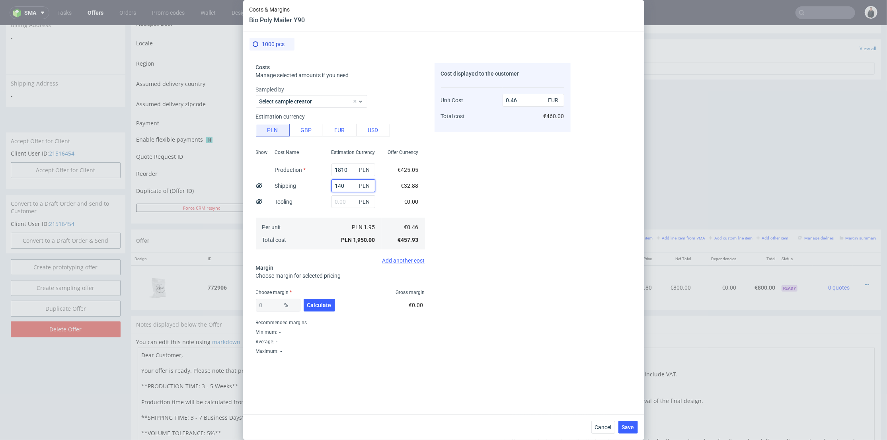
type input "140"
click at [513, 162] on div "Cost displayed to the customer Unit Cost Total cost 0.46 EUR €460.00" at bounding box center [503, 222] width 136 height 319
click at [325, 305] on span "Calculate" at bounding box center [319, 306] width 24 height 6
type input "44.56"
drag, startPoint x: 511, startPoint y: 98, endPoint x: 521, endPoint y: 98, distance: 9.6
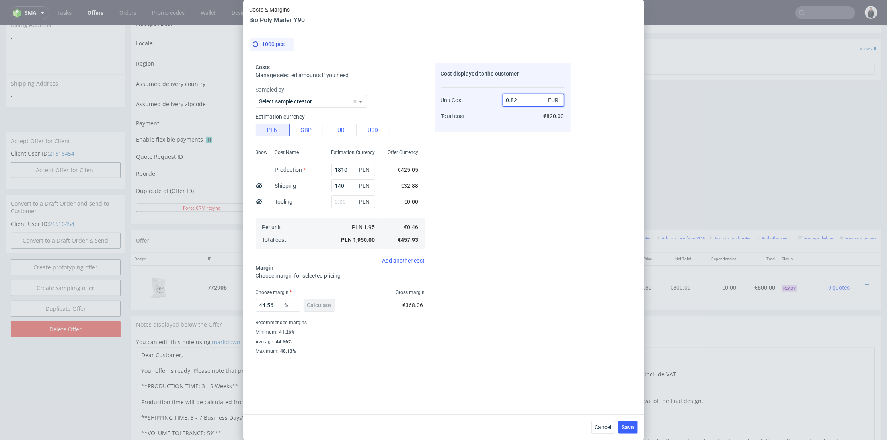
click at [521, 98] on input "0.82" at bounding box center [534, 100] width 62 height 13
type input "0.65"
type input "29.230769230769234"
drag, startPoint x: 513, startPoint y: 101, endPoint x: 508, endPoint y: 129, distance: 28.7
click at [518, 101] on input "0.64" at bounding box center [534, 100] width 62 height 13
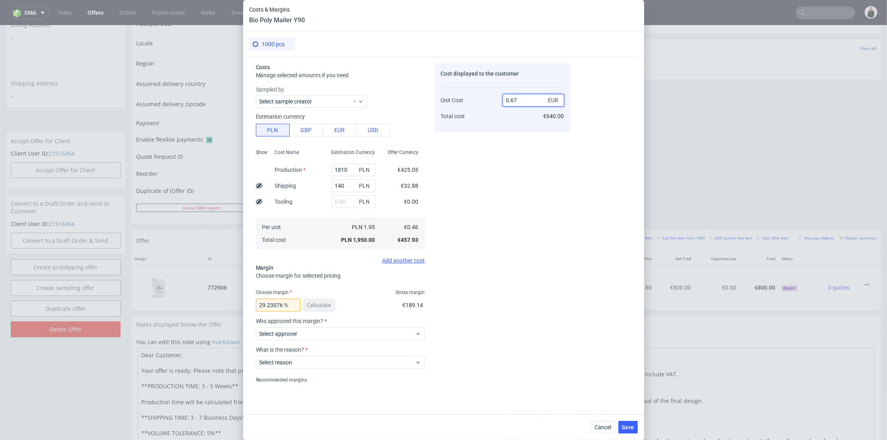
type input "0.67"
click at [496, 152] on div "Cost displayed to the customer Unit Cost Total cost 0.67 EUR €640.00" at bounding box center [503, 222] width 136 height 319
type input "31.343283582089555"
type input "0.66"
click at [301, 328] on div "Select approver" at bounding box center [340, 334] width 169 height 13
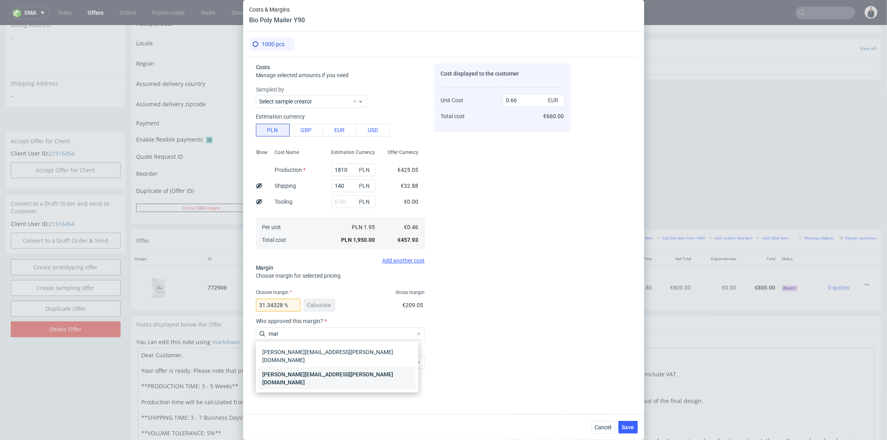
type input "mar"
click at [316, 368] on div "[PERSON_NAME][EMAIL_ADDRESS][PERSON_NAME][DOMAIN_NAME]" at bounding box center [337, 378] width 156 height 22
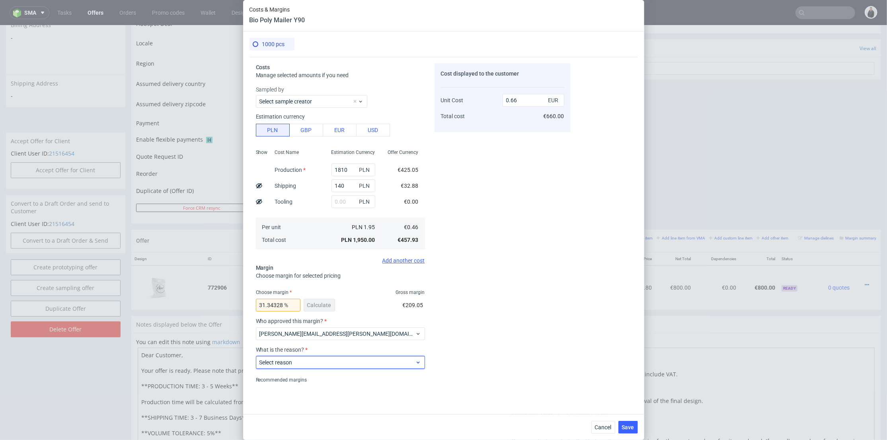
click at [317, 363] on span "Select reason" at bounding box center [338, 363] width 156 height 8
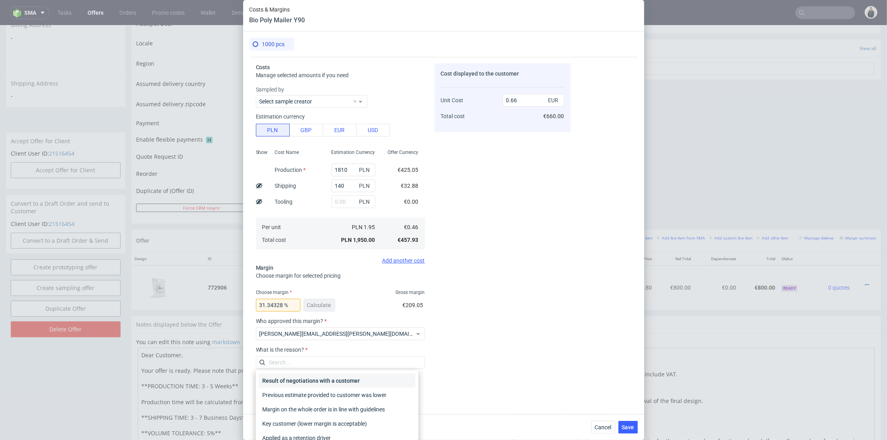
click at [317, 378] on div "Result of negotiations with a customer" at bounding box center [337, 381] width 156 height 14
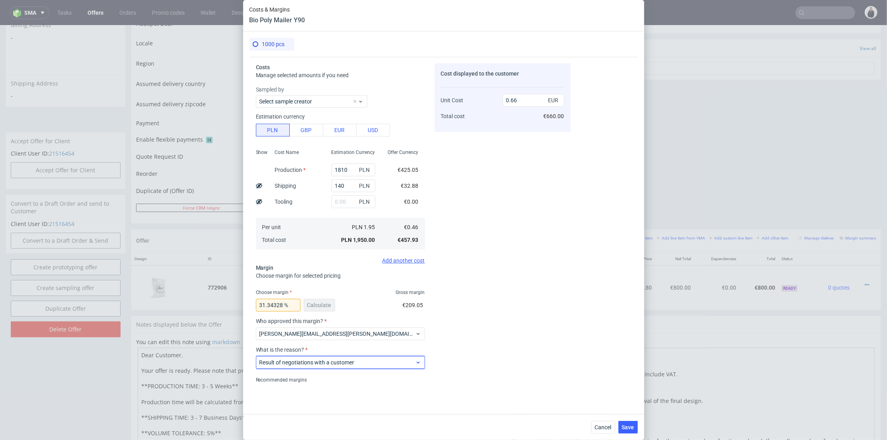
click at [324, 361] on span "Result of negotiations with a customer" at bounding box center [338, 363] width 156 height 8
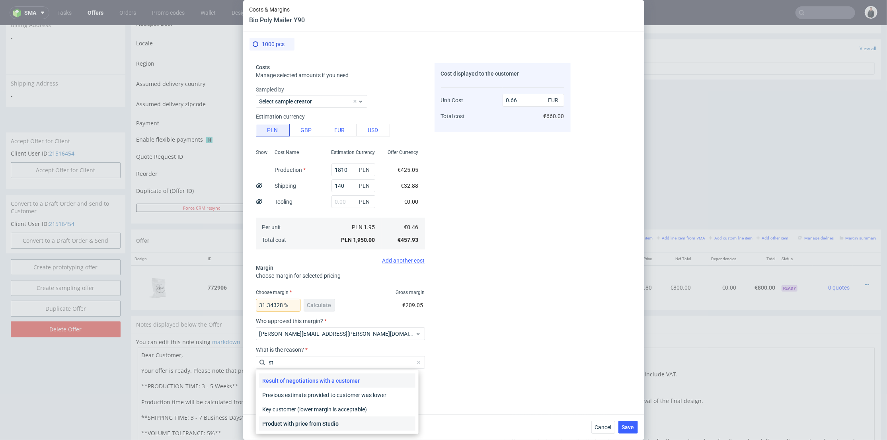
type input "st"
click at [318, 421] on div "Product with price from Studio" at bounding box center [337, 424] width 156 height 14
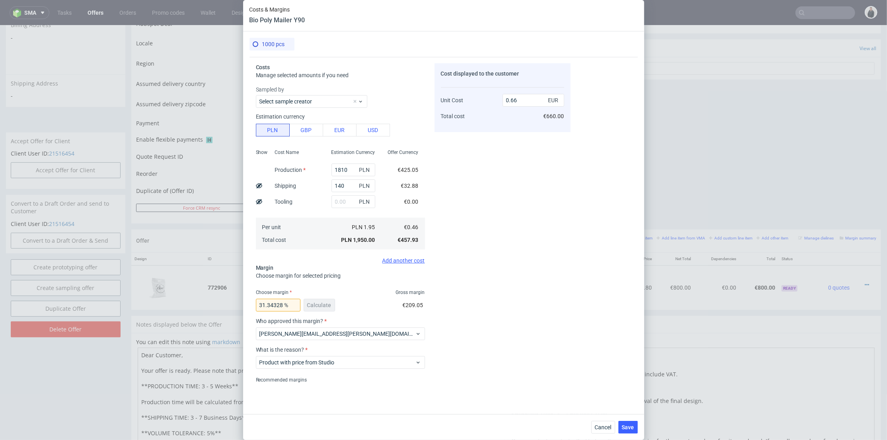
click at [546, 349] on div "Cost displayed to the customer Unit Cost Total cost 0.66 EUR €660.00" at bounding box center [503, 222] width 136 height 319
click at [634, 432] on button "Save" at bounding box center [629, 427] width 20 height 13
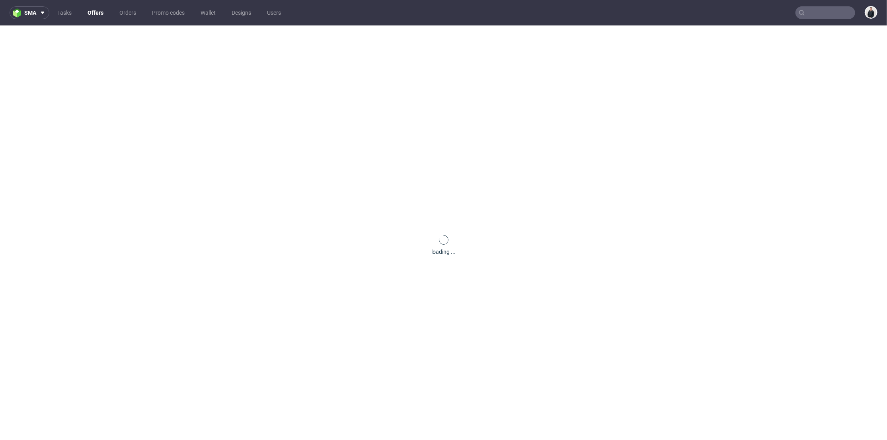
scroll to position [0, 0]
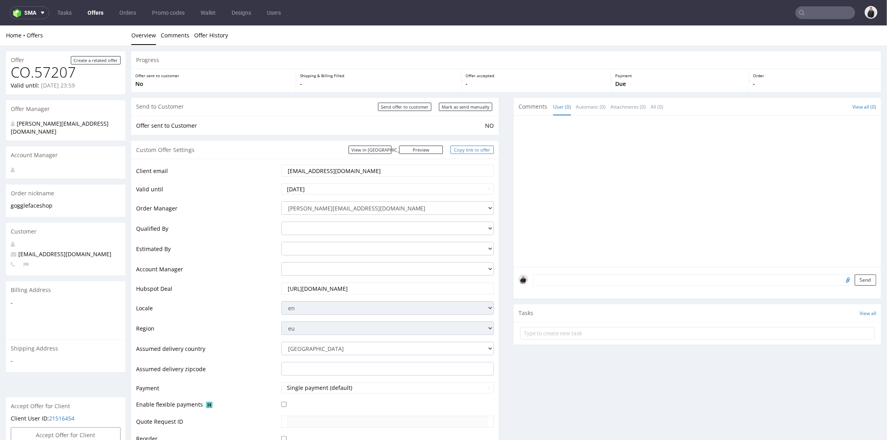
click at [457, 149] on link "Copy link to offer" at bounding box center [473, 149] width 44 height 8
copy span "€"
click at [411, 111] on div "Send to Customer Send offer to customer Mark as send manually" at bounding box center [314, 107] width 367 height 18
click at [410, 107] on input "Send offer to customer" at bounding box center [404, 106] width 53 height 8
type input "In progress..."
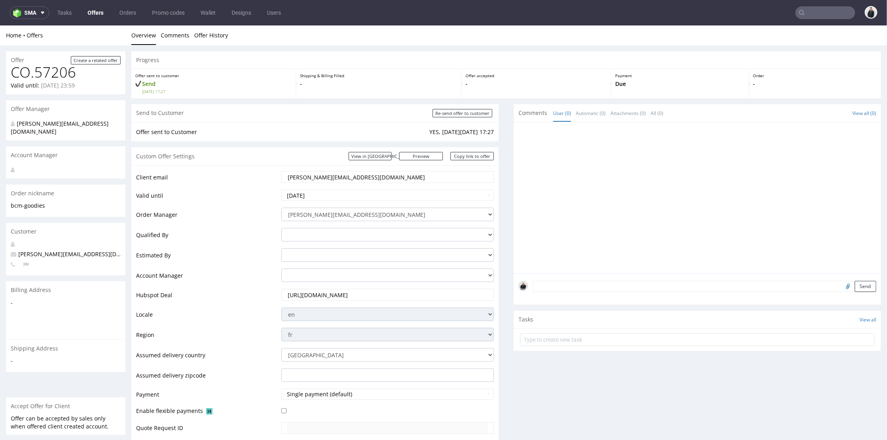
click at [314, 179] on input "[PERSON_NAME][EMAIL_ADDRESS][DOMAIN_NAME]" at bounding box center [388, 176] width 202 height 11
paste input "[PERSON_NAME]"
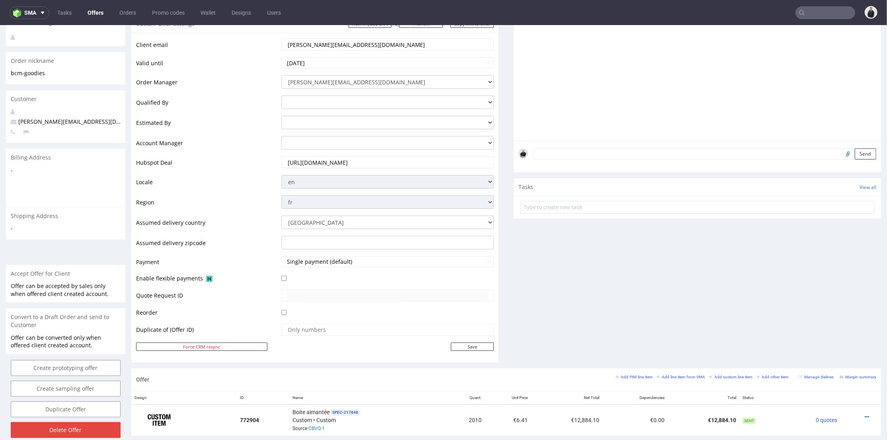
type input "[PERSON_NAME][EMAIL_ADDRESS][DOMAIN_NAME]"
click at [463, 342] on td "Save" at bounding box center [386, 347] width 215 height 10
click at [464, 344] on input "Save" at bounding box center [472, 346] width 43 height 8
type input "In progress..."
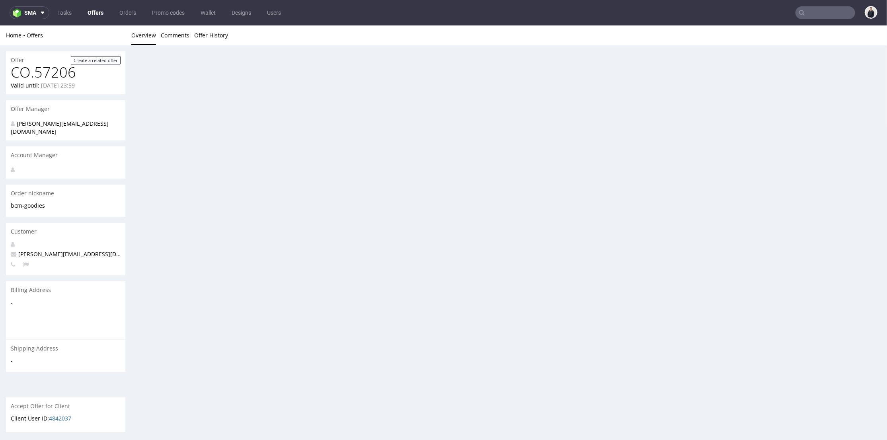
scroll to position [0, 0]
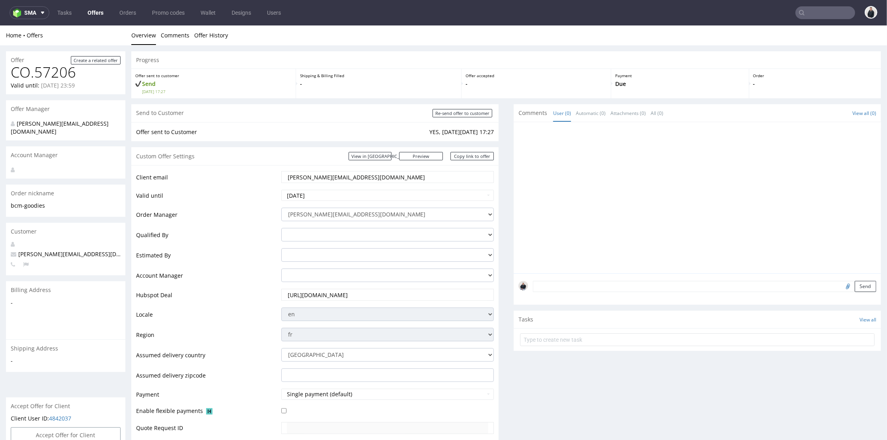
click at [826, 12] on input "text" at bounding box center [826, 12] width 60 height 13
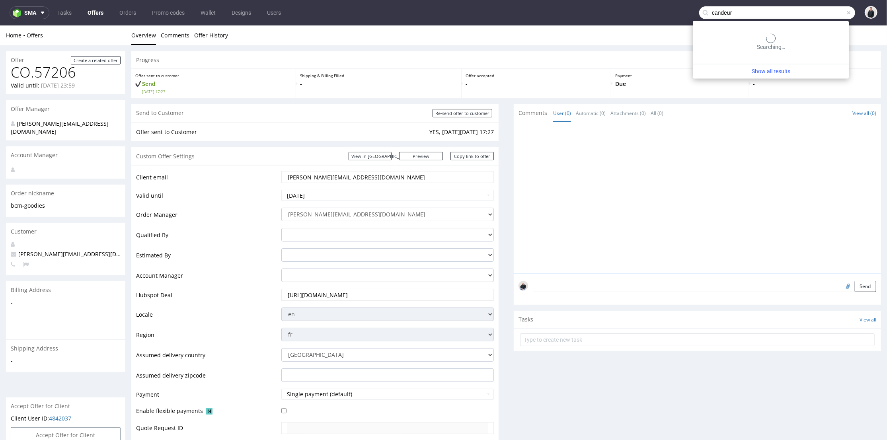
type input "candeur"
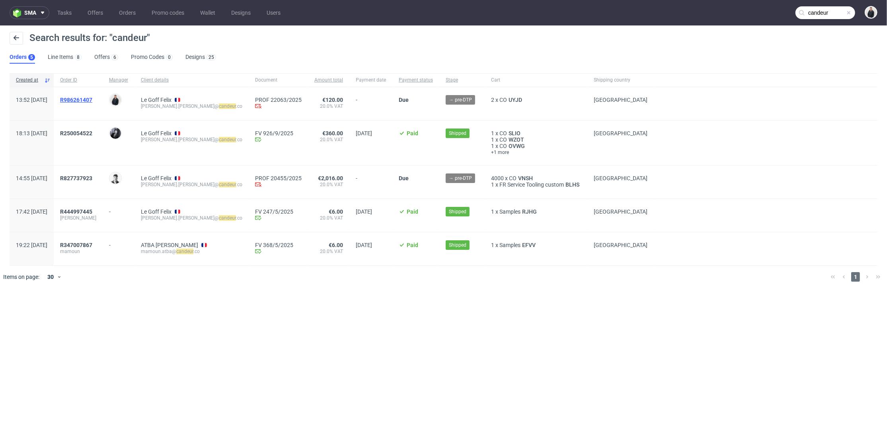
click at [92, 99] on span "R986261407" at bounding box center [76, 100] width 32 height 6
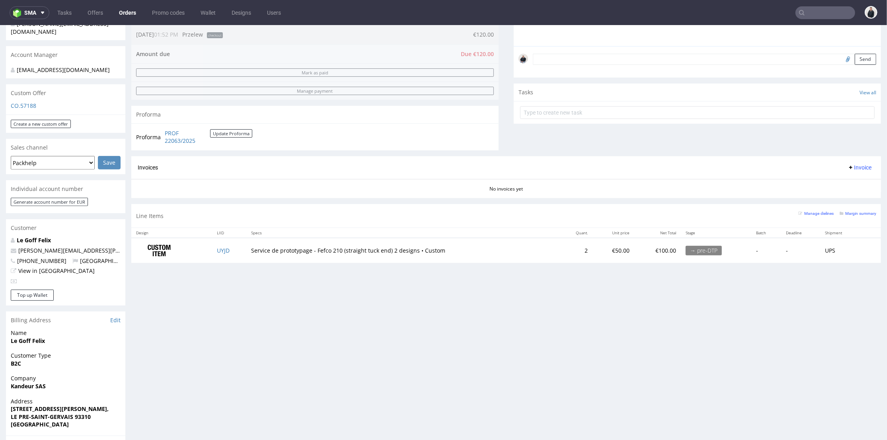
scroll to position [44, 0]
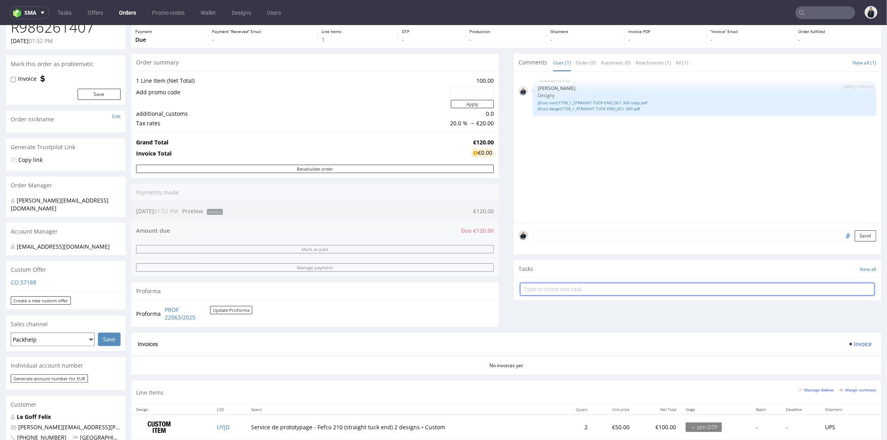
click at [560, 292] on input "text" at bounding box center [697, 289] width 355 height 13
type input "payment link"
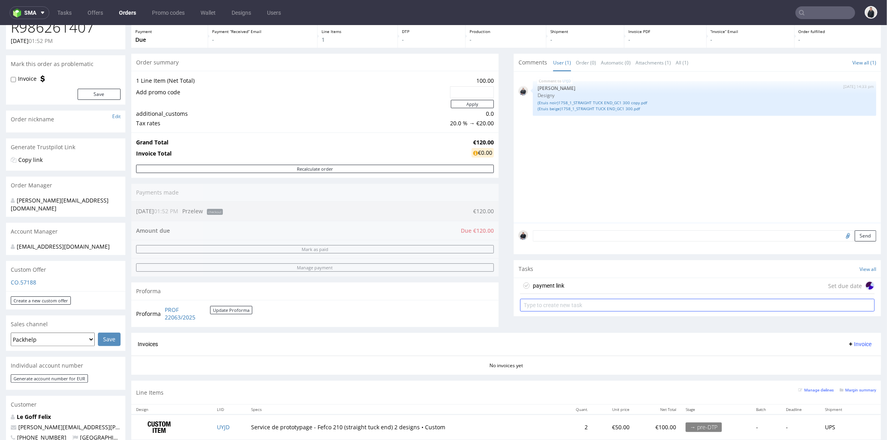
click at [560, 292] on div "payment link Set due date" at bounding box center [697, 286] width 355 height 16
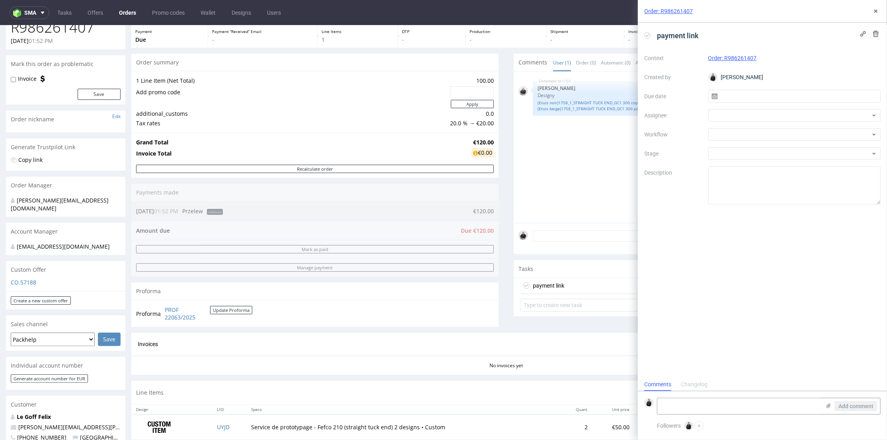
scroll to position [6, 0]
click at [771, 108] on div "Context Order: R986261407 Created by [PERSON_NAME] Due date Assignee Workflow S…" at bounding box center [762, 128] width 236 height 153
click at [769, 113] on div at bounding box center [794, 115] width 173 height 13
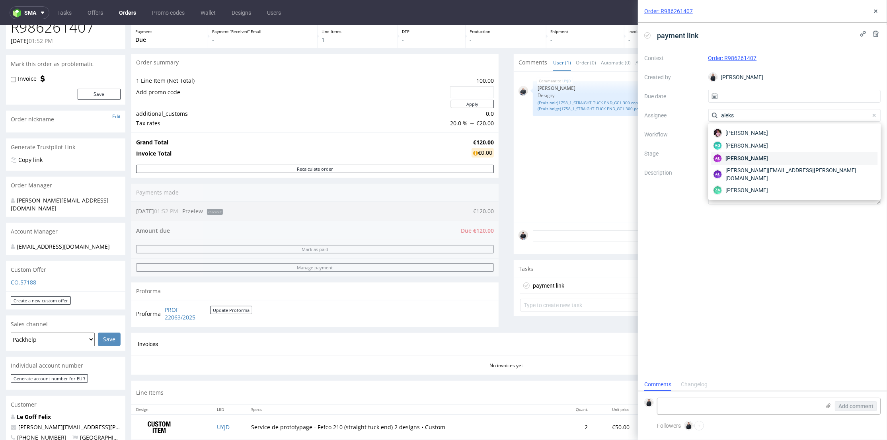
type input "aleks"
click at [768, 160] on span "[PERSON_NAME]" at bounding box center [747, 158] width 43 height 8
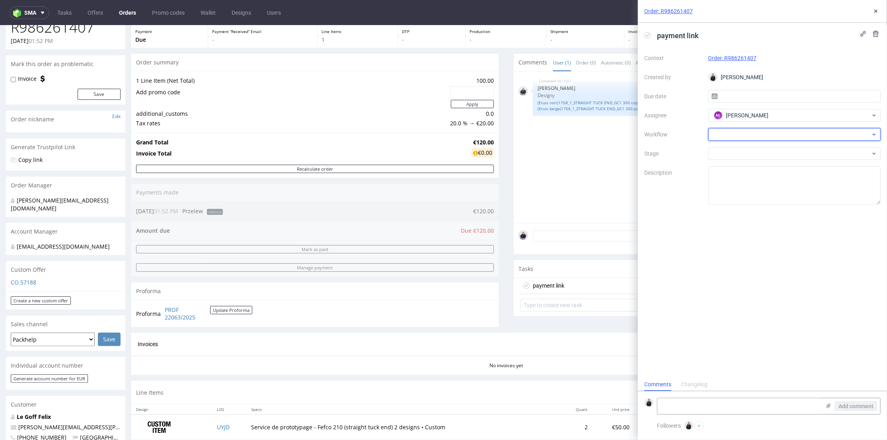
click at [755, 135] on div at bounding box center [794, 134] width 173 height 13
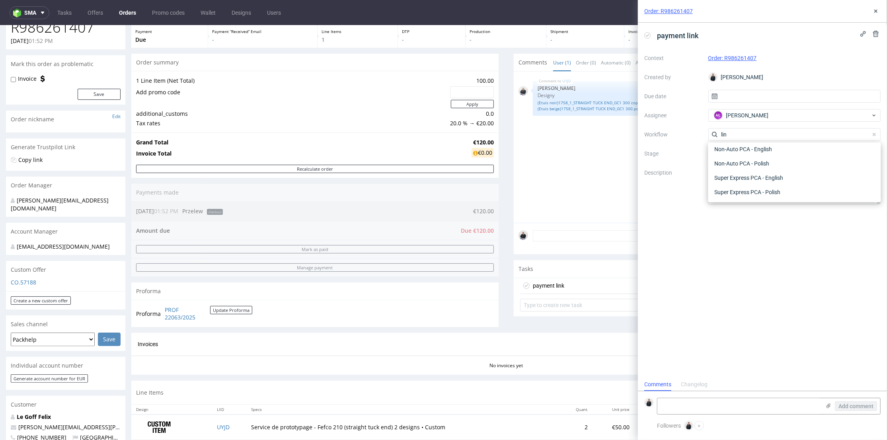
scroll to position [0, 0]
type input "link"
click at [782, 176] on div "Finance - Payment links - Stripe" at bounding box center [795, 177] width 166 height 14
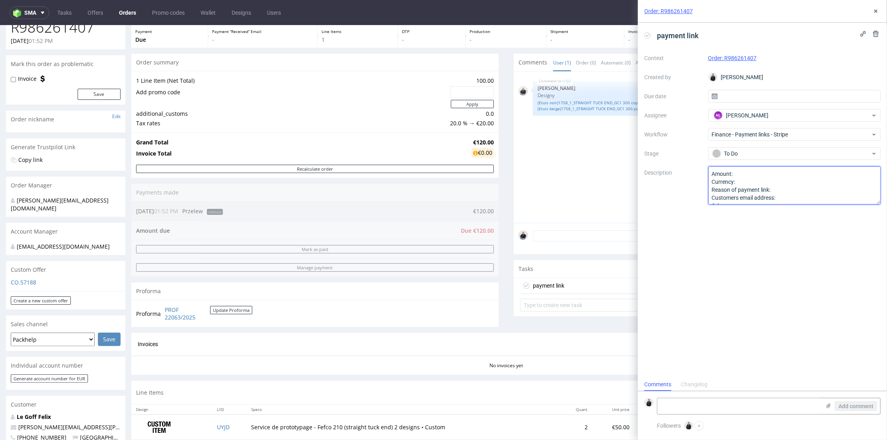
click at [782, 173] on textarea "Amount: Currency: Reason of payment link: Customers email address: Other:" at bounding box center [794, 185] width 173 height 38
click at [785, 189] on textarea "Amount: Currency: Reason of payment link: Customers email address: Other:" at bounding box center [794, 185] width 173 height 38
drag, startPoint x: 82, startPoint y: 430, endPoint x: 14, endPoint y: 429, distance: 67.7
click at [14, 429] on p "[PERSON_NAME][EMAIL_ADDRESS][PERSON_NAME][DOMAIN_NAME]" at bounding box center [66, 427] width 110 height 8
copy span "[PERSON_NAME][EMAIL_ADDRESS][PERSON_NAME][DOMAIN_NAME]"
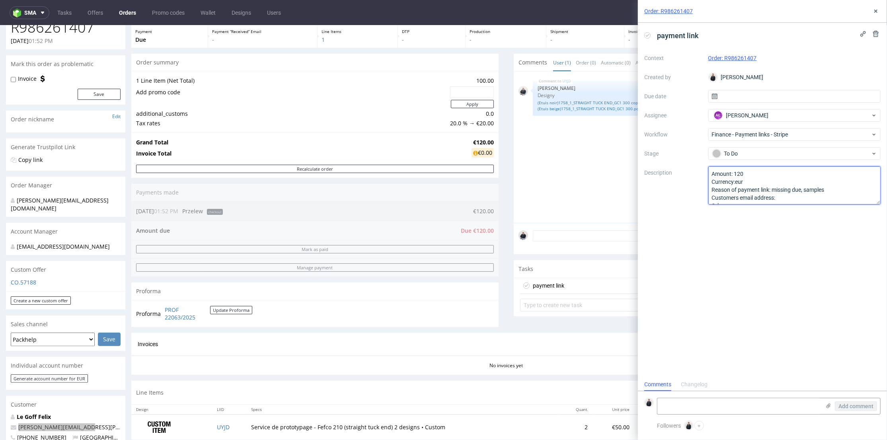
click at [794, 199] on textarea "Amount: 120 Currency:eur Reason of payment link: missing due, samples Customers…" at bounding box center [794, 185] width 173 height 38
paste textarea "[PERSON_NAME][EMAIL_ADDRESS][PERSON_NAME][DOMAIN_NAME]"
type textarea "Amount: 120 Currency:eur Reason of payment link: missing due, samples Customers…"
drag, startPoint x: 785, startPoint y: 226, endPoint x: 788, endPoint y: 217, distance: 8.9
click at [785, 222] on div "payment link Context Order: R986261407 Created by [PERSON_NAME] Due date Assign…" at bounding box center [762, 200] width 249 height 355
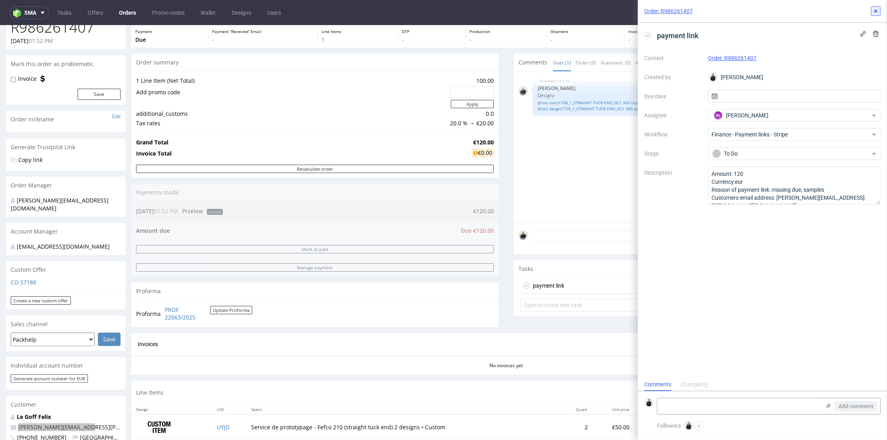
click at [876, 16] on button at bounding box center [876, 11] width 10 height 10
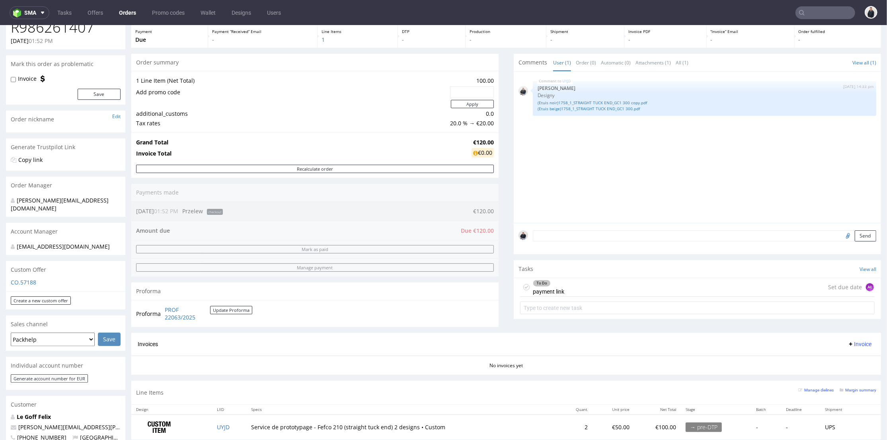
click at [653, 143] on div "UYJD [DATE] 14:33 pm [PERSON_NAME] Designy (Etuis noir)1758_1_STRAIGHT TUCK END…" at bounding box center [700, 149] width 363 height 146
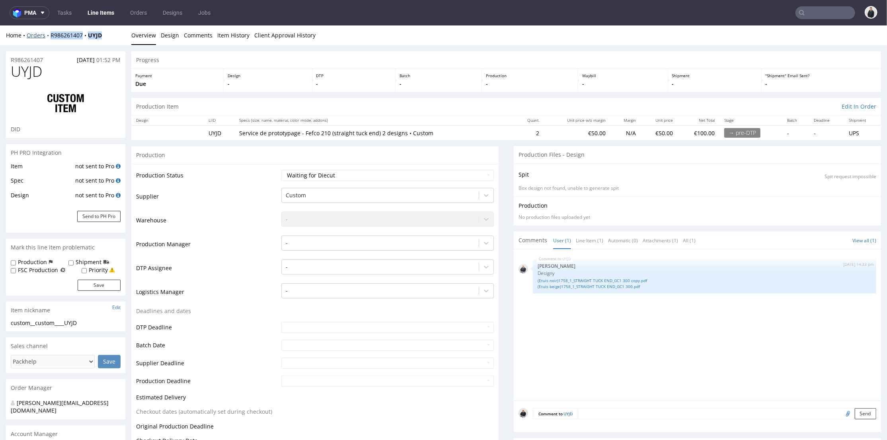
drag, startPoint x: 105, startPoint y: 37, endPoint x: 49, endPoint y: 37, distance: 55.7
click at [49, 37] on div "Home Orders R986261407 UYJD" at bounding box center [65, 35] width 119 height 8
copy div "R986261407 UYJD"
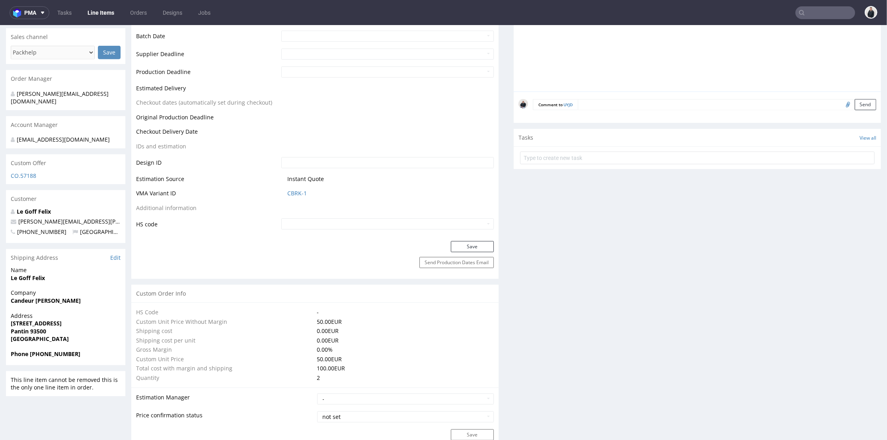
scroll to position [265, 0]
